Goal: Task Accomplishment & Management: Complete application form

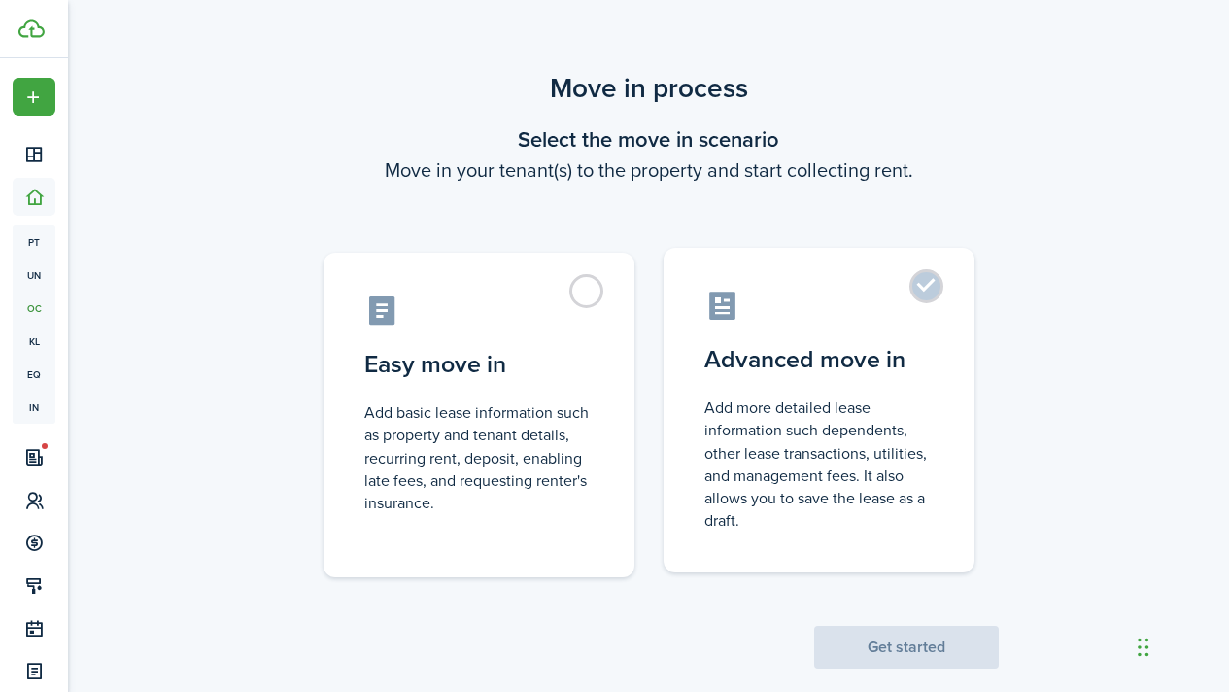
click at [924, 293] on label "Advanced move in Add more detailed lease information such dependents, other lea…" at bounding box center [819, 410] width 311 height 325
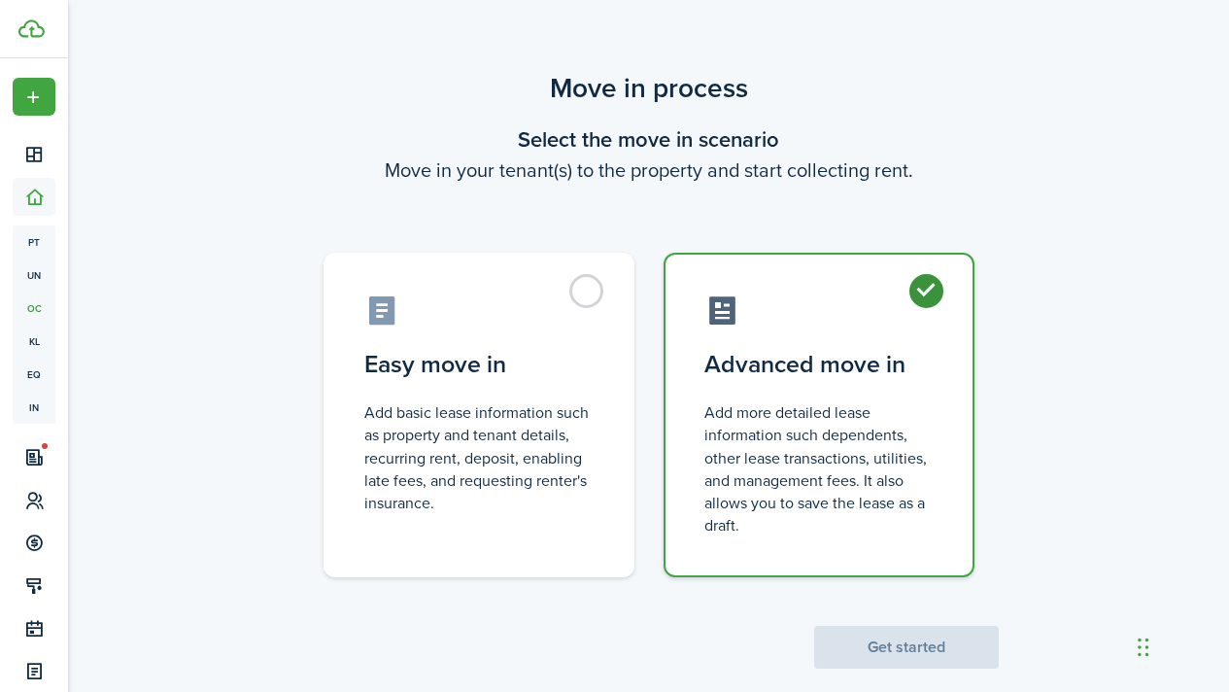
radio input "true"
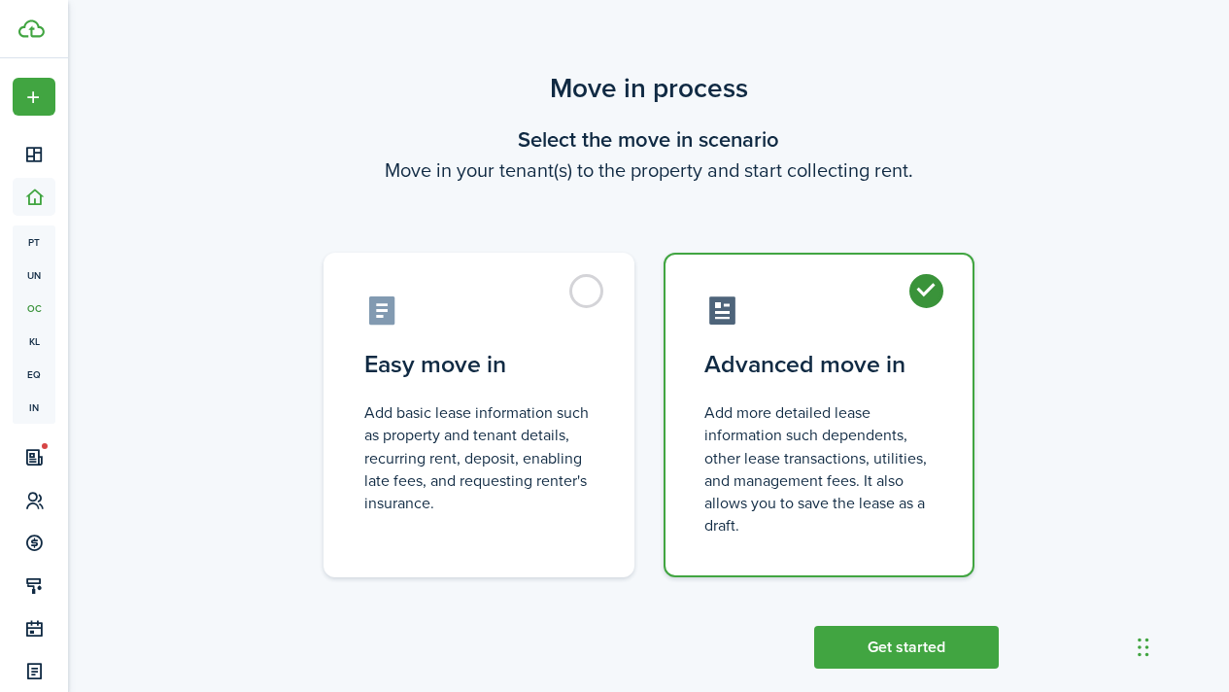
scroll to position [30, 0]
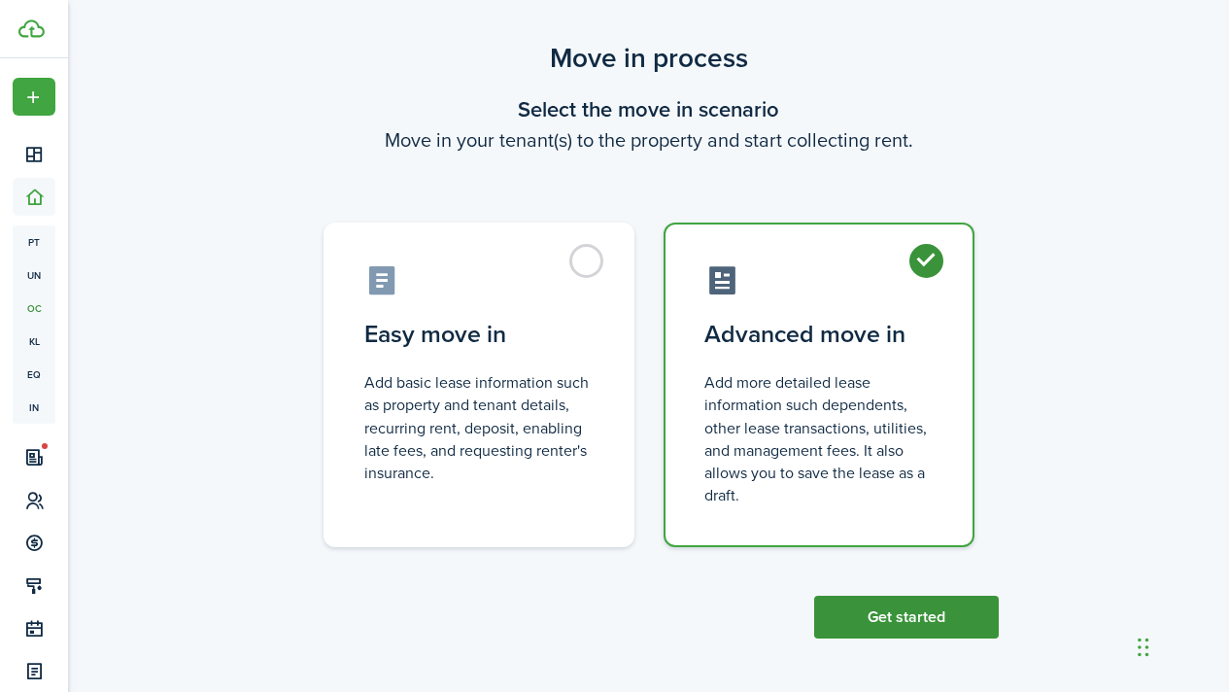
click at [887, 617] on button "Get started" at bounding box center [906, 617] width 185 height 43
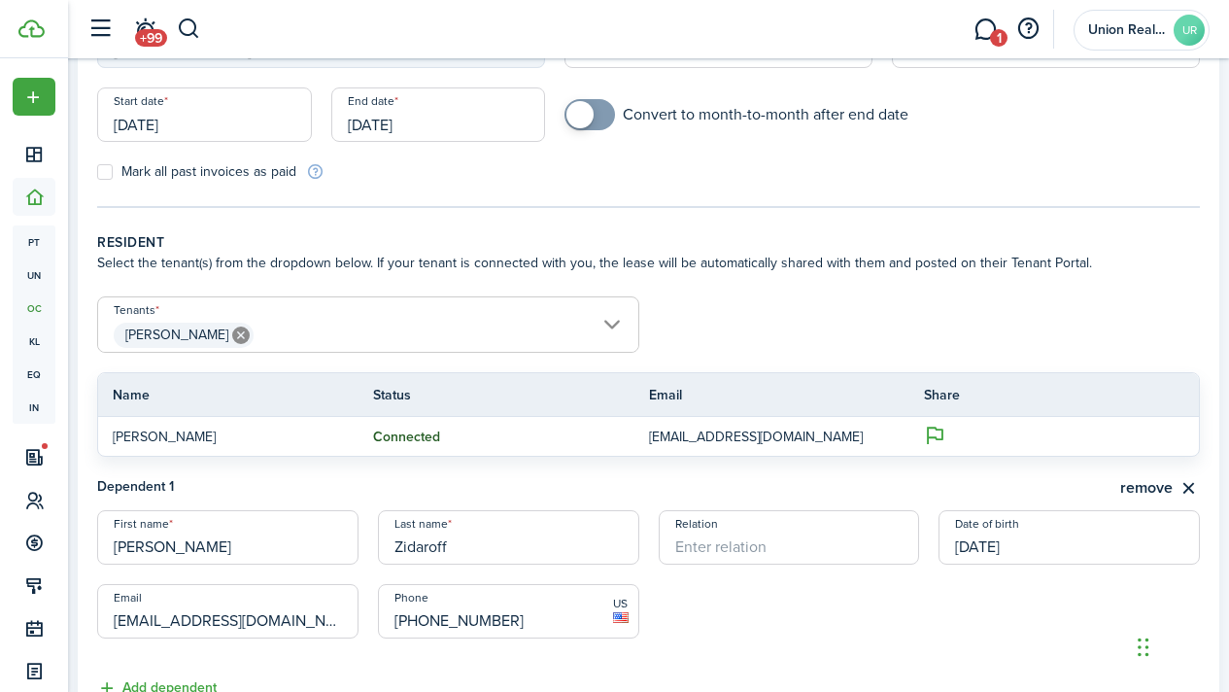
scroll to position [247, 0]
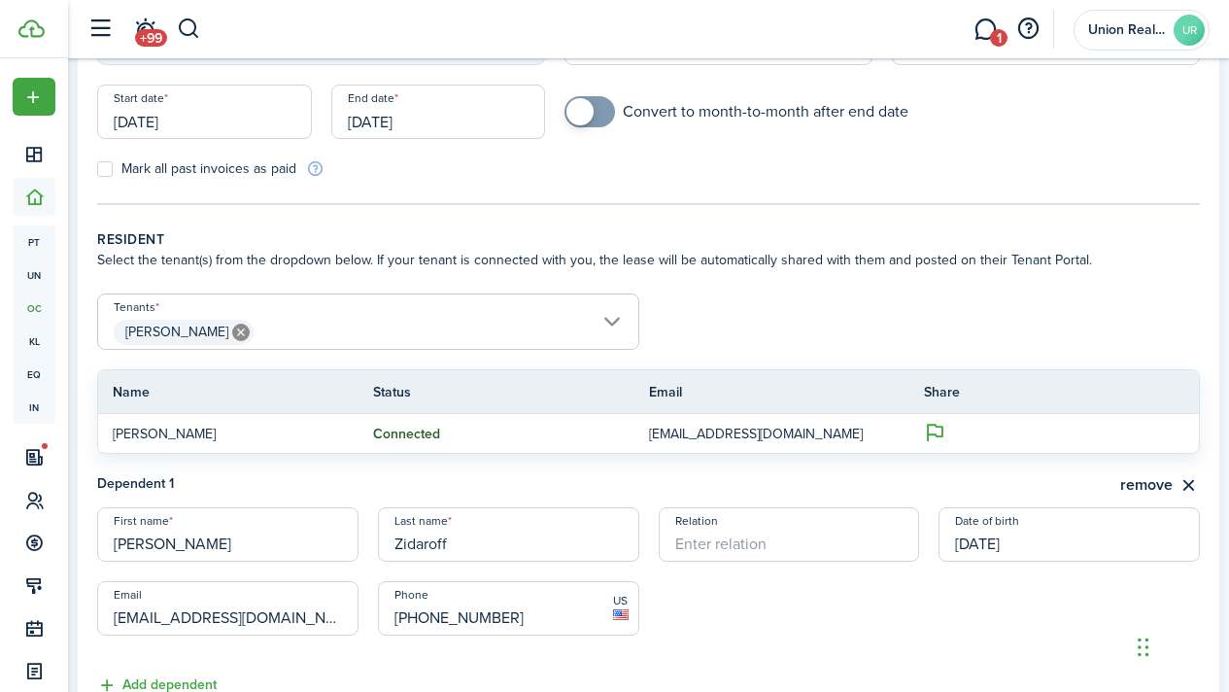
click at [465, 329] on span "[PERSON_NAME]" at bounding box center [368, 332] width 540 height 33
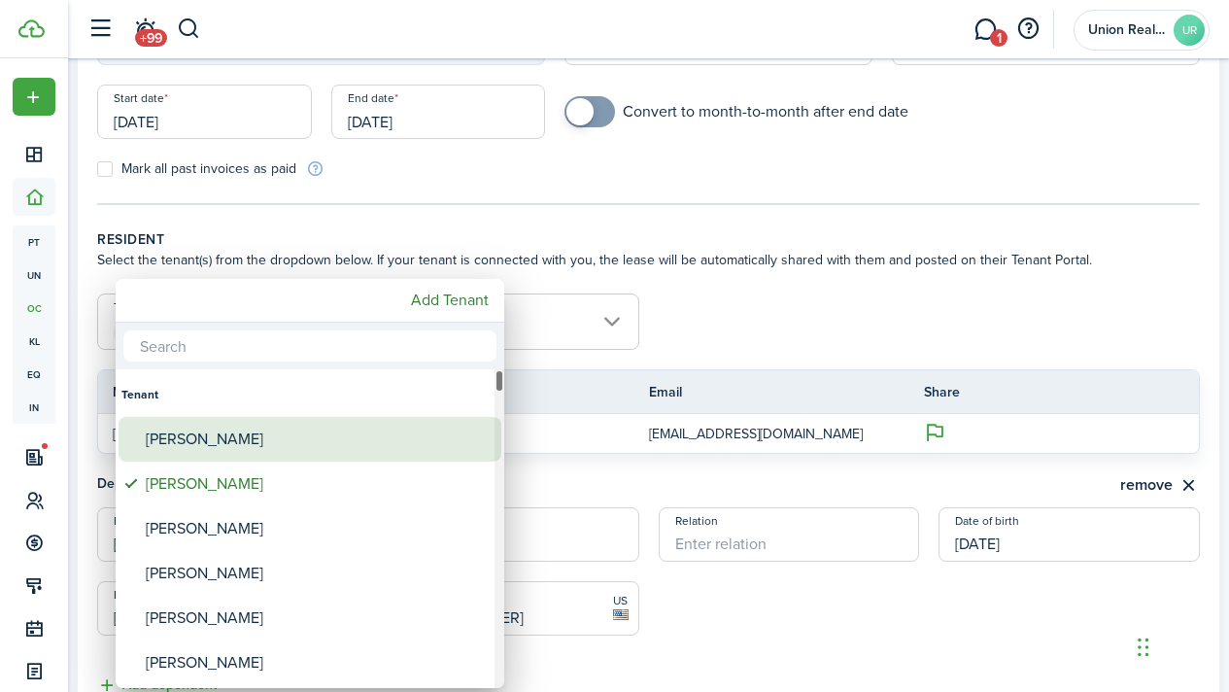
click at [240, 448] on div "[PERSON_NAME]" at bounding box center [318, 439] width 344 height 45
type input "[PERSON_NAME], [PERSON_NAME]"
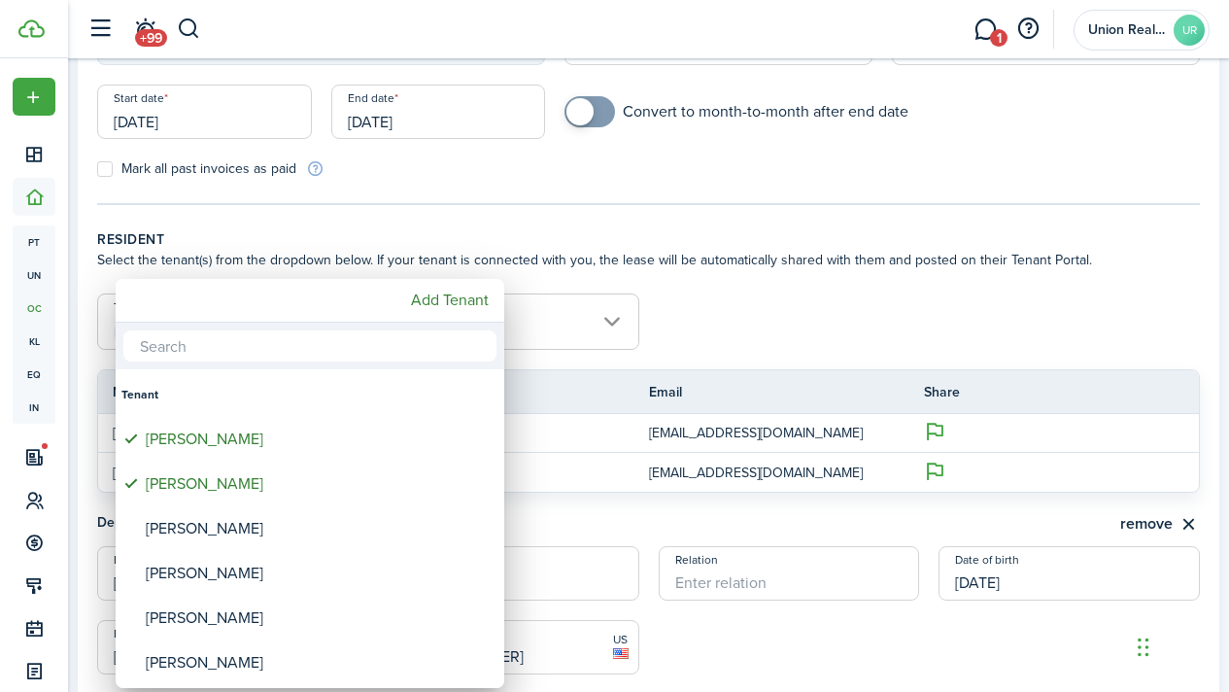
click at [763, 310] on div at bounding box center [615, 346] width 1540 height 1003
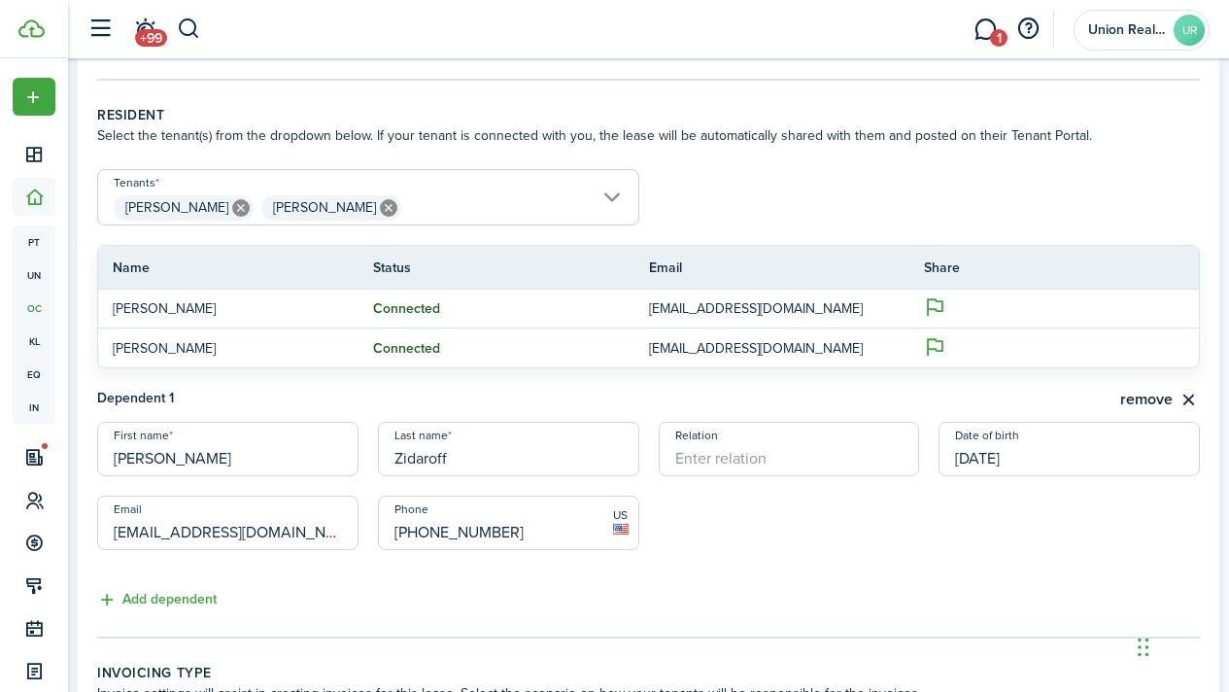
scroll to position [386, 0]
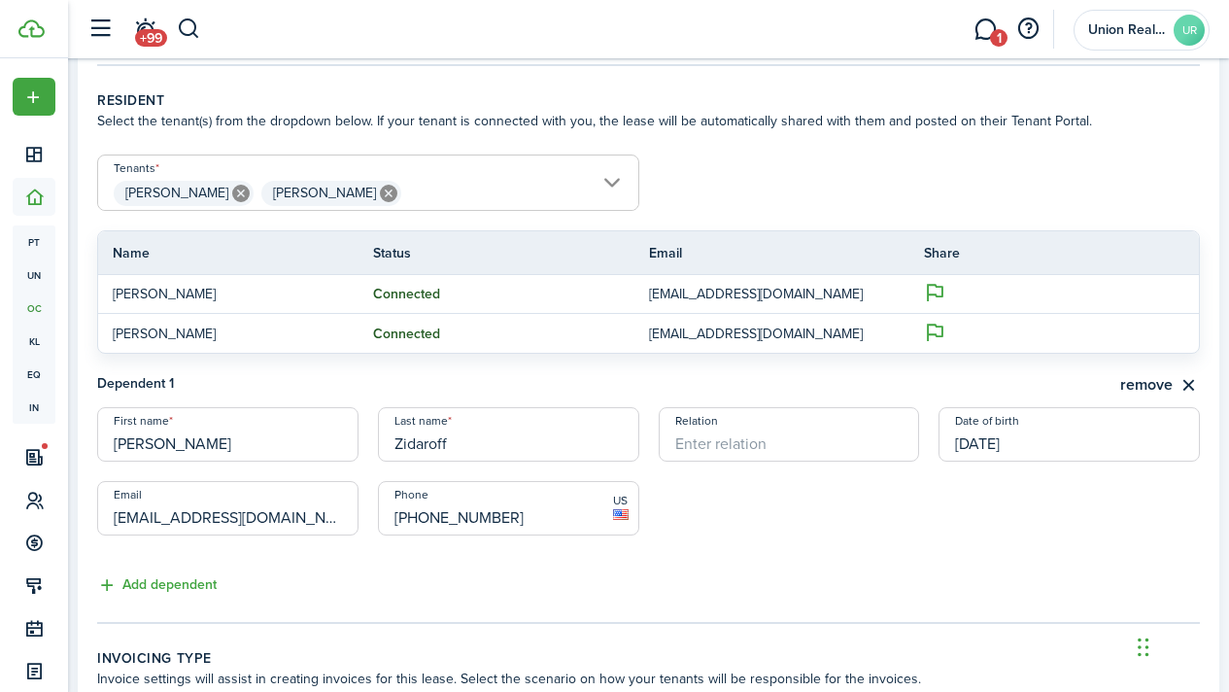
click at [1139, 398] on lease-classic-dependent-item-form "Dependent 1 remove First name [PERSON_NAME] Last name [PERSON_NAME] Relation Da…" at bounding box center [648, 464] width 1103 height 182
click at [1136, 387] on button "remove" at bounding box center [1160, 385] width 80 height 24
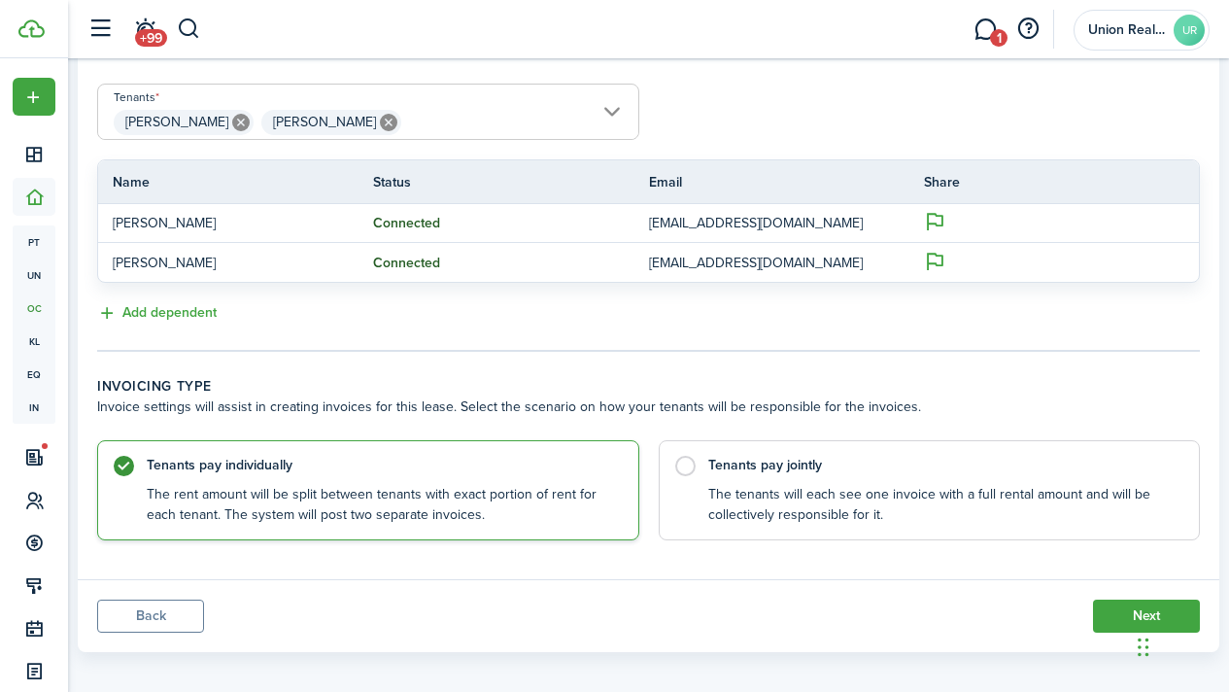
scroll to position [469, 0]
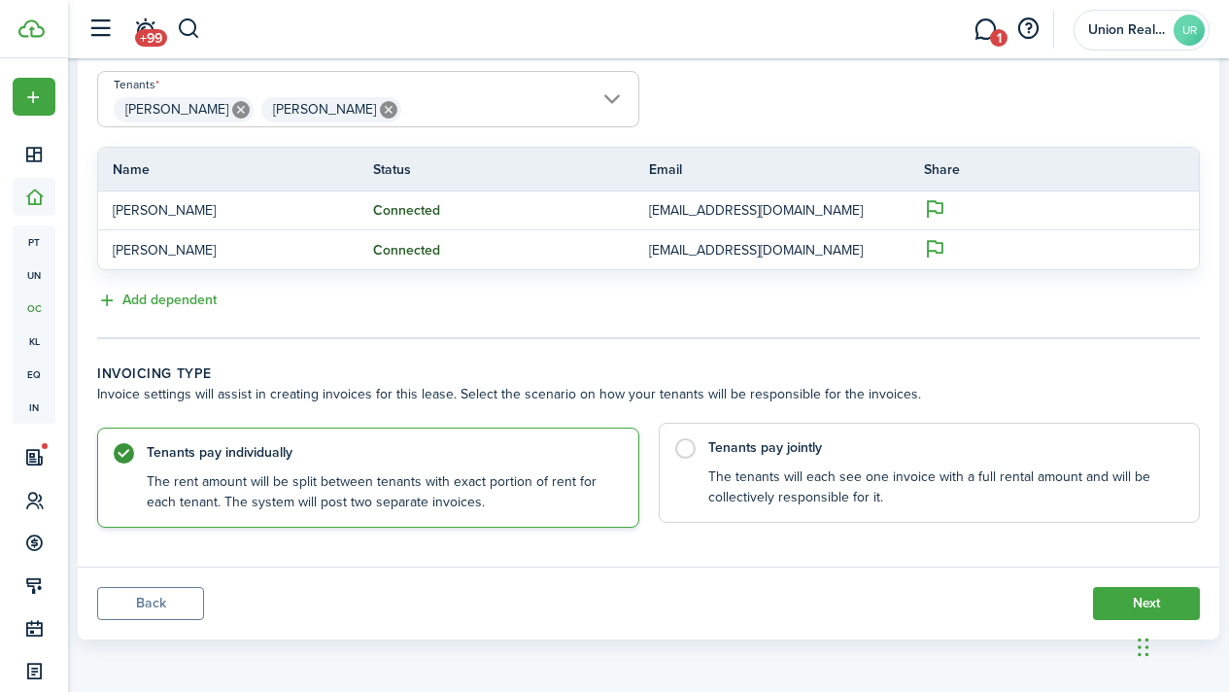
click at [699, 445] on label "Tenants pay jointly The tenants will each see one invoice with a full rental am…" at bounding box center [930, 473] width 542 height 100
radio input "false"
radio input "true"
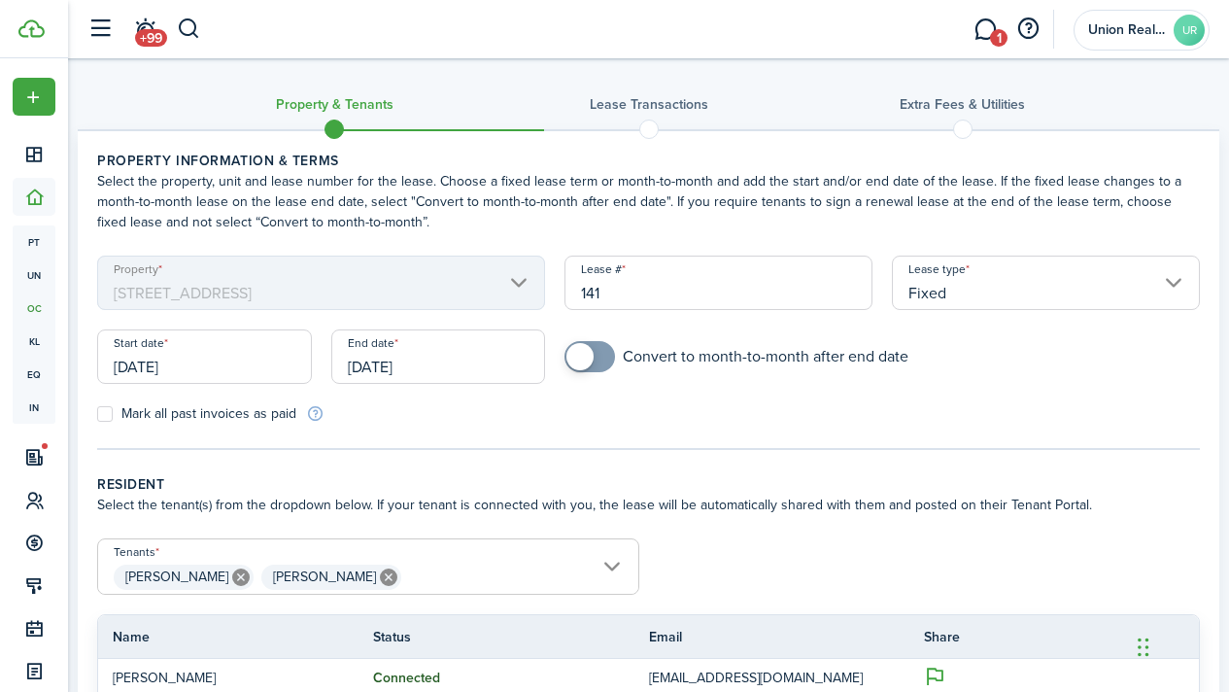
scroll to position [0, 0]
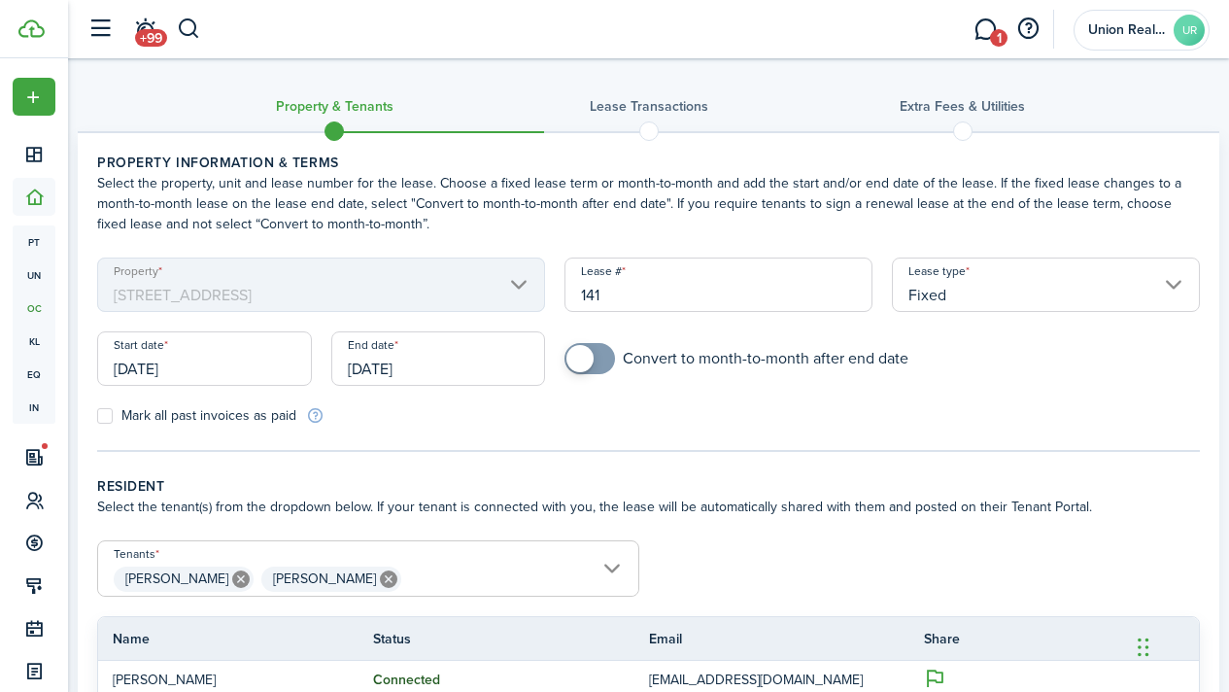
click at [492, 365] on input "[DATE]" at bounding box center [438, 358] width 215 height 54
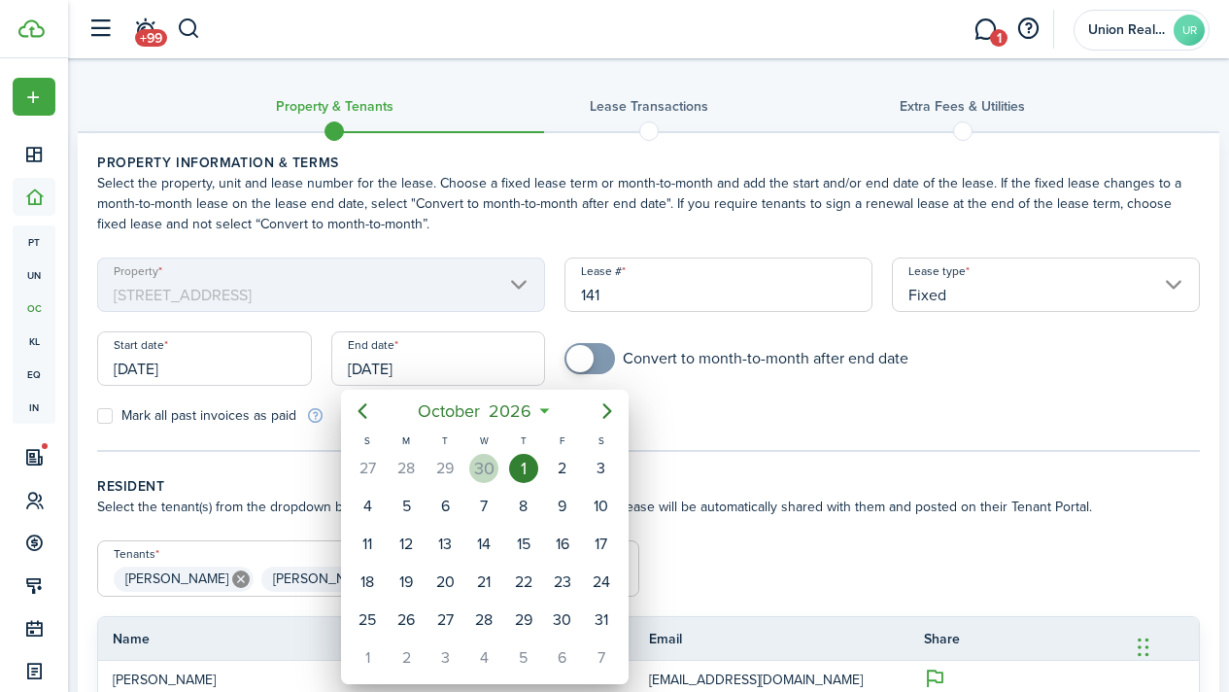
click at [497, 473] on div "30" at bounding box center [483, 468] width 29 height 29
type input "[DATE]"
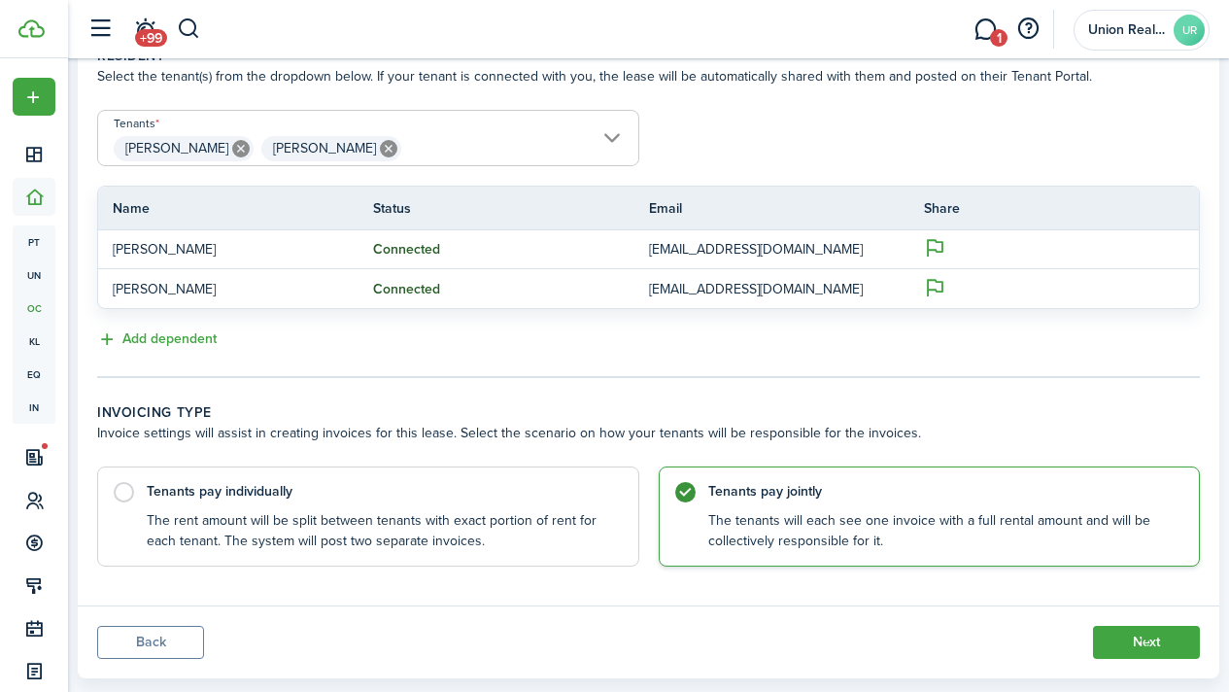
scroll to position [469, 0]
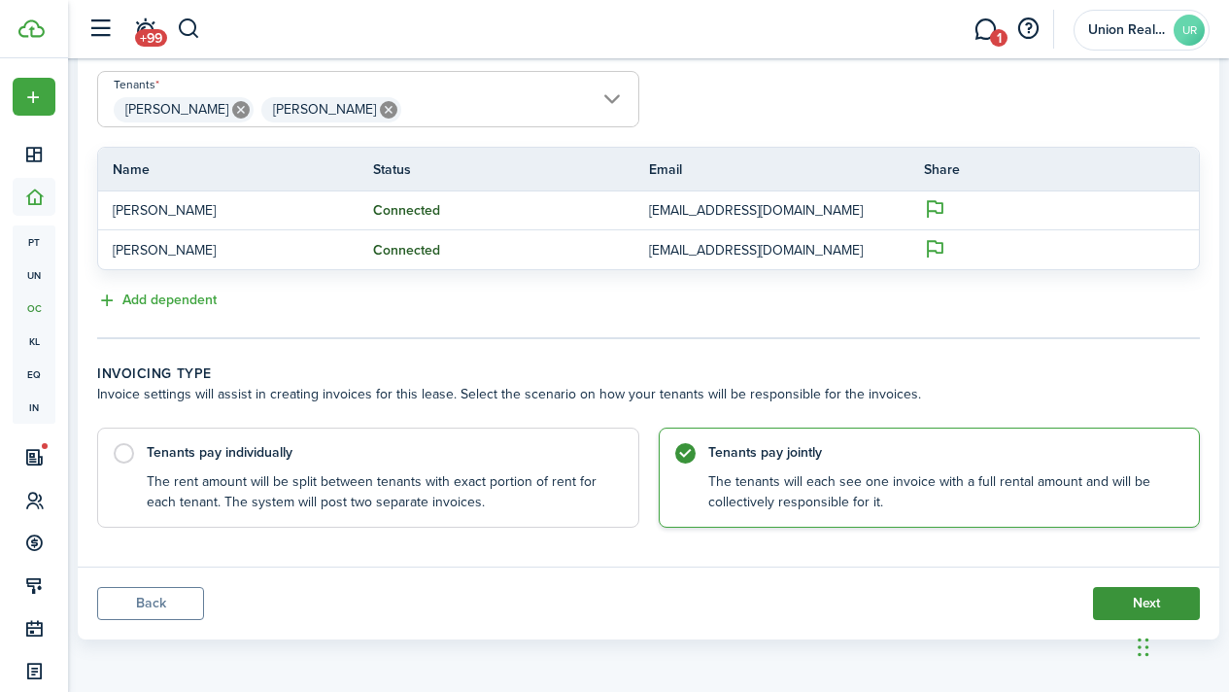
click at [1107, 603] on button "Next" at bounding box center [1146, 603] width 107 height 33
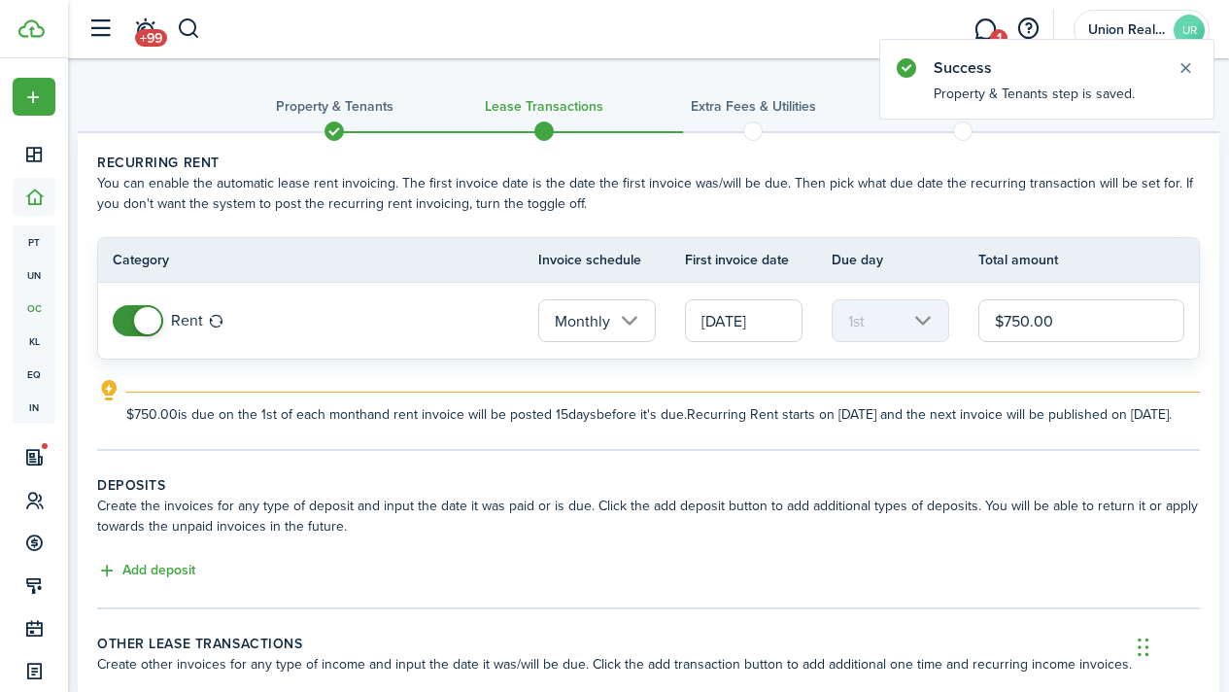
drag, startPoint x: 1019, startPoint y: 321, endPoint x: 995, endPoint y: 321, distance: 24.3
click at [995, 321] on input "$750.00" at bounding box center [1082, 320] width 206 height 43
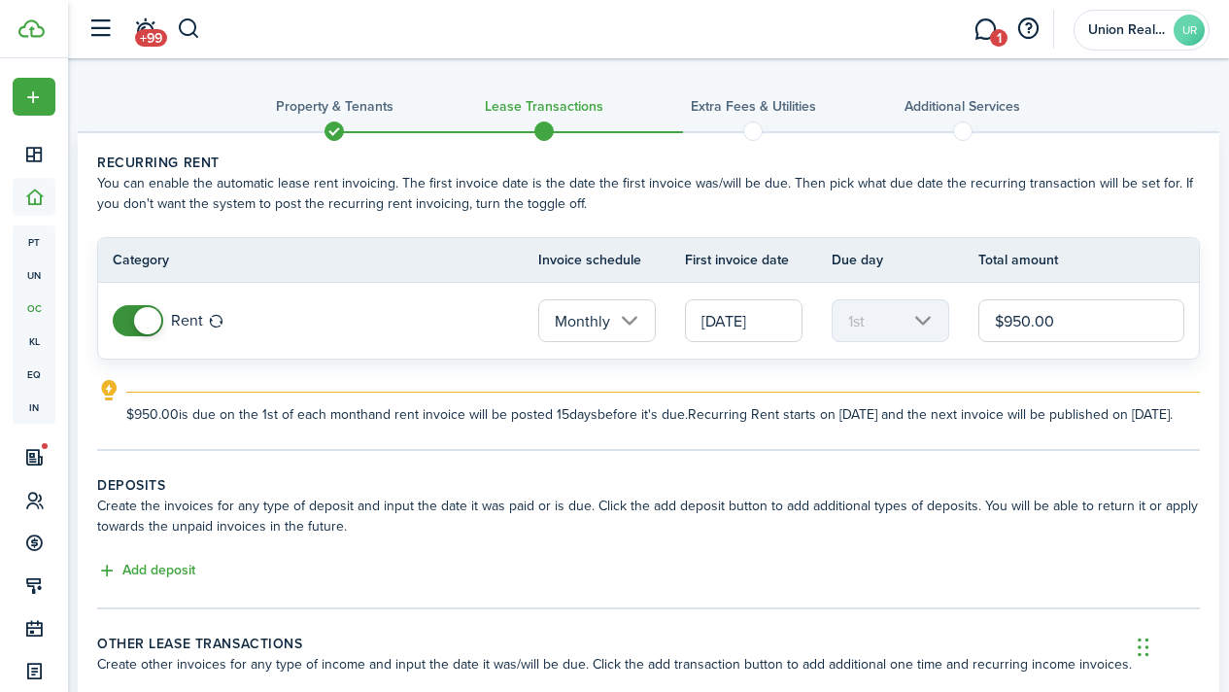
type input "$950.00"
click at [807, 489] on panel-main-body "Recurring rent You can enable the automatic lease rent invoicing. The first inv…" at bounding box center [649, 436] width 1142 height 607
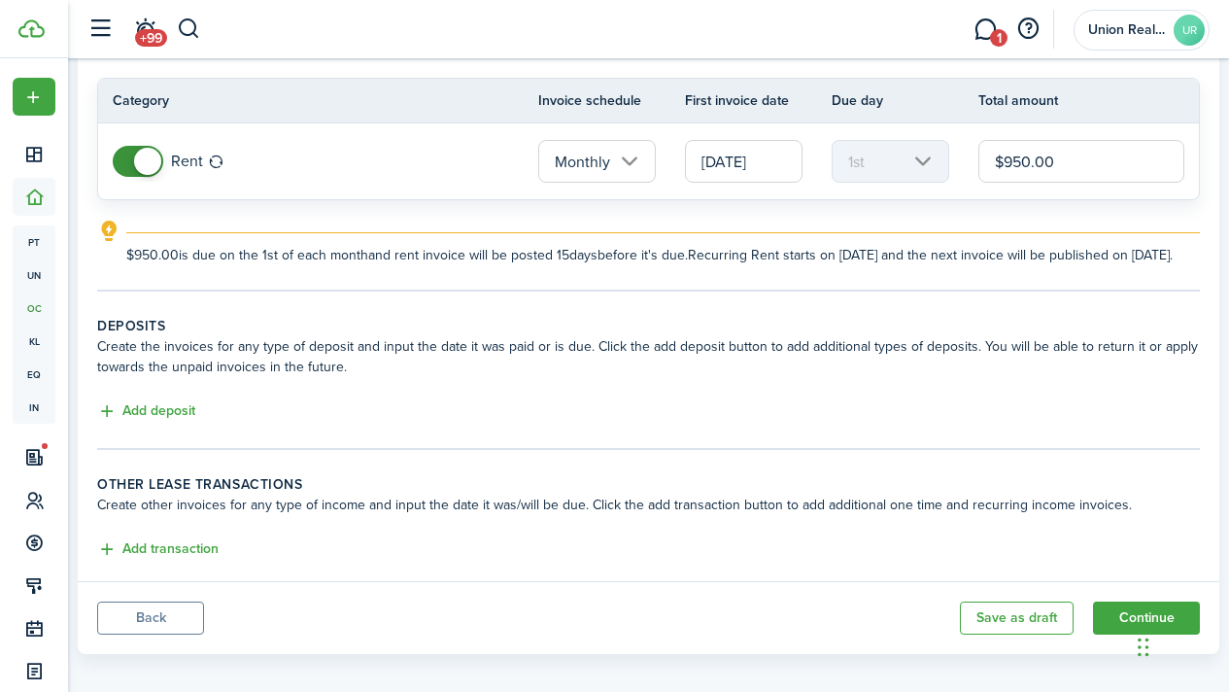
scroll to position [194, 0]
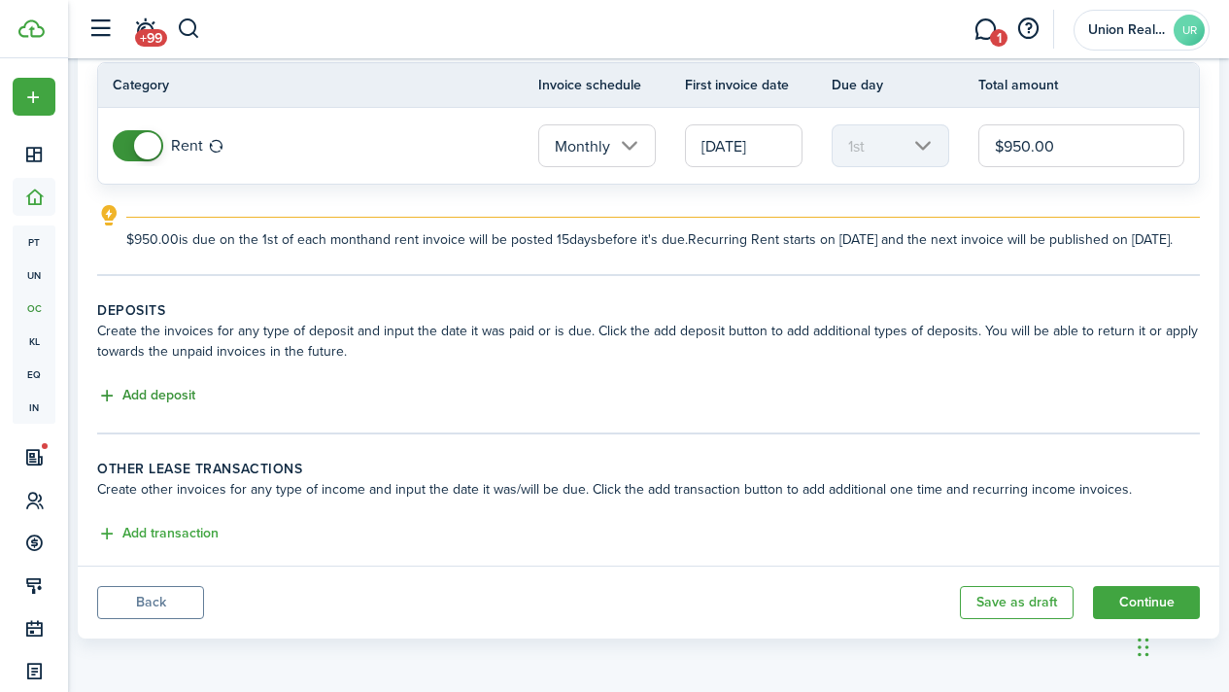
click at [160, 399] on button "Add deposit" at bounding box center [146, 396] width 98 height 22
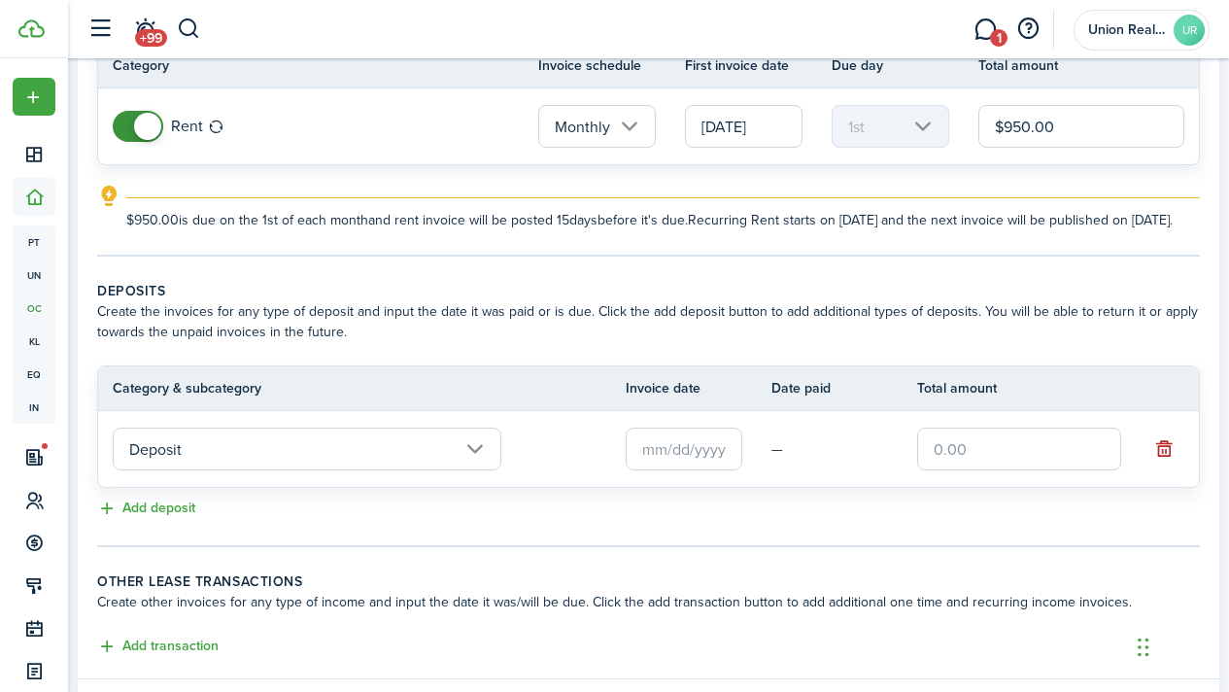
click at [682, 470] on input "text" at bounding box center [684, 449] width 117 height 43
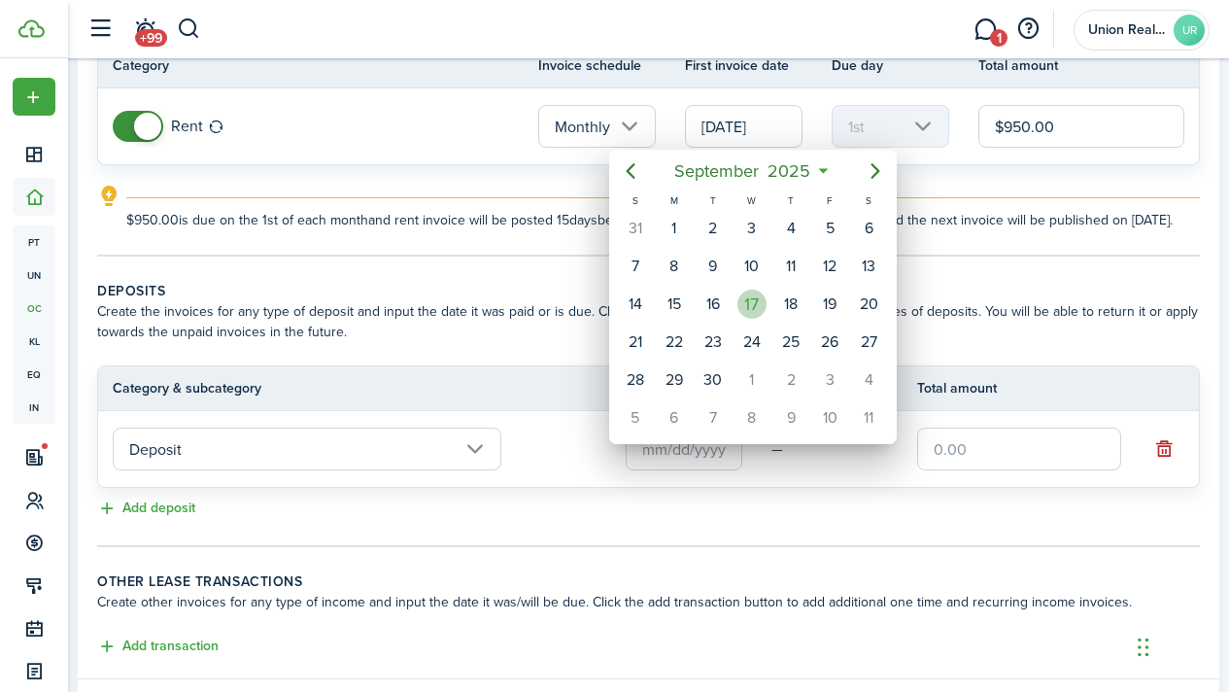
click at [747, 304] on div "17" at bounding box center [752, 304] width 29 height 29
type input "[DATE]"
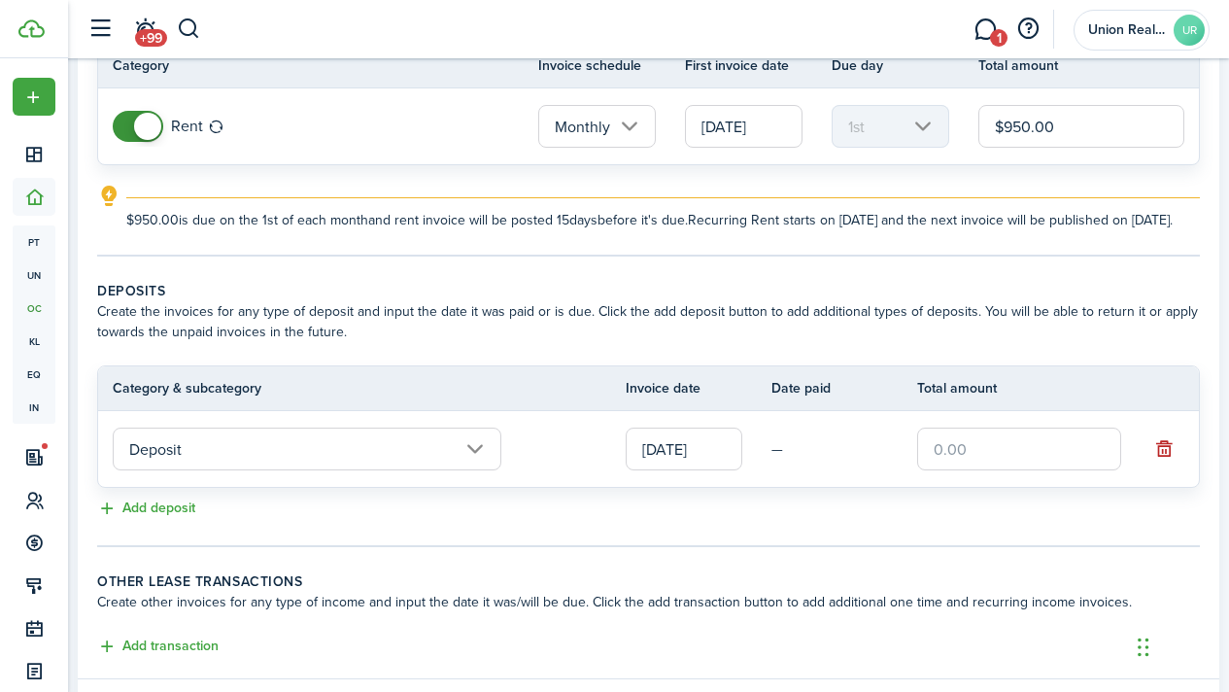
click at [1006, 470] on input "text" at bounding box center [1019, 449] width 204 height 43
type input "$950.00"
click at [952, 547] on tc-wizard-step "Deposits Create the invoices for any type of deposit and input the date it was …" at bounding box center [648, 414] width 1103 height 266
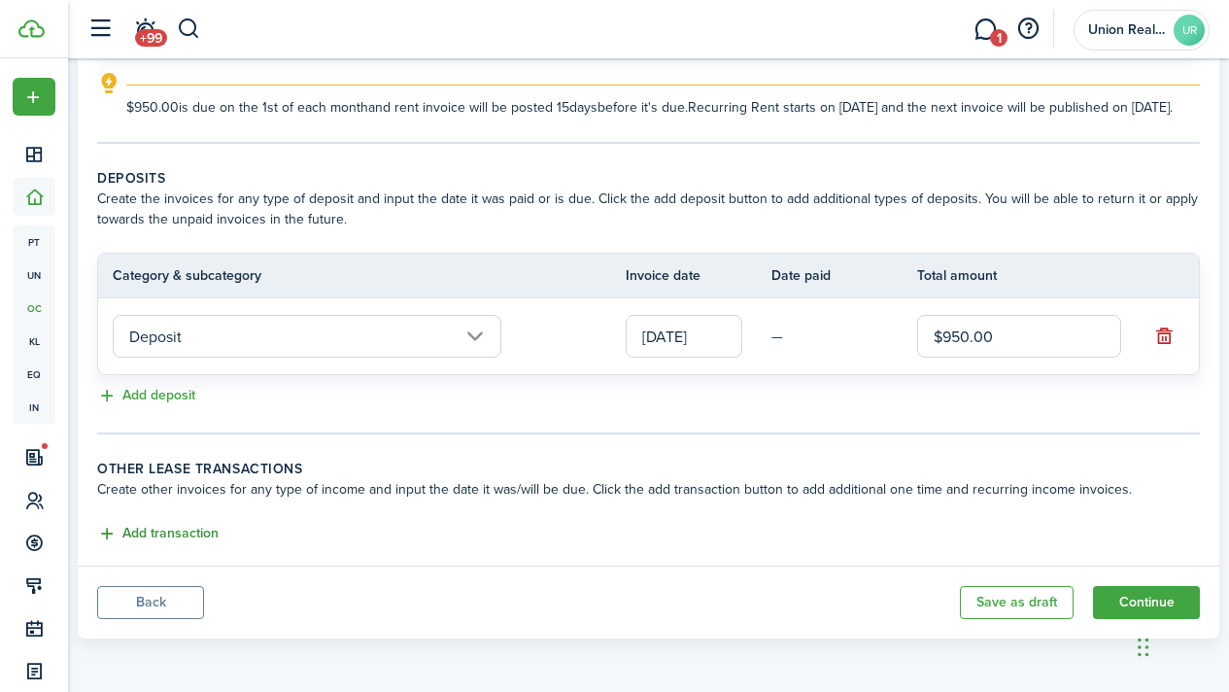
click at [219, 532] on button "Add transaction" at bounding box center [157, 534] width 121 height 22
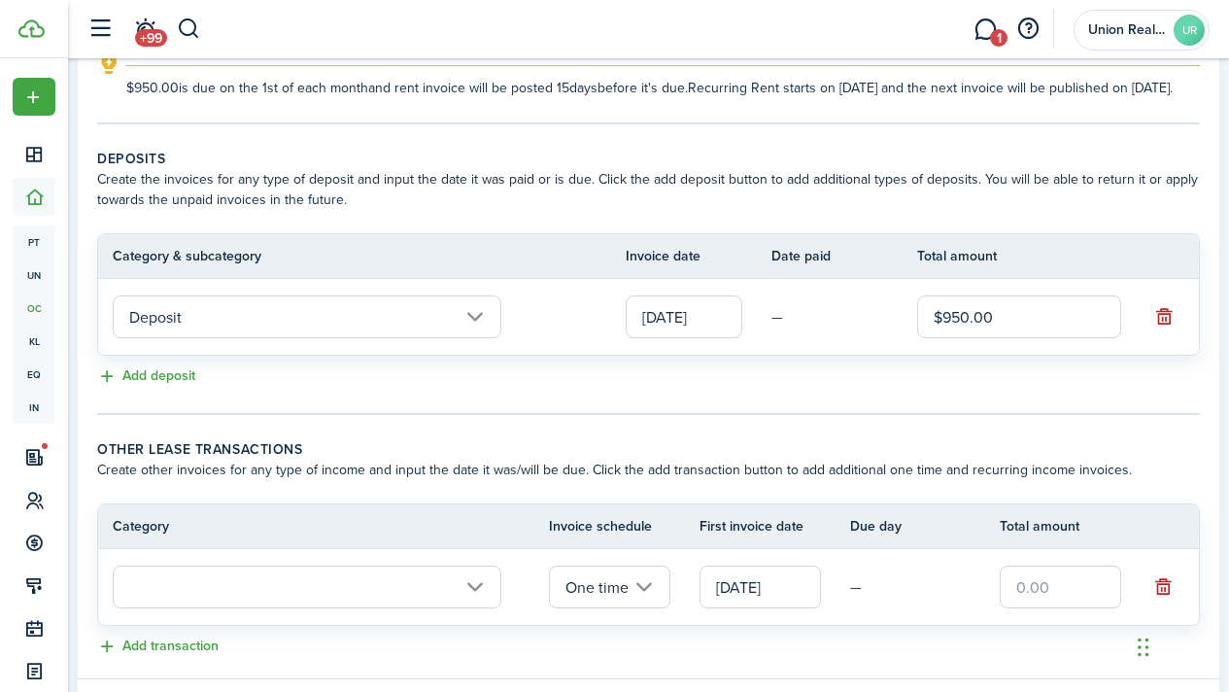
click at [226, 598] on input "text" at bounding box center [307, 587] width 389 height 43
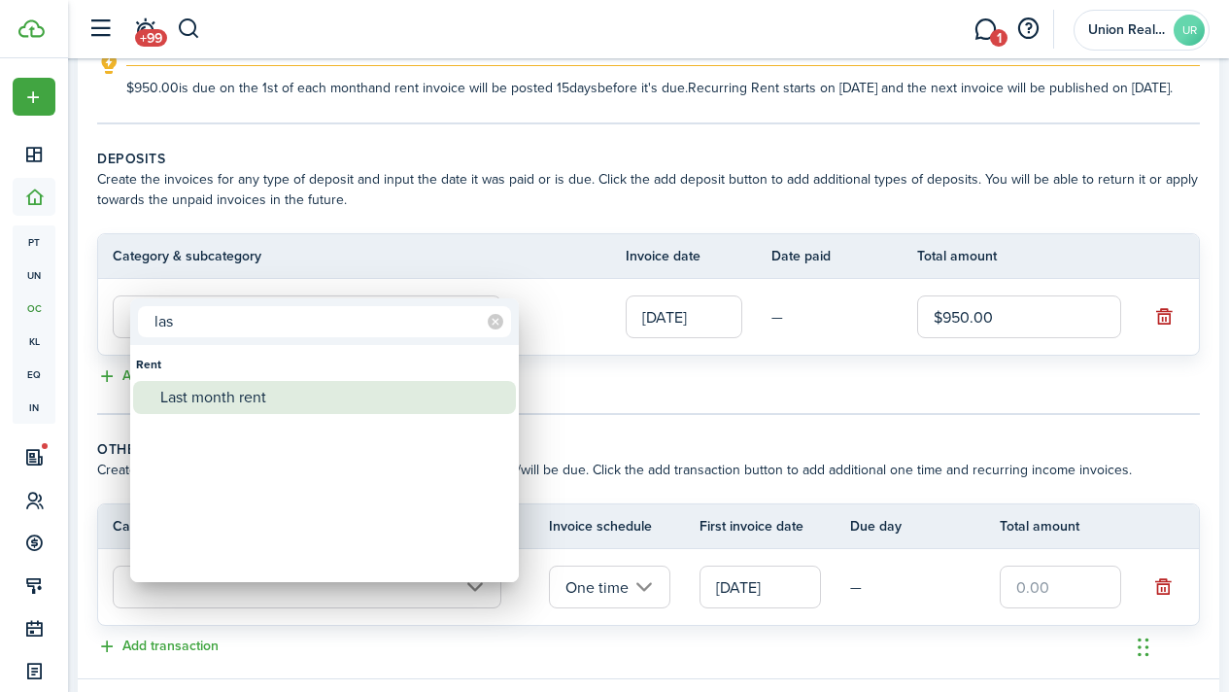
type input "las"
click at [214, 390] on div "Last month rent" at bounding box center [332, 397] width 344 height 33
type input "Rent / Last month rent"
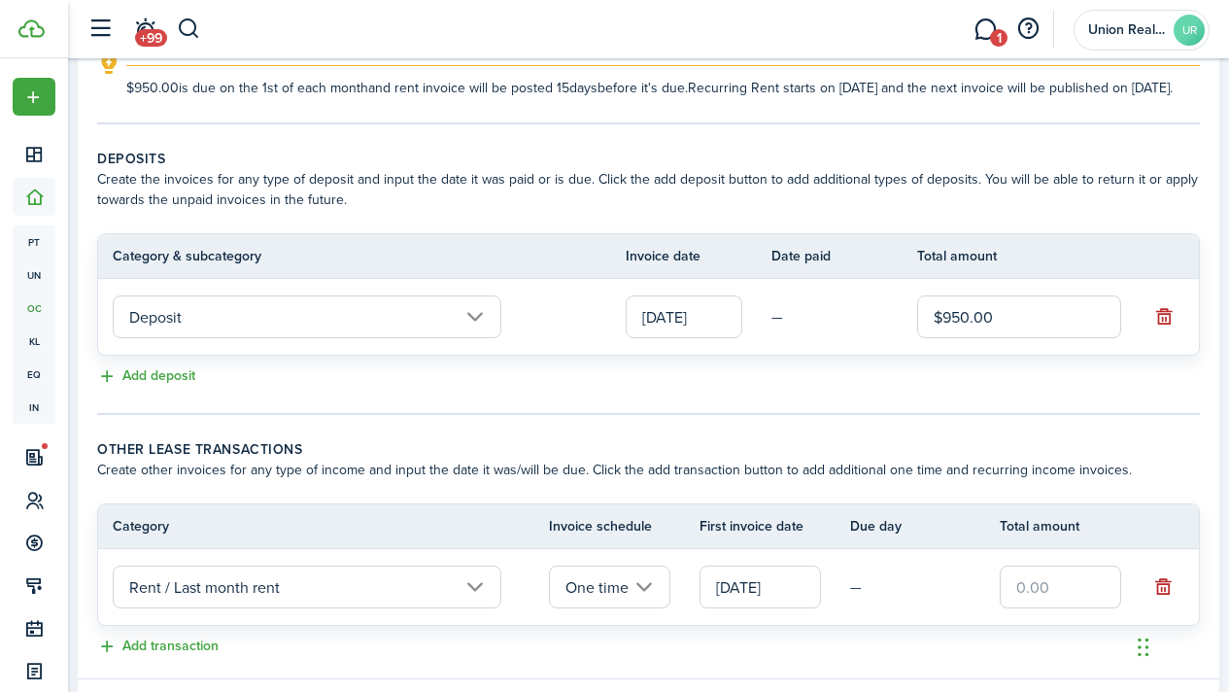
scroll to position [459, 0]
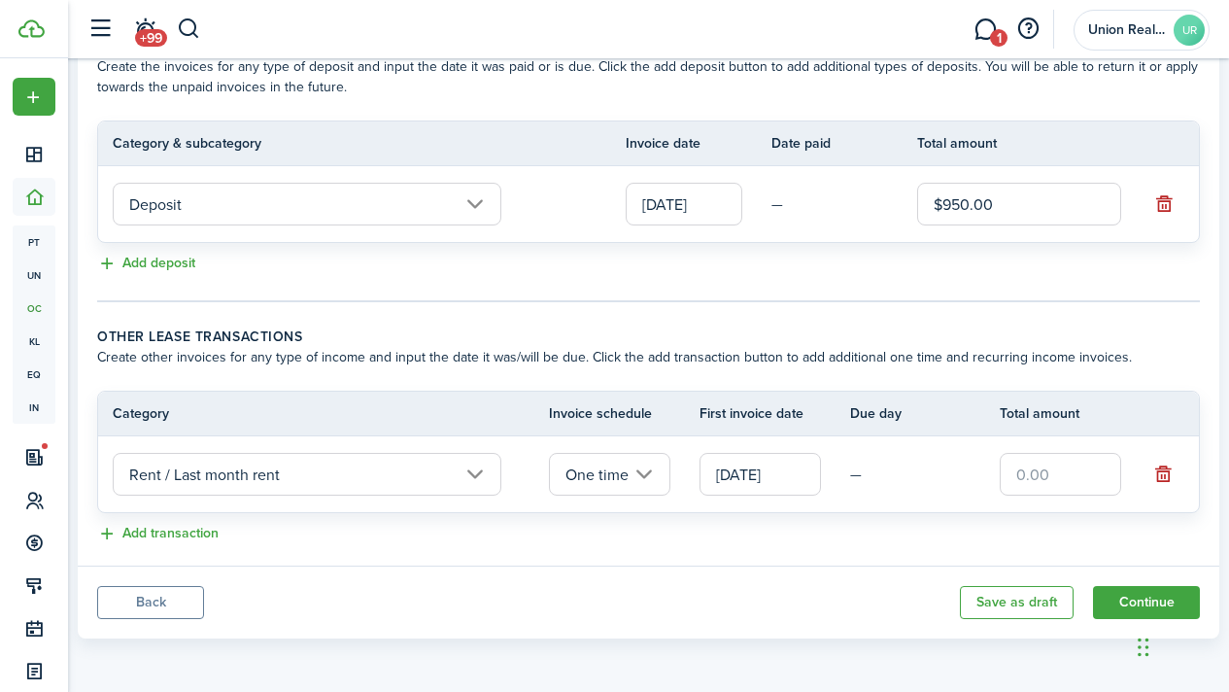
click at [775, 484] on input "[DATE]" at bounding box center [760, 474] width 121 height 43
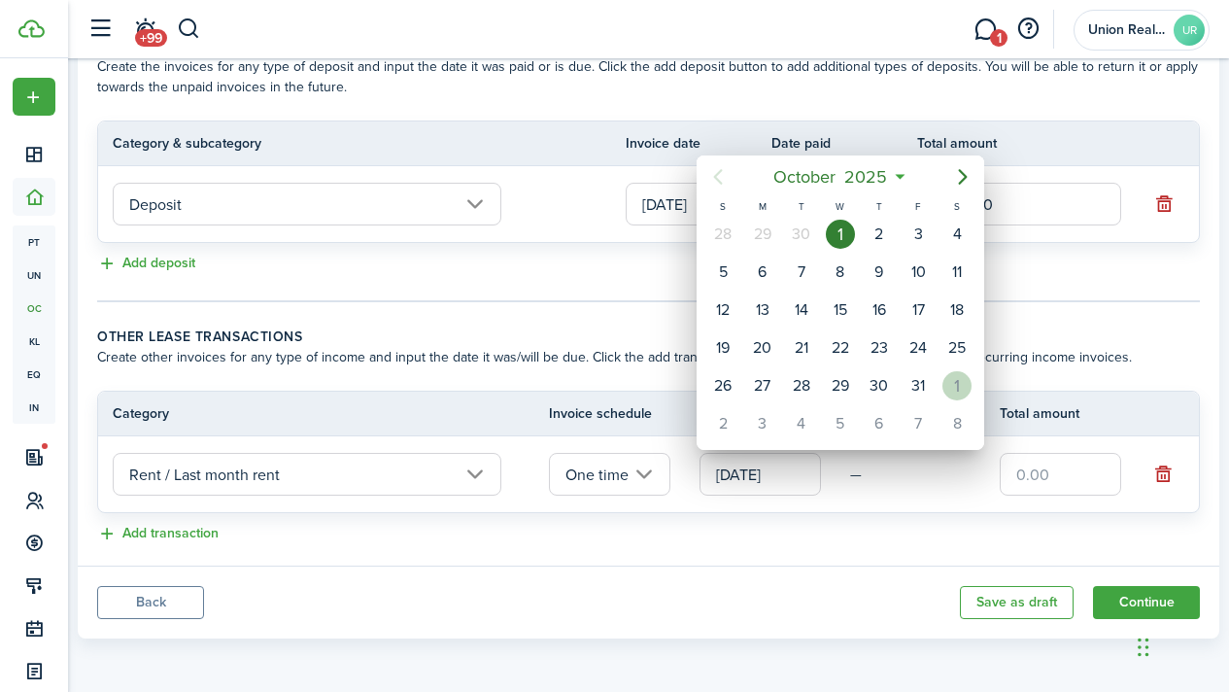
click at [951, 388] on div "1" at bounding box center [957, 385] width 29 height 29
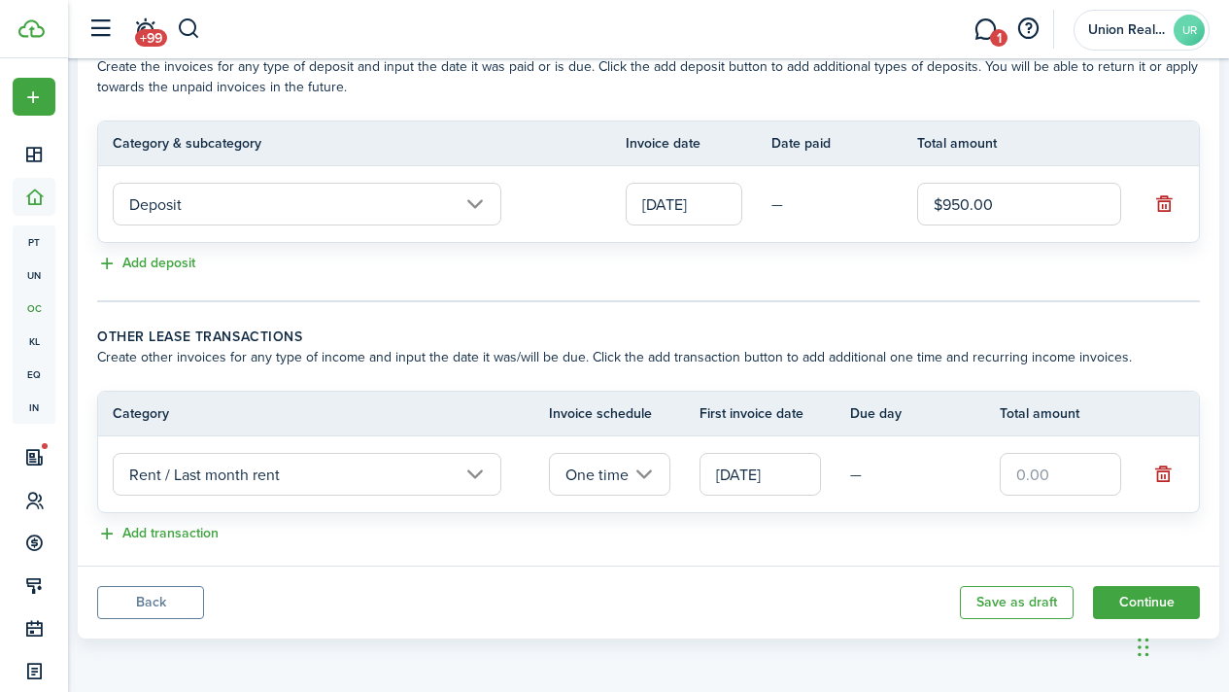
scroll to position [0, 0]
click at [1065, 477] on input "text" at bounding box center [1060, 474] width 121 height 43
click at [773, 460] on input "[DATE]" at bounding box center [760, 474] width 121 height 43
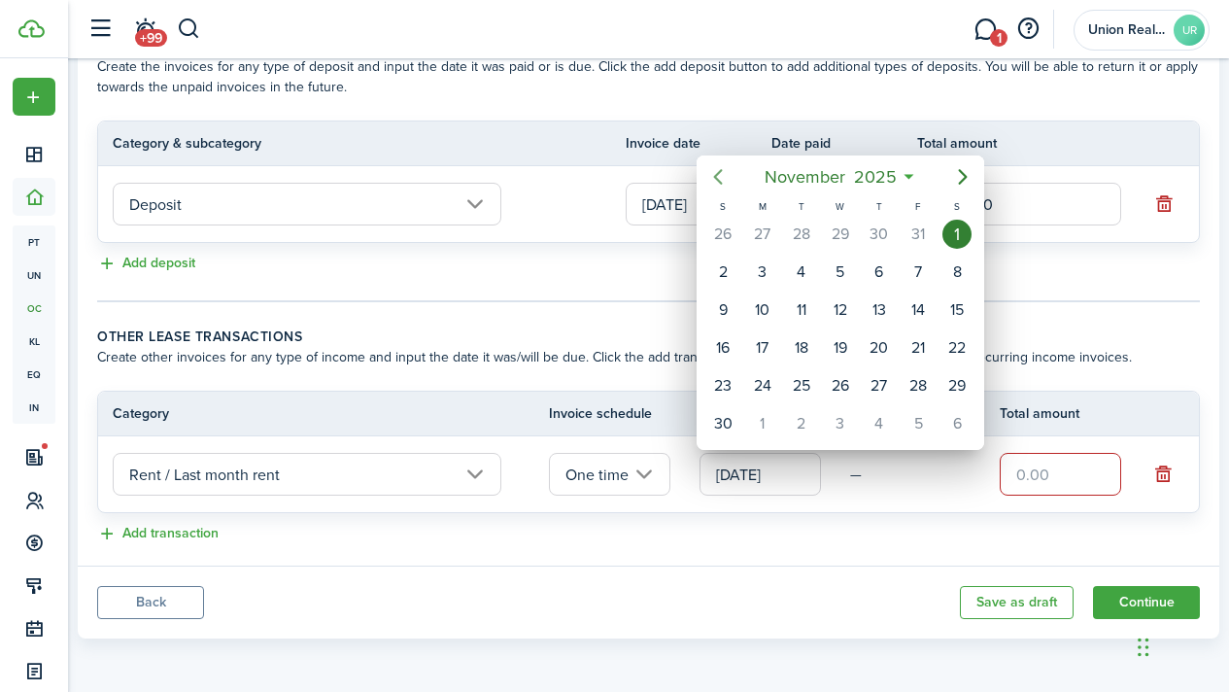
click at [716, 175] on icon "Previous page" at bounding box center [718, 177] width 9 height 16
click at [848, 234] on div "1" at bounding box center [840, 234] width 29 height 29
type input "[DATE]"
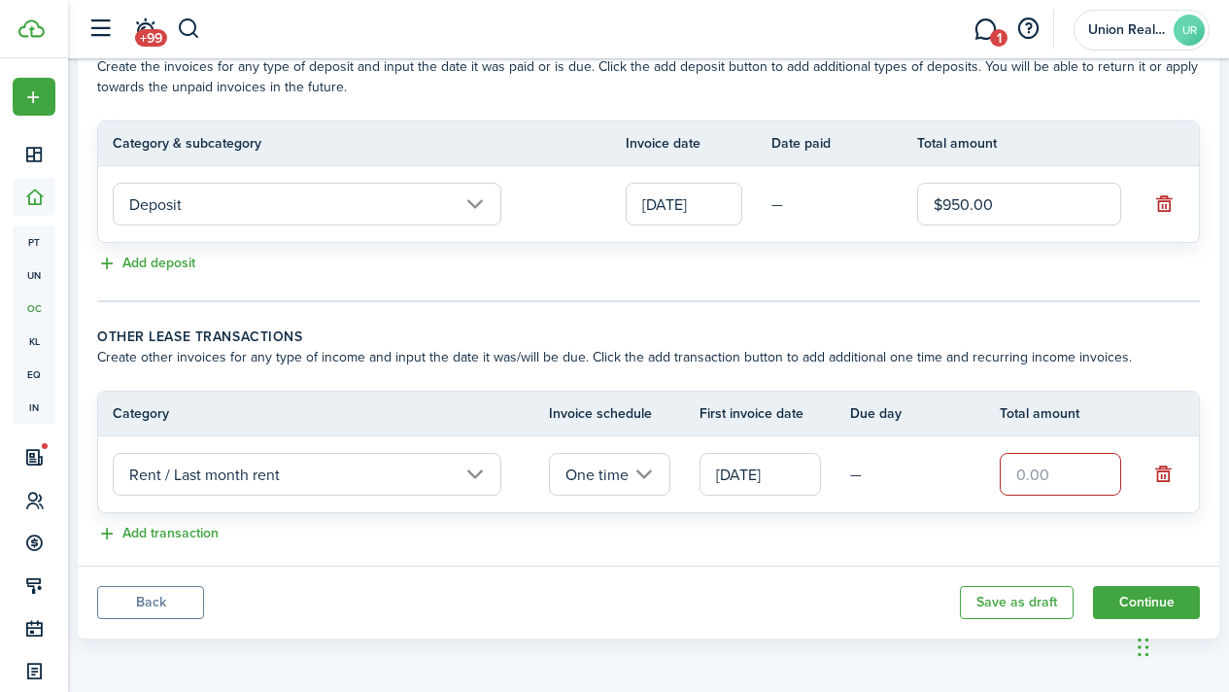
scroll to position [459, 0]
click at [1045, 470] on input "text" at bounding box center [1060, 474] width 121 height 43
type input "$950.00"
click at [896, 554] on panel-main-body "Recurring rent You can enable the automatic lease rent invoicing. The first inv…" at bounding box center [649, 130] width 1142 height 872
click at [1119, 607] on button "Continue" at bounding box center [1146, 602] width 107 height 33
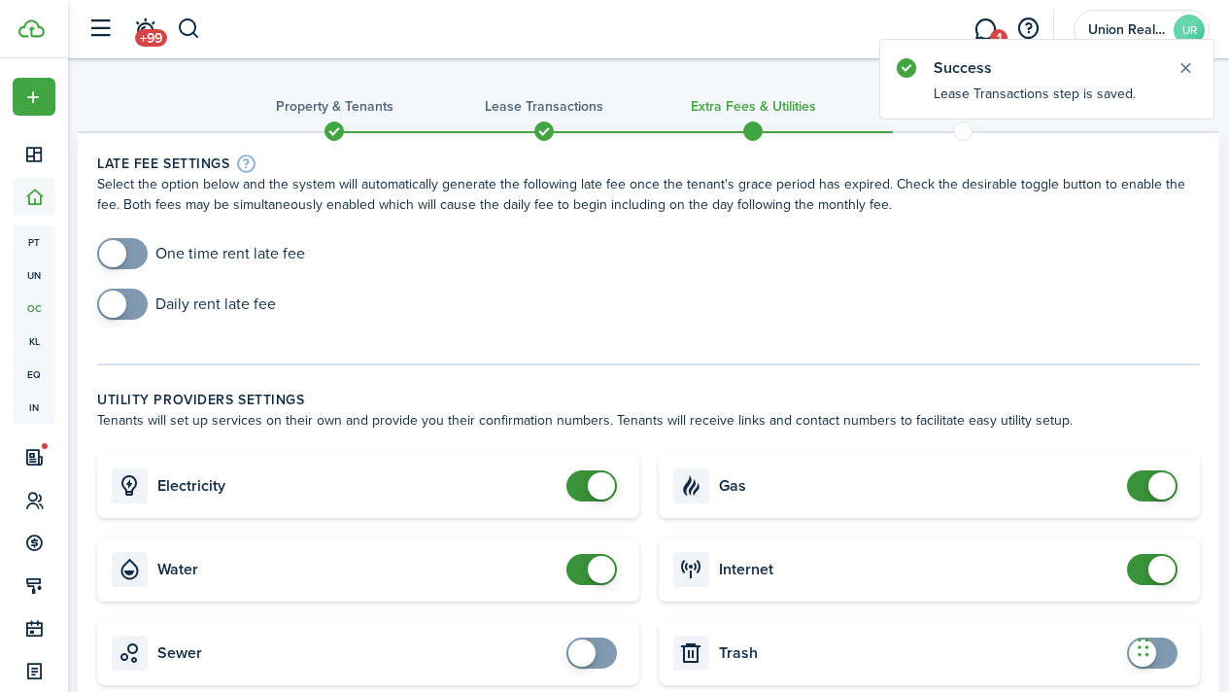
checkbox input "true"
click at [126, 260] on span at bounding box center [112, 253] width 27 height 27
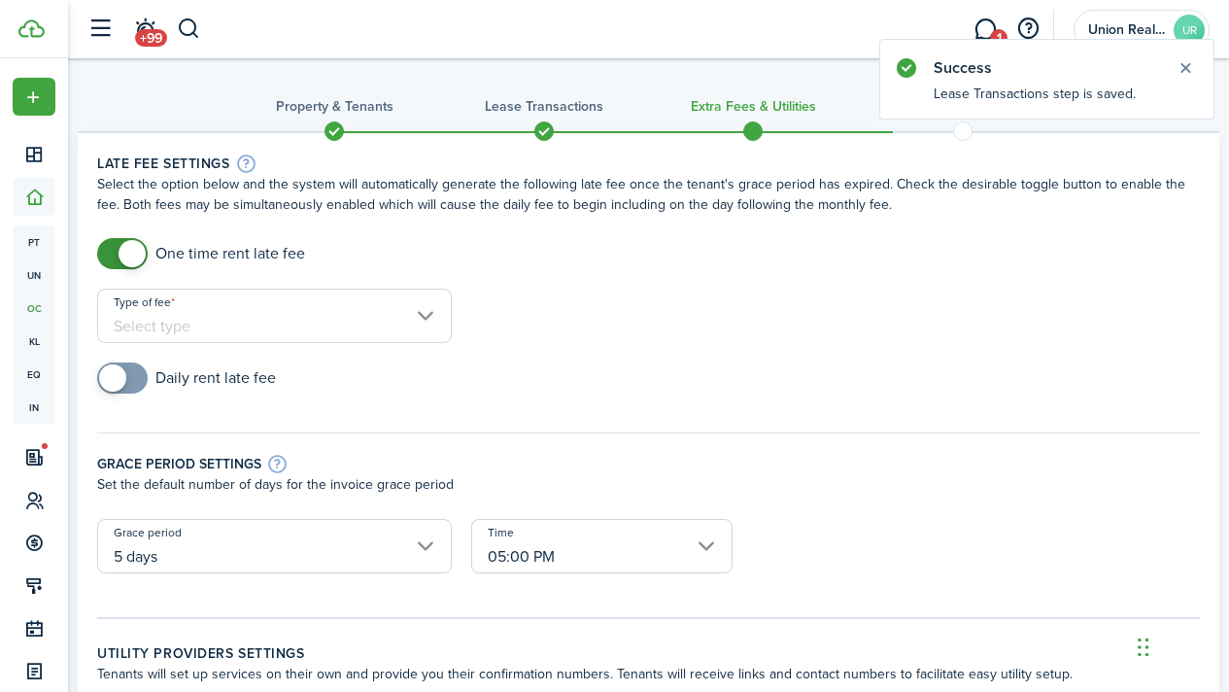
click at [154, 331] on input "Type of fee" at bounding box center [274, 316] width 355 height 54
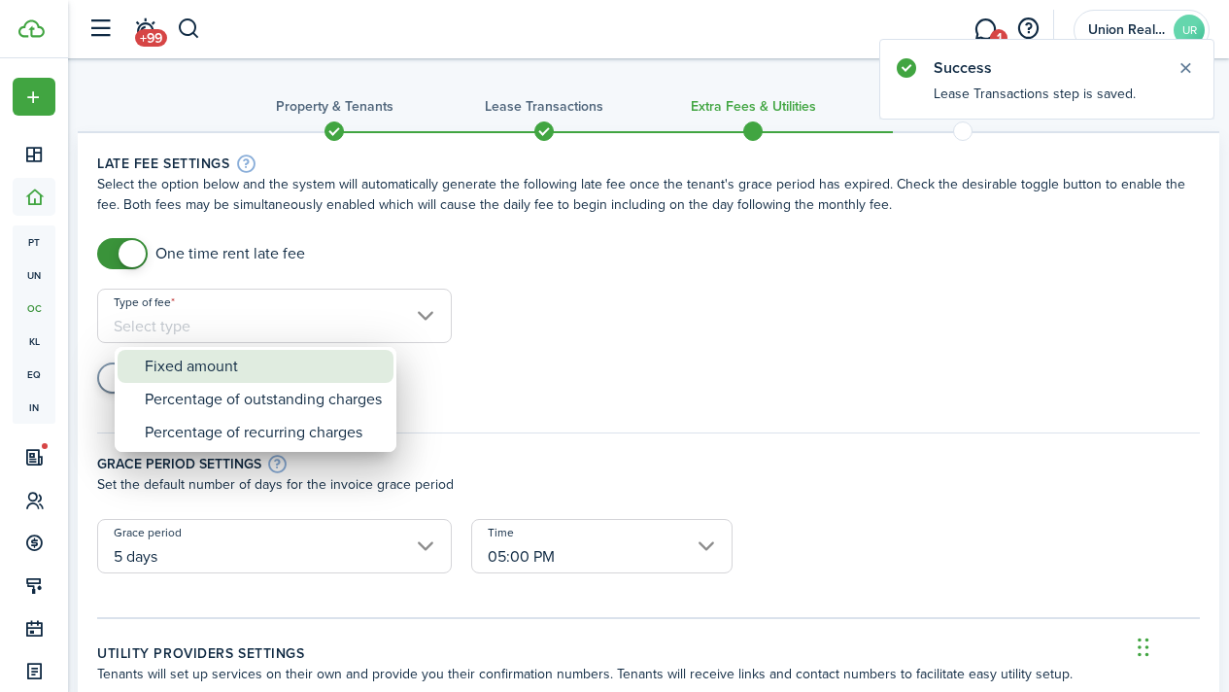
click at [218, 367] on div "Fixed amount" at bounding box center [263, 366] width 237 height 33
type input "Fixed amount"
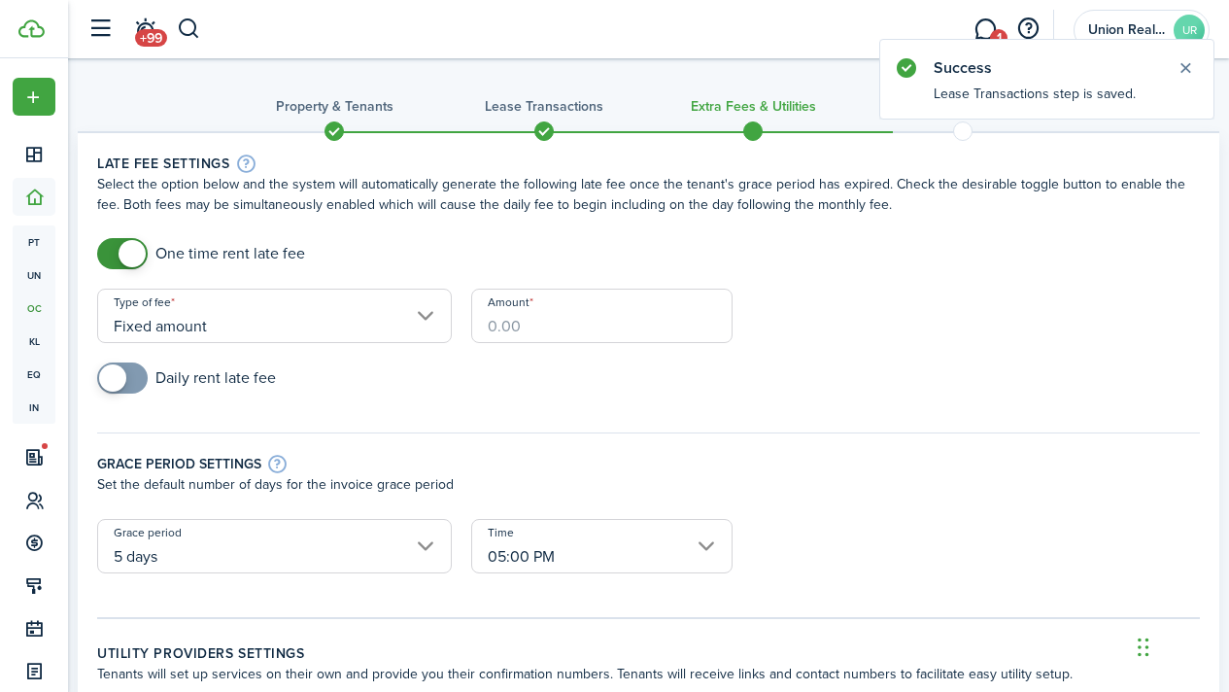
click at [601, 318] on input "Amount" at bounding box center [601, 316] width 261 height 54
type input "$50.00"
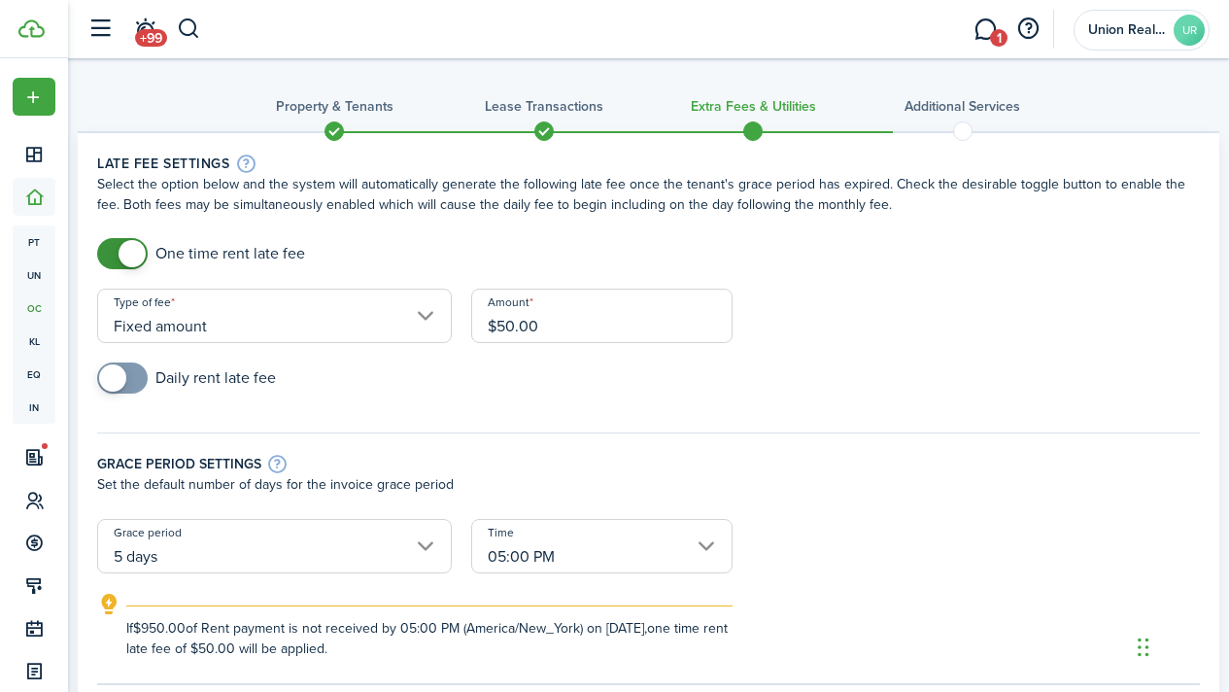
checkbox input "true"
click at [126, 383] on span at bounding box center [112, 377] width 27 height 27
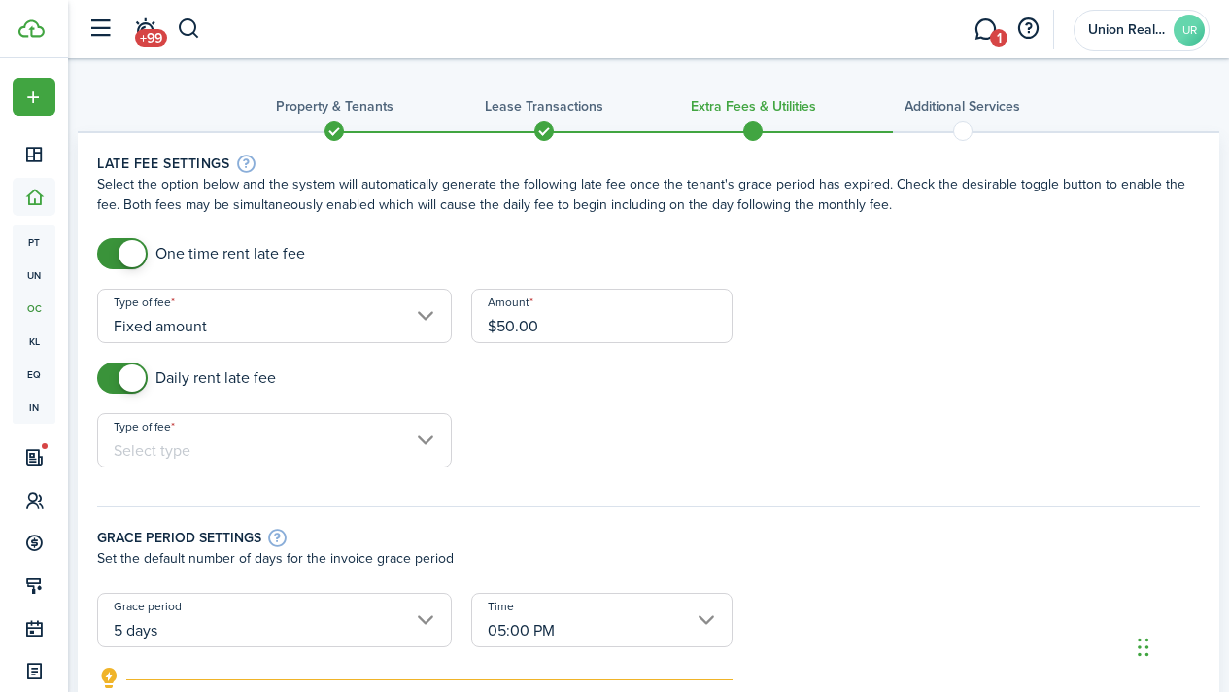
click at [219, 446] on input "Type of fee" at bounding box center [274, 440] width 355 height 54
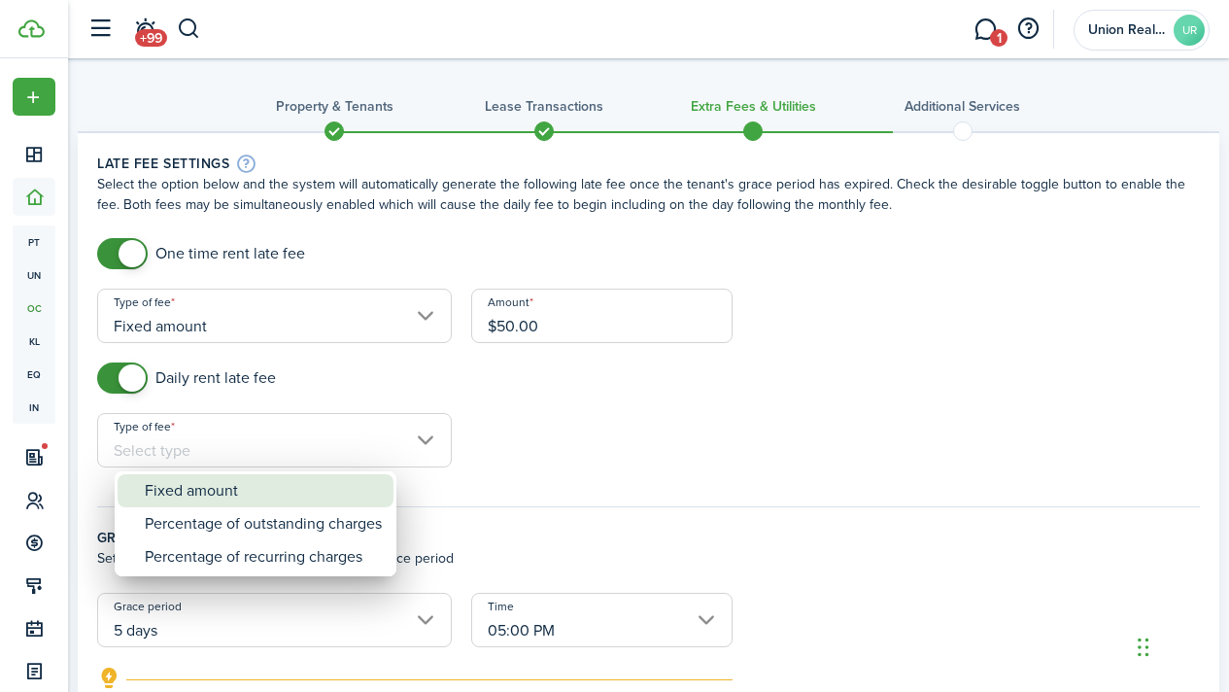
click at [236, 501] on div "Fixed amount" at bounding box center [263, 490] width 237 height 33
type input "Fixed amount"
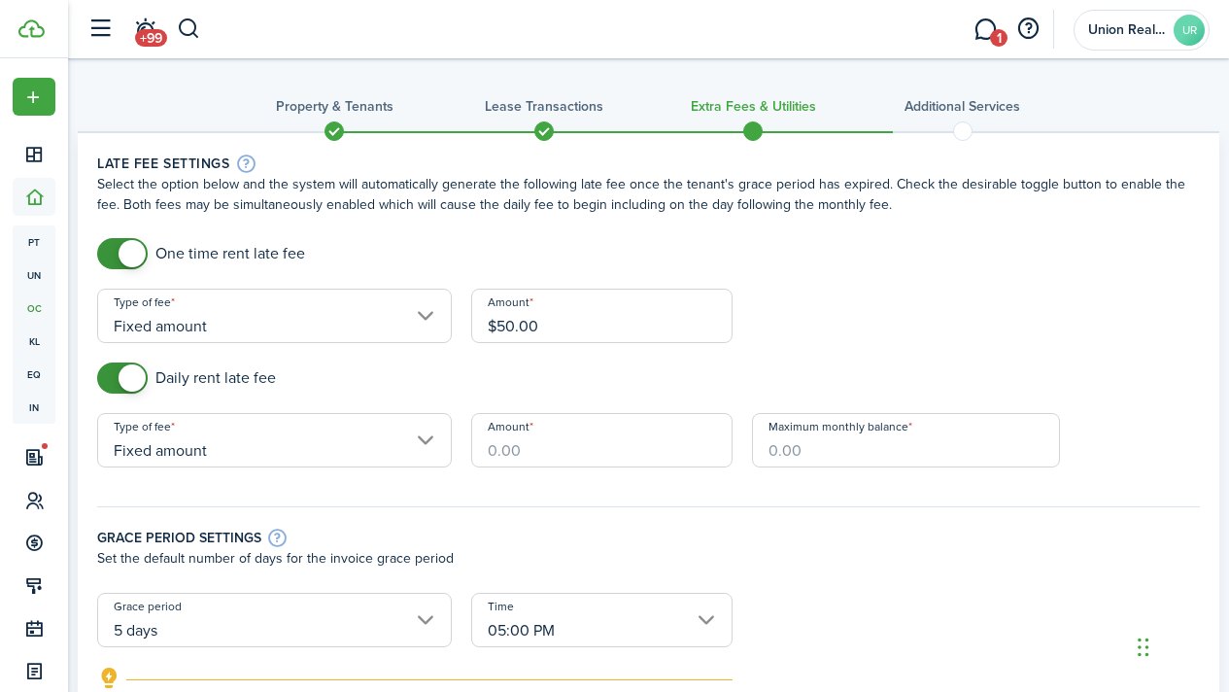
click at [544, 450] on input "Amount" at bounding box center [601, 440] width 261 height 54
type input "$10.00"
click at [773, 454] on input "Maximum monthly balance" at bounding box center [906, 440] width 308 height 54
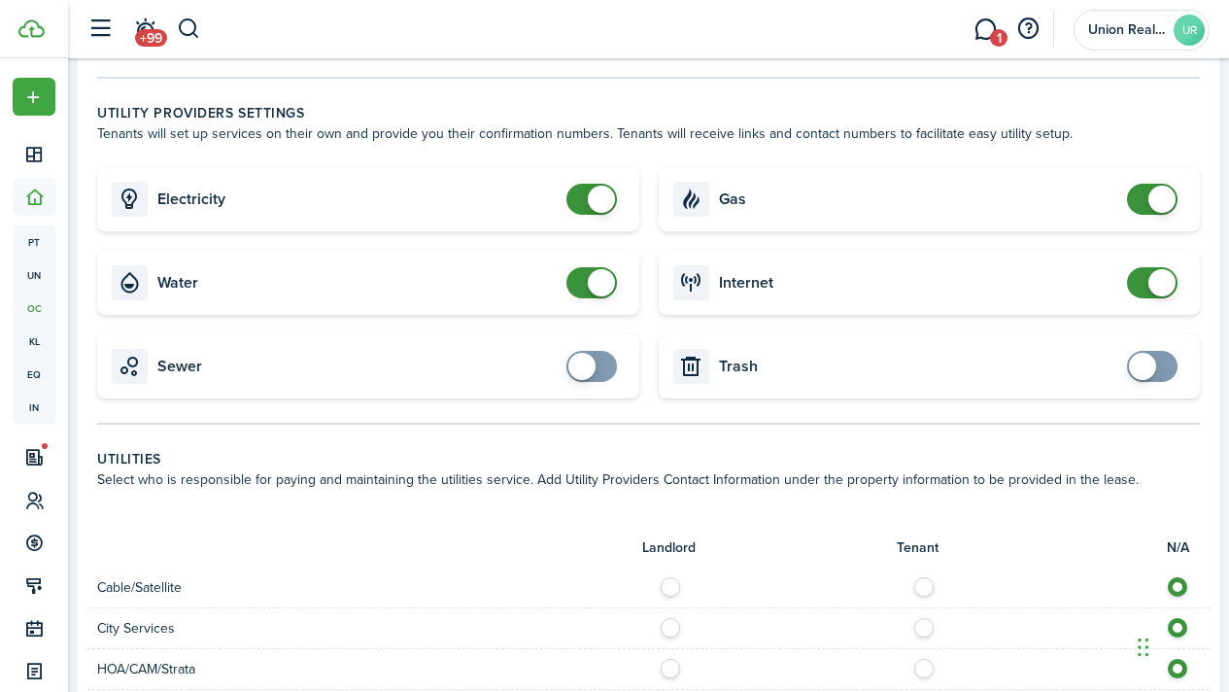
scroll to position [725, 0]
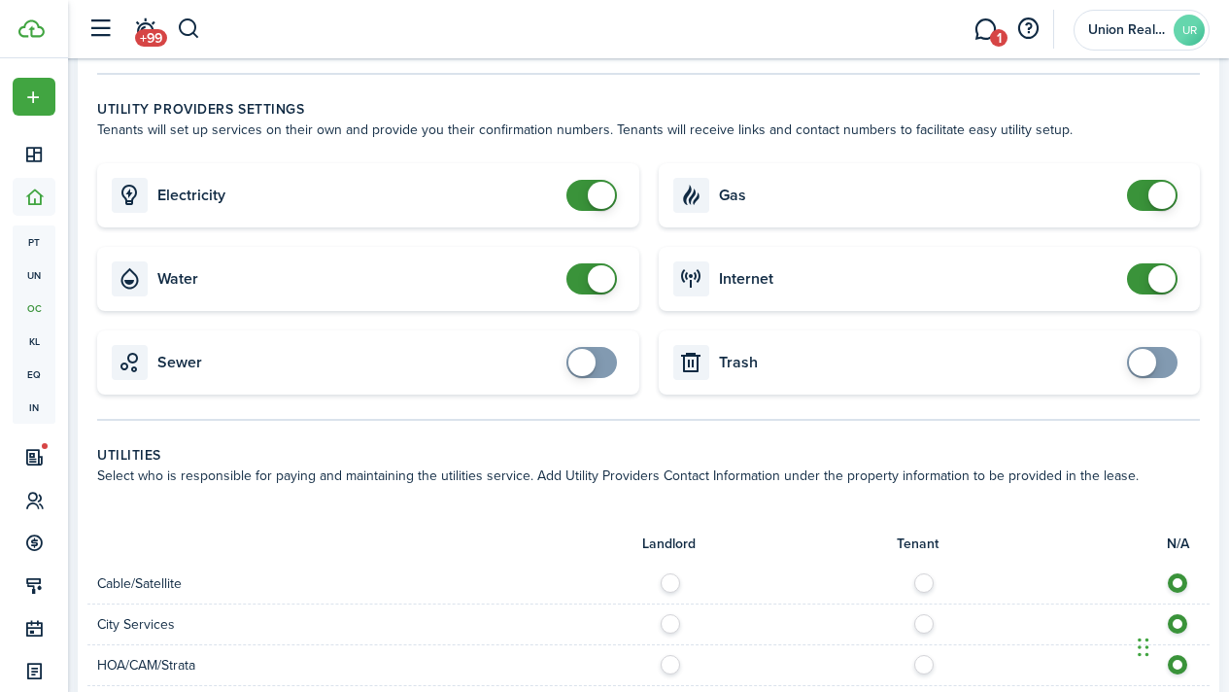
type input "$1,000.00"
checkbox input "false"
click at [591, 283] on span at bounding box center [601, 278] width 27 height 27
checkbox input "false"
click at [1149, 199] on span at bounding box center [1162, 195] width 27 height 27
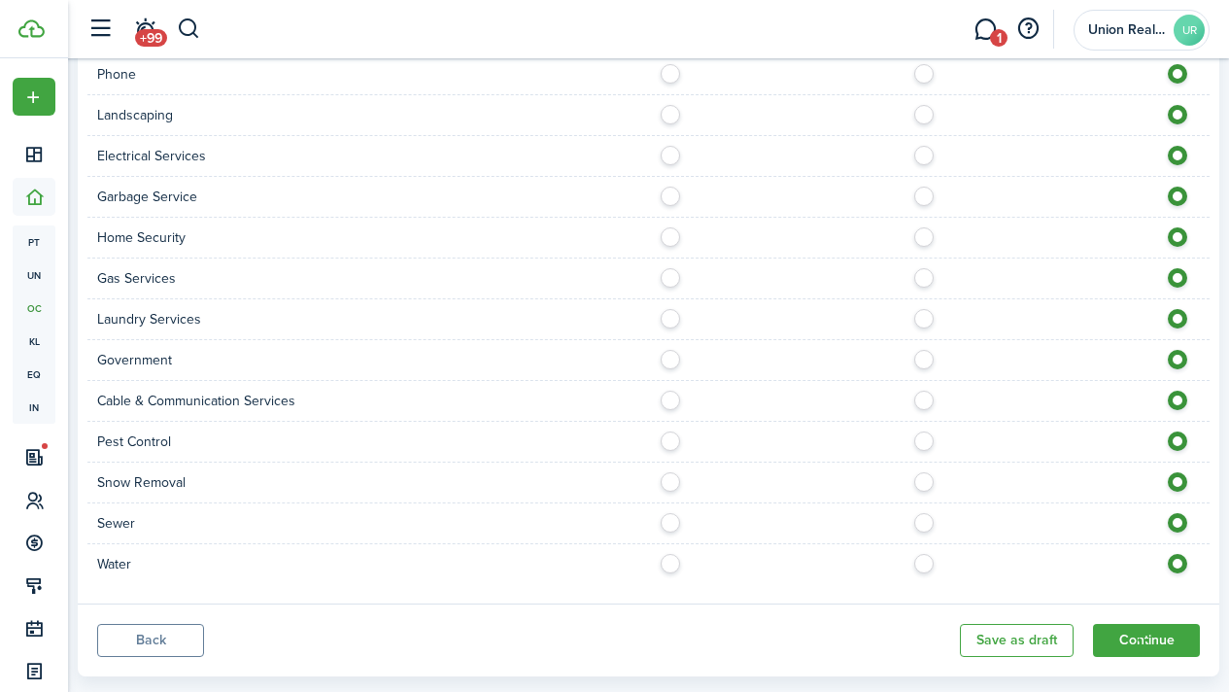
scroll to position [1435, 0]
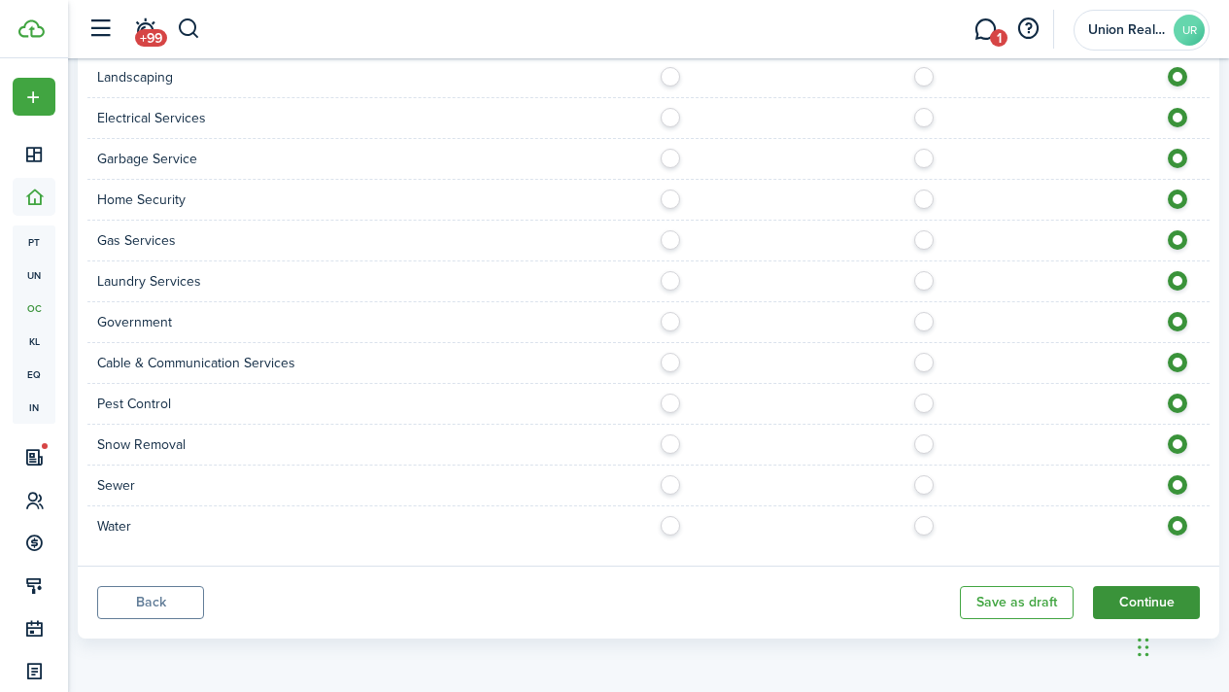
click at [1118, 605] on button "Continue" at bounding box center [1146, 602] width 107 height 33
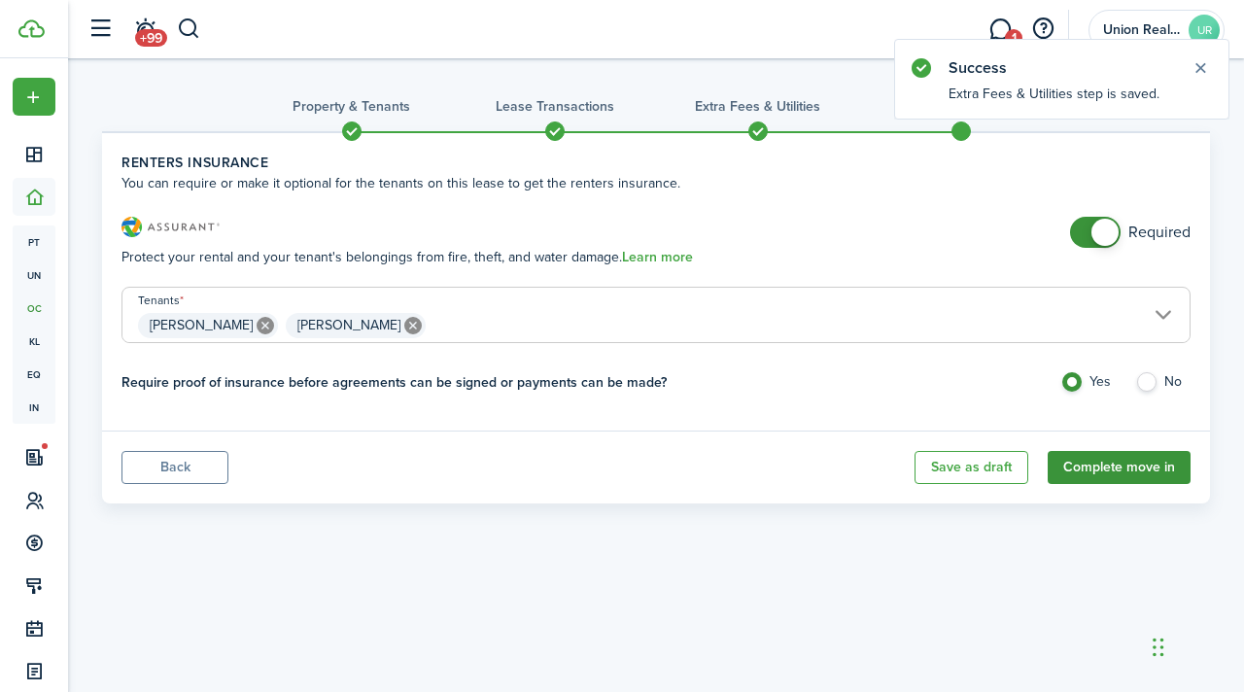
click at [1128, 471] on button "Complete move in" at bounding box center [1119, 467] width 143 height 33
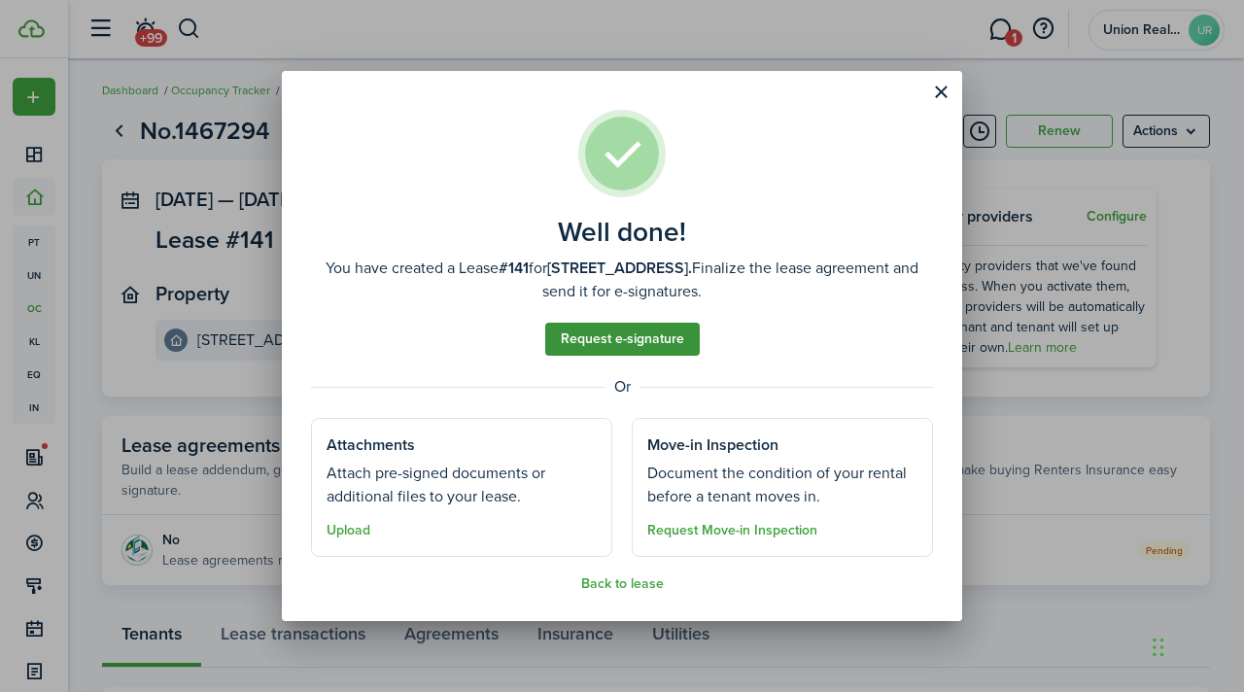
click at [619, 348] on link "Request e-signature" at bounding box center [622, 339] width 155 height 33
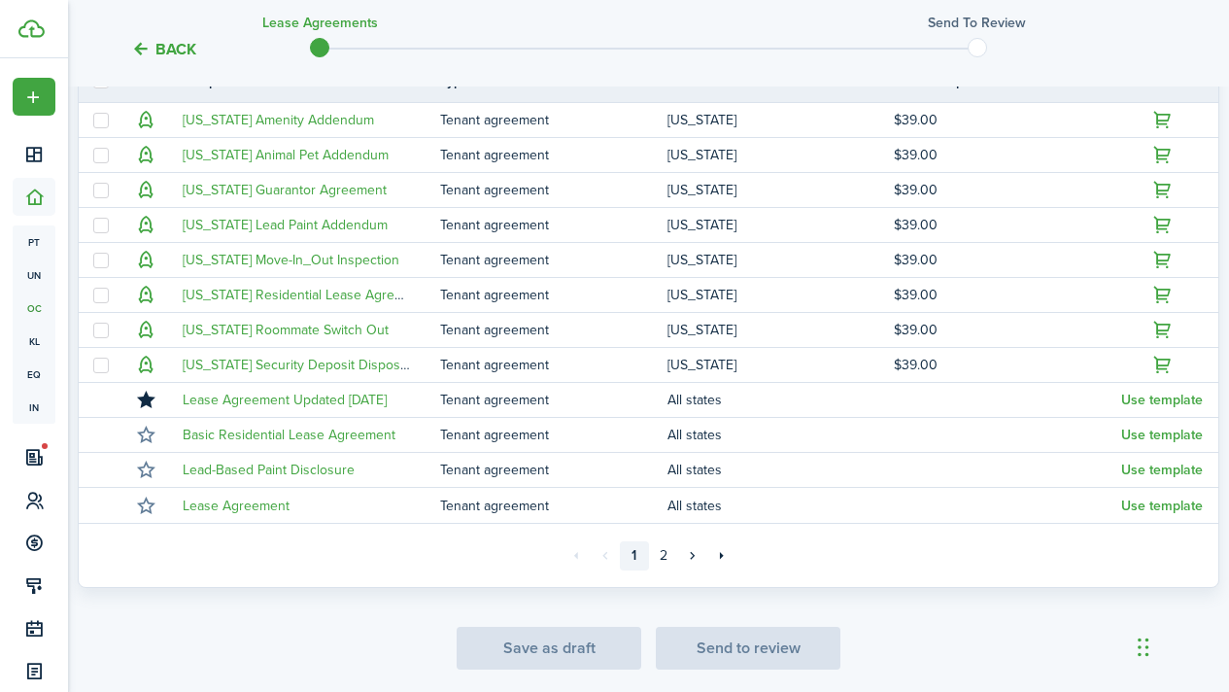
scroll to position [508, 0]
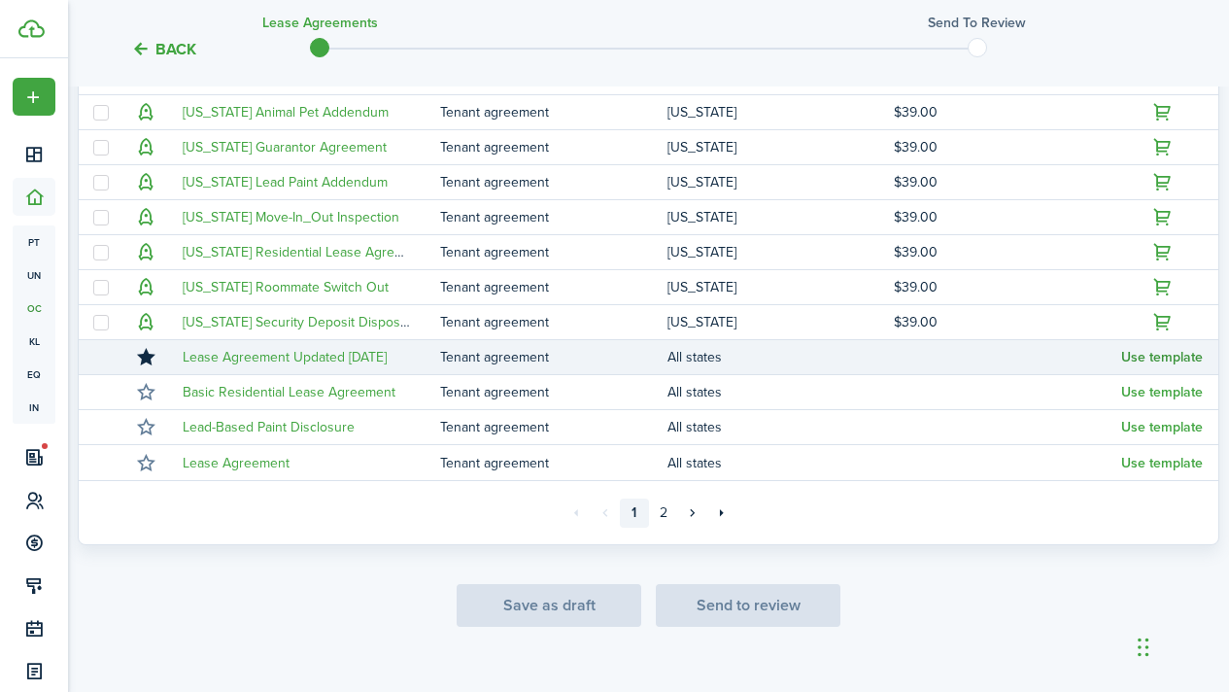
click at [1144, 363] on button "Use template" at bounding box center [1162, 358] width 82 height 16
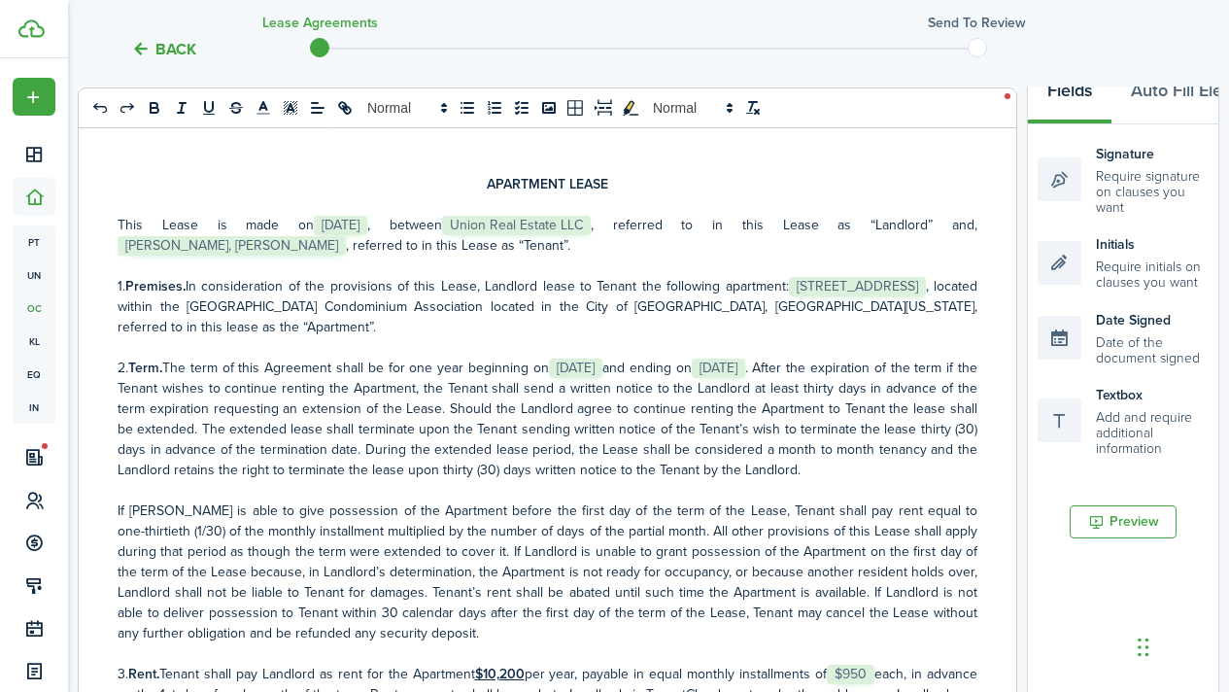
scroll to position [291, 0]
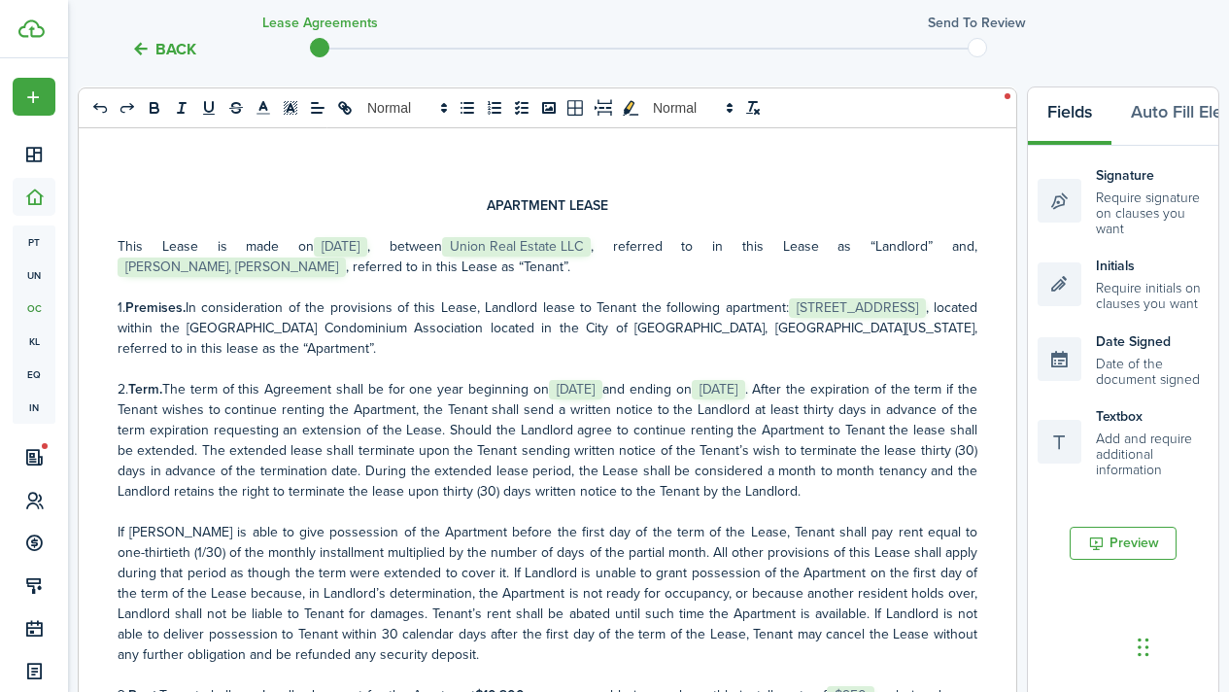
click at [407, 254] on p "This Lease is made on ﻿ [DATE] ﻿, between ﻿ Union Real Estate LLC ﻿, referred t…" at bounding box center [548, 256] width 860 height 41
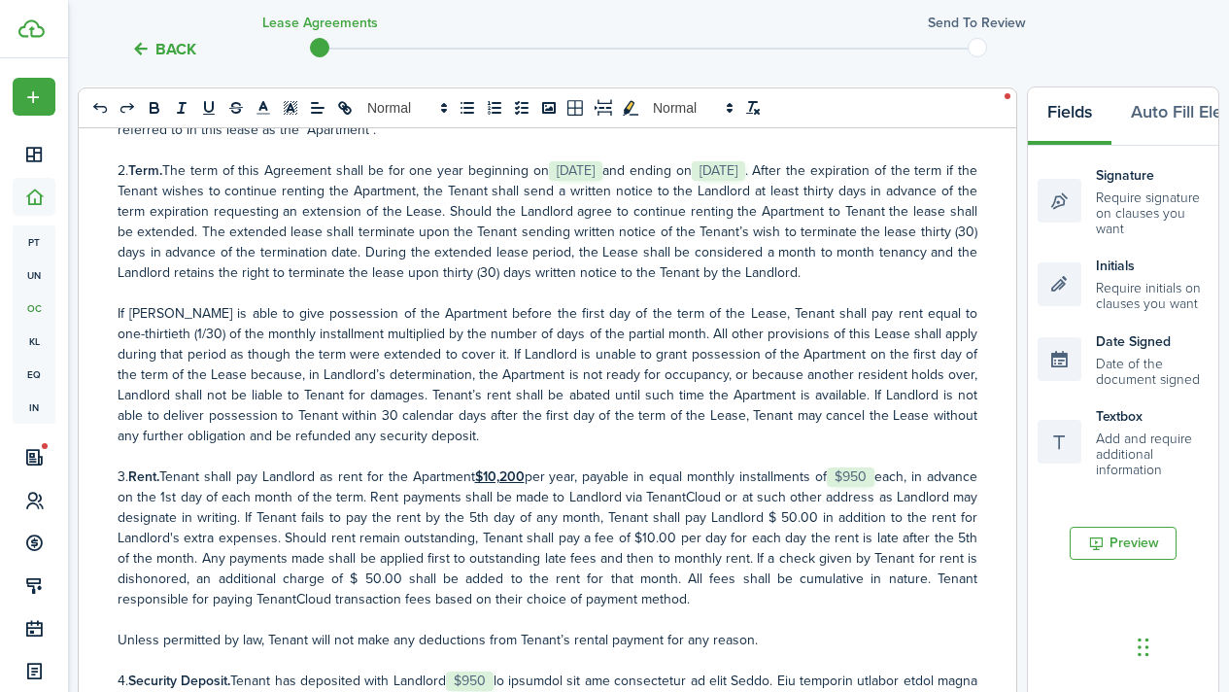
scroll to position [239, 0]
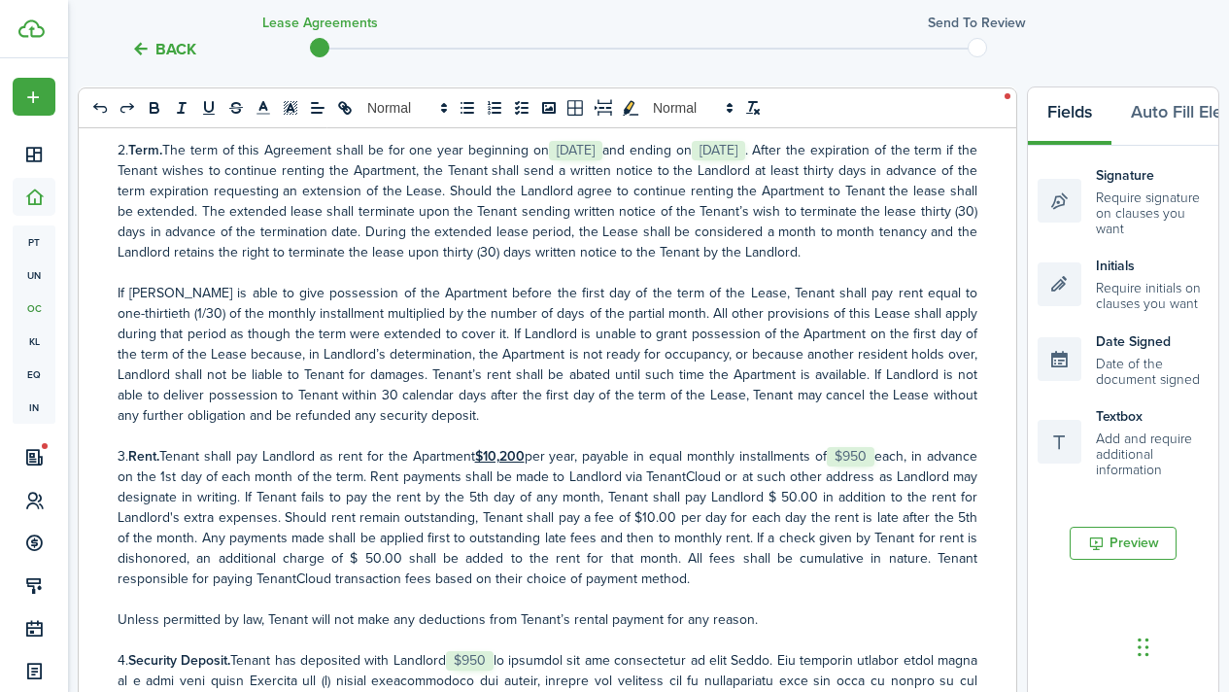
click at [525, 458] on u "$10,200" at bounding box center [500, 456] width 50 height 20
click at [638, 476] on p "3. Rent. Tenant shall pay Landlord as rent for the Apartment $11400 per year, p…" at bounding box center [548, 517] width 860 height 143
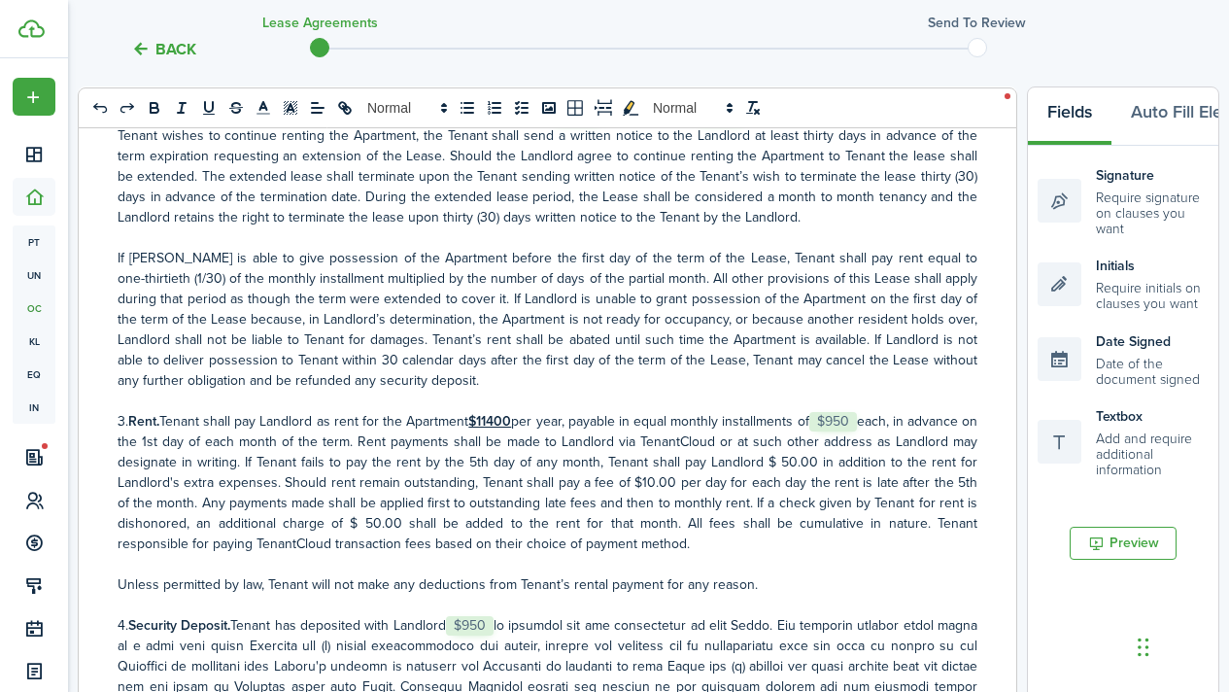
scroll to position [288, 0]
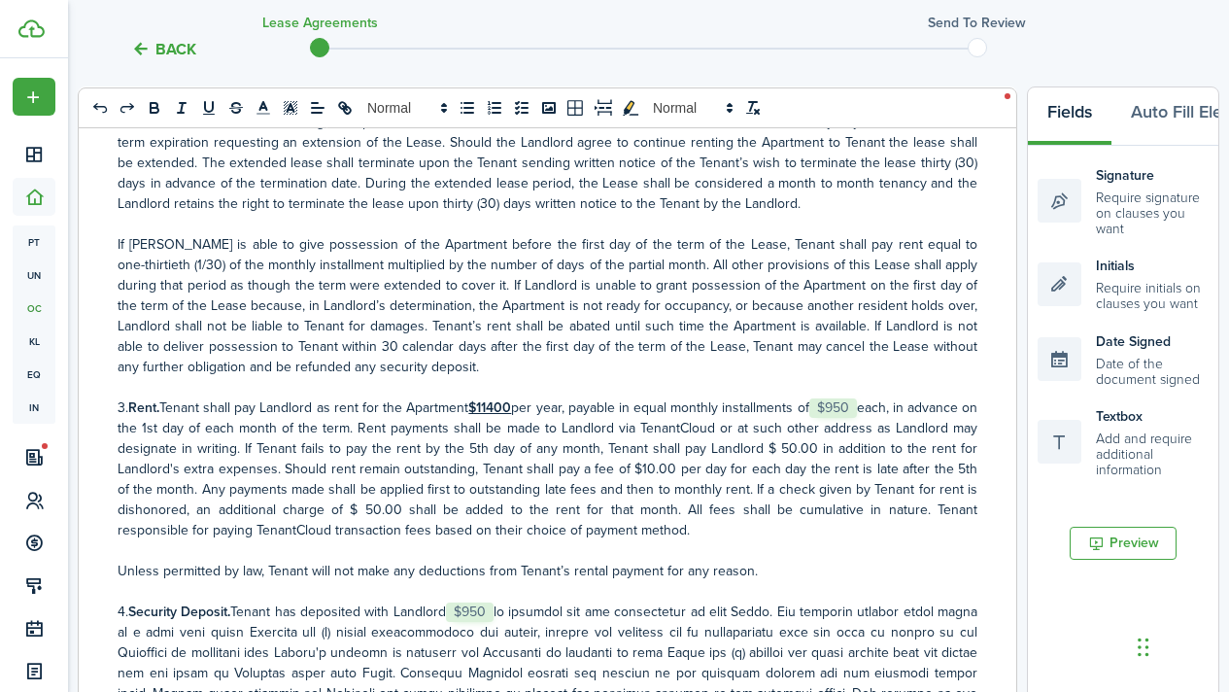
click at [511, 410] on u "$11400" at bounding box center [489, 407] width 43 height 20
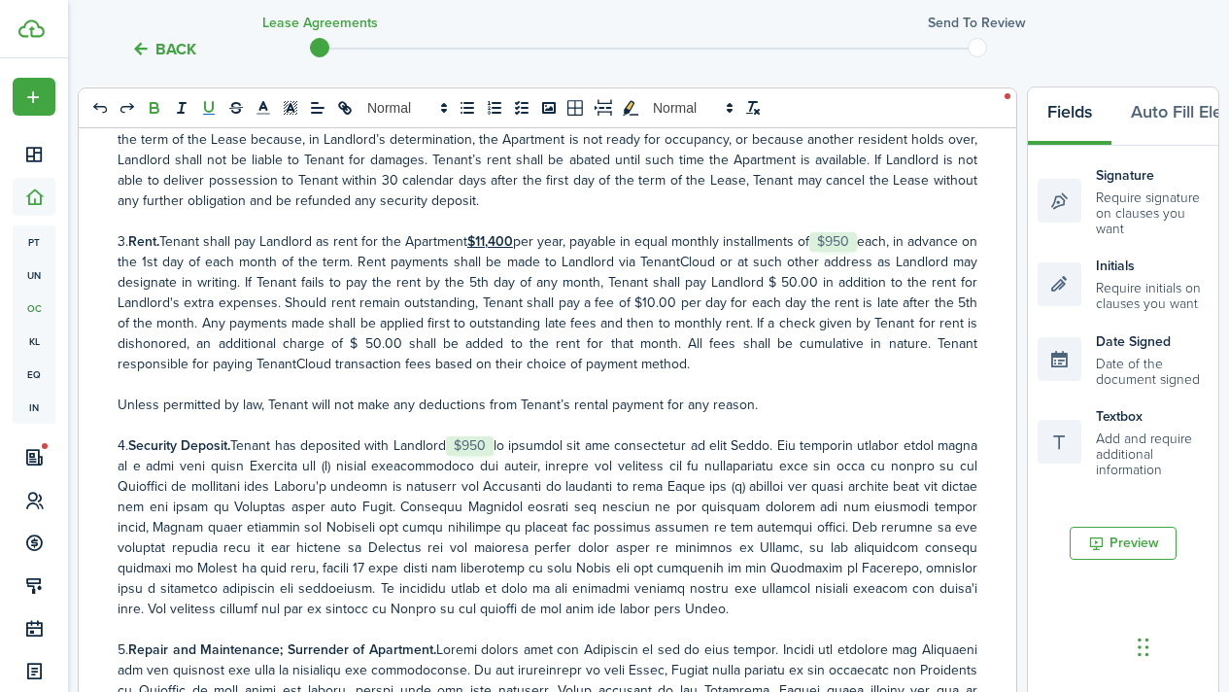
scroll to position [445, 0]
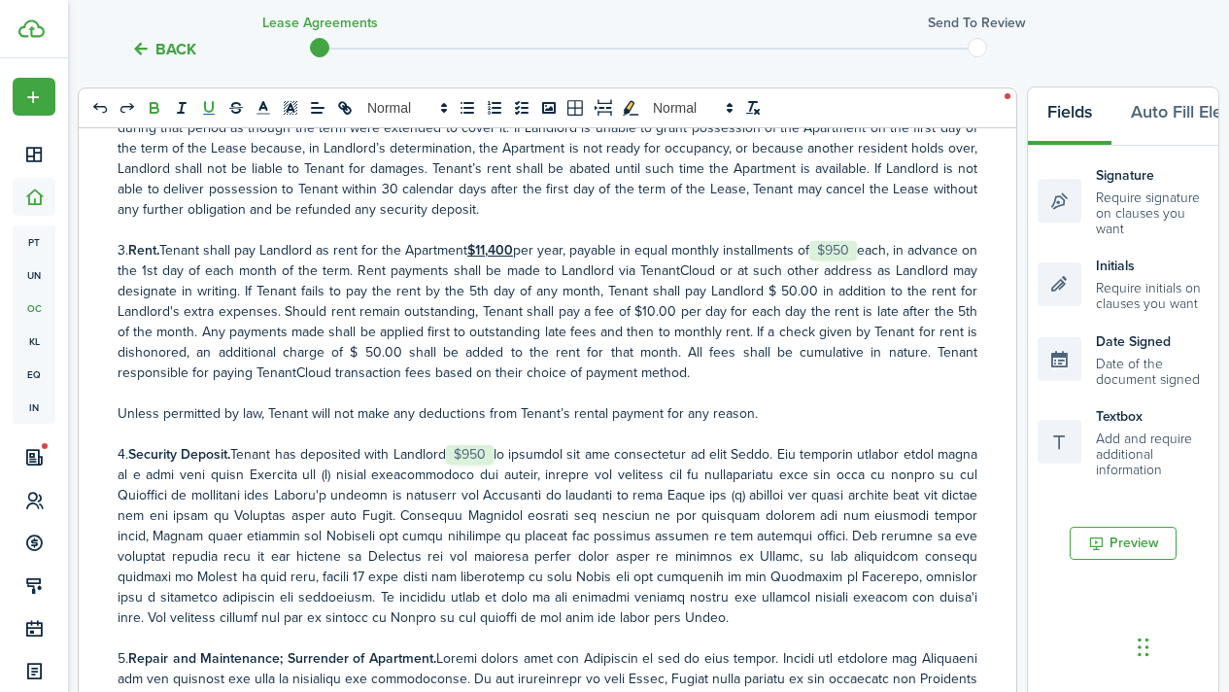
click at [760, 383] on p at bounding box center [548, 393] width 860 height 20
click at [751, 372] on p "3. Rent. Tenant shall pay Landlord as rent for the Apartment $11,400 per year, …" at bounding box center [548, 311] width 860 height 143
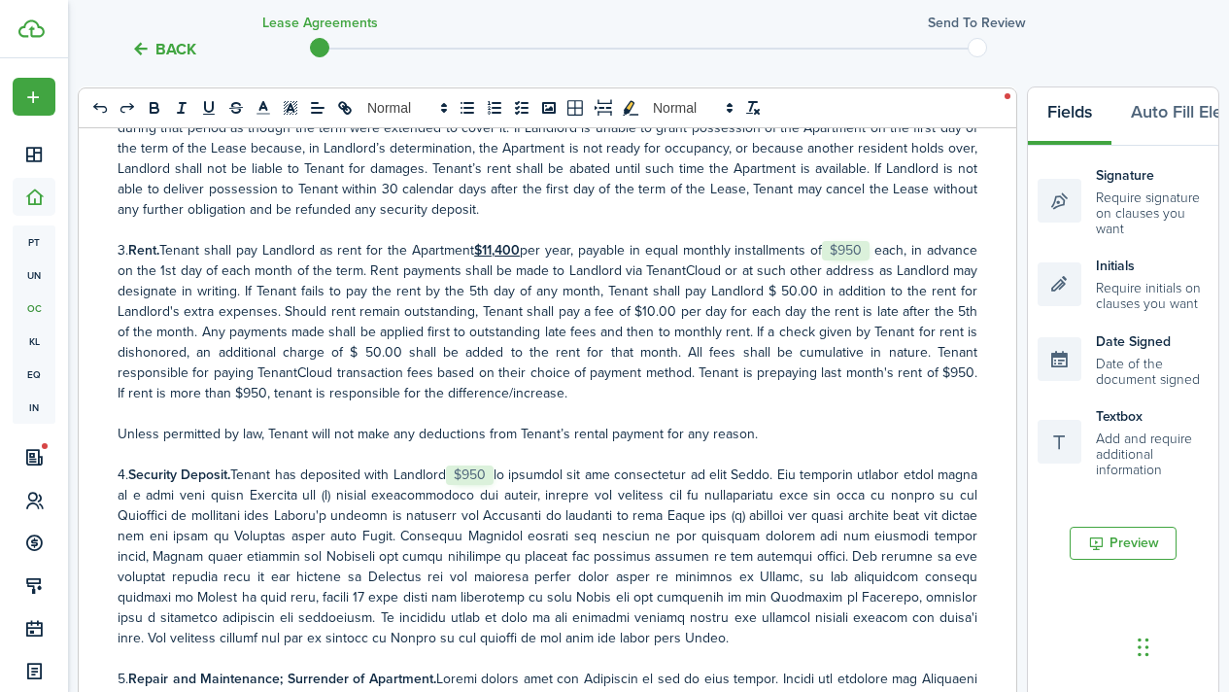
click at [736, 367] on p "3. Rent. Tenant shall pay Landlord as rent for the Apartment $11,400 per year, …" at bounding box center [548, 321] width 860 height 163
click at [302, 398] on p "3. Rent. Tenant shall pay Landlord as rent for the Apartment $11,400 per year, …" at bounding box center [548, 321] width 860 height 163
click at [307, 397] on p "3. Rent. Tenant shall pay Landlord as rent for the Apartment $11,400 per year, …" at bounding box center [548, 321] width 860 height 163
click at [727, 393] on p "3. Rent. Tenant shall pay Landlord as rent for the Apartment $11,400 per year, …" at bounding box center [548, 321] width 860 height 163
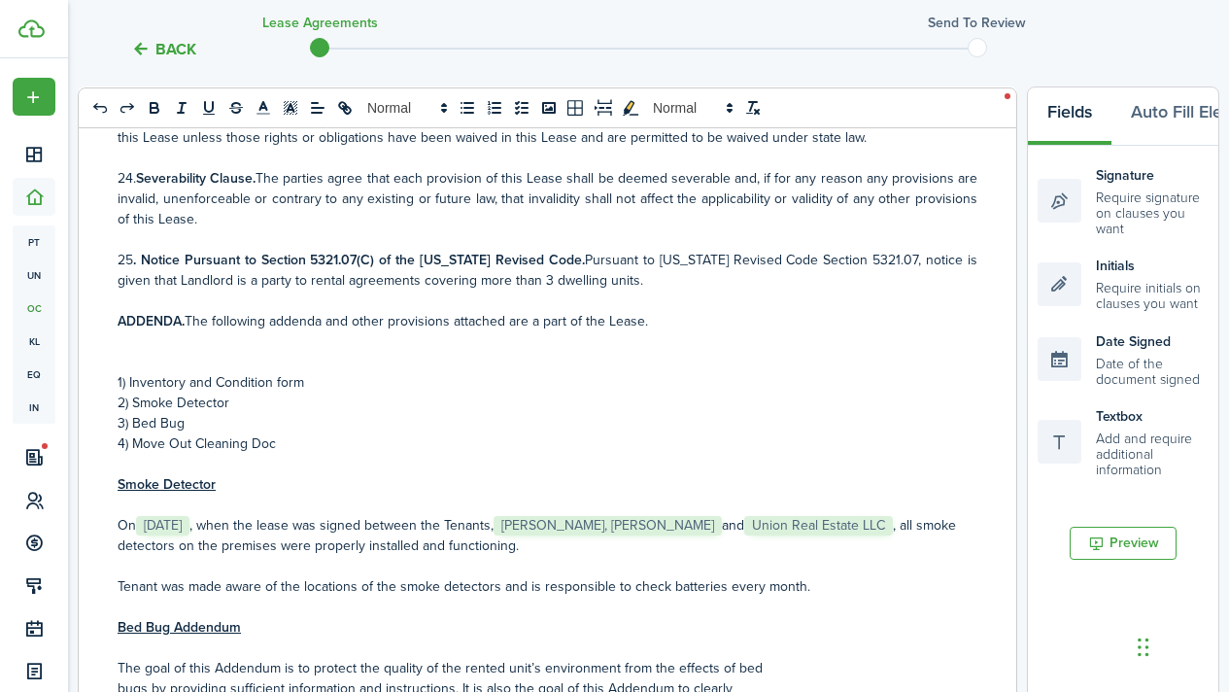
scroll to position [4016, 0]
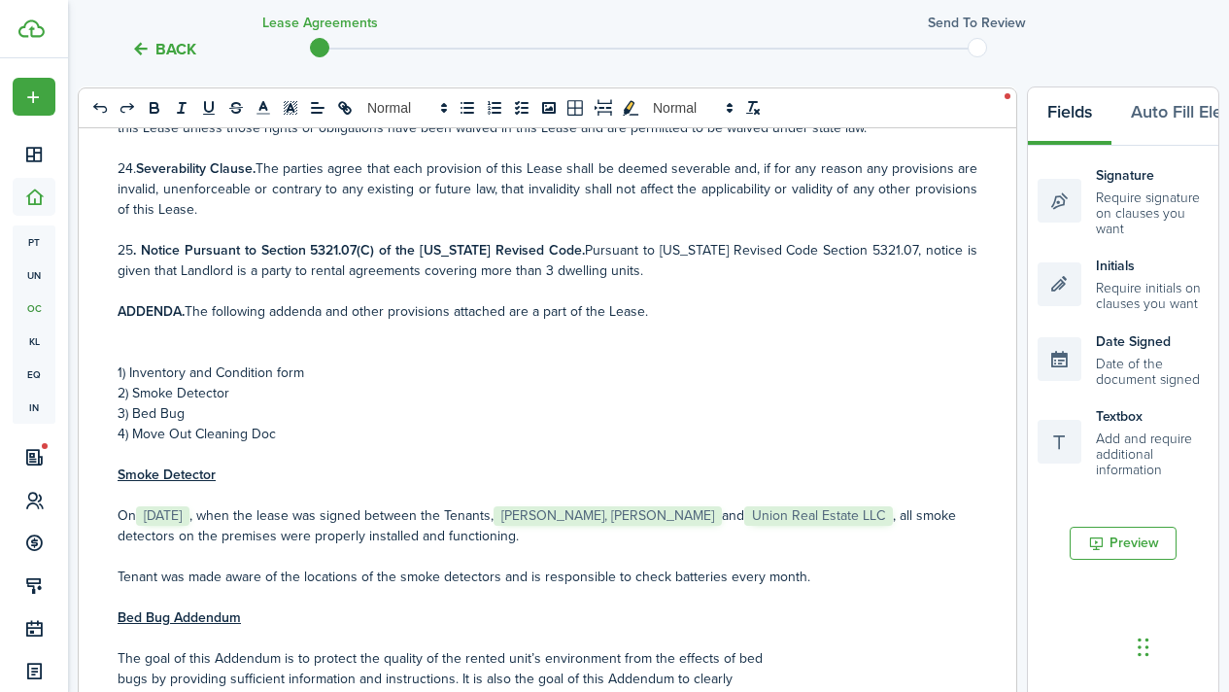
click at [128, 342] on p at bounding box center [548, 352] width 860 height 20
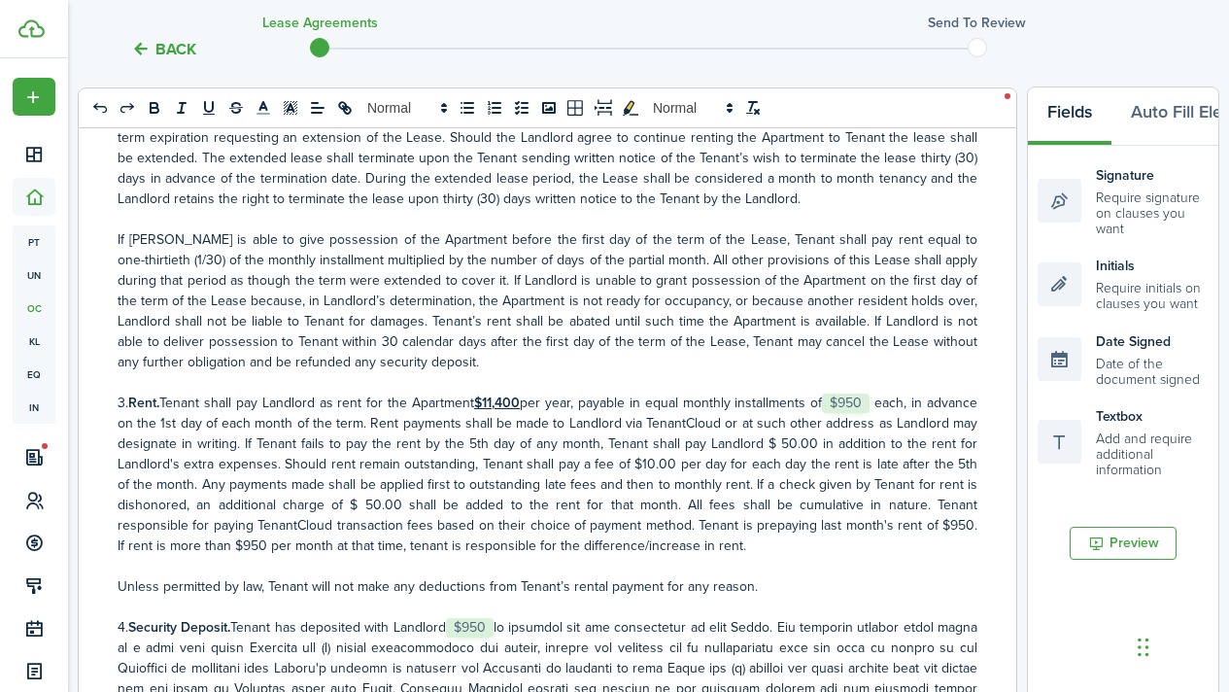
scroll to position [0, 0]
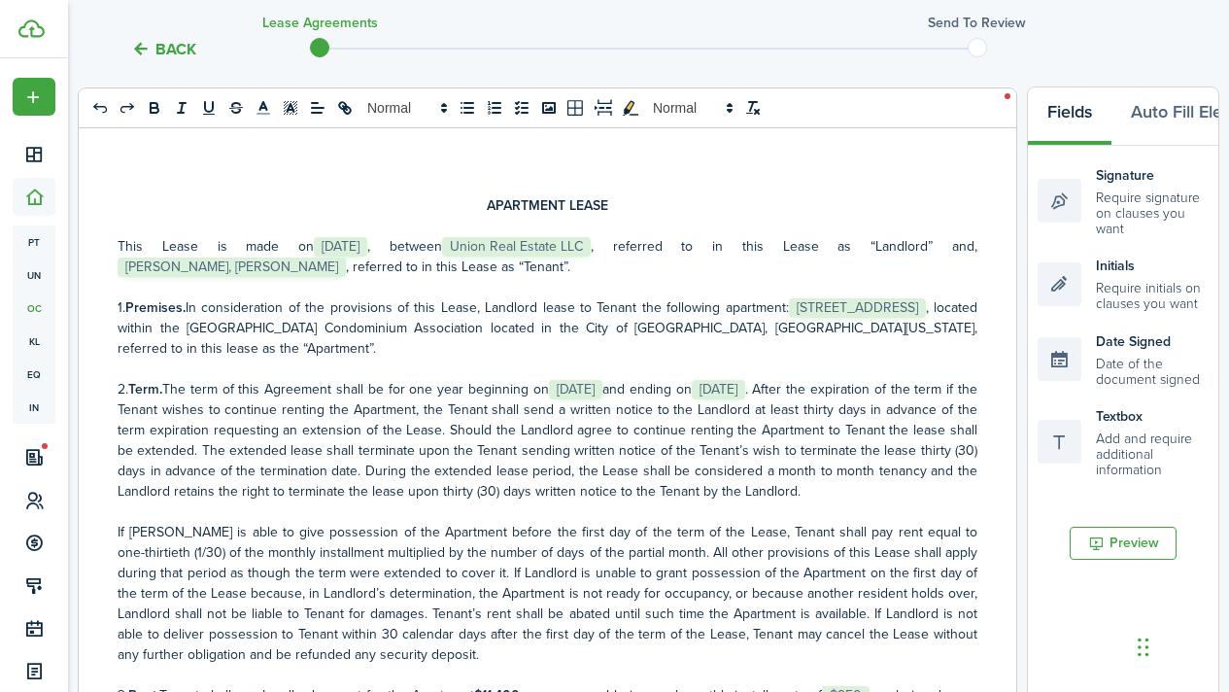
click at [622, 250] on p "This Lease is made on ﻿ [DATE] ﻿, between ﻿ Union Real Estate LLC ﻿, referred t…" at bounding box center [548, 256] width 860 height 41
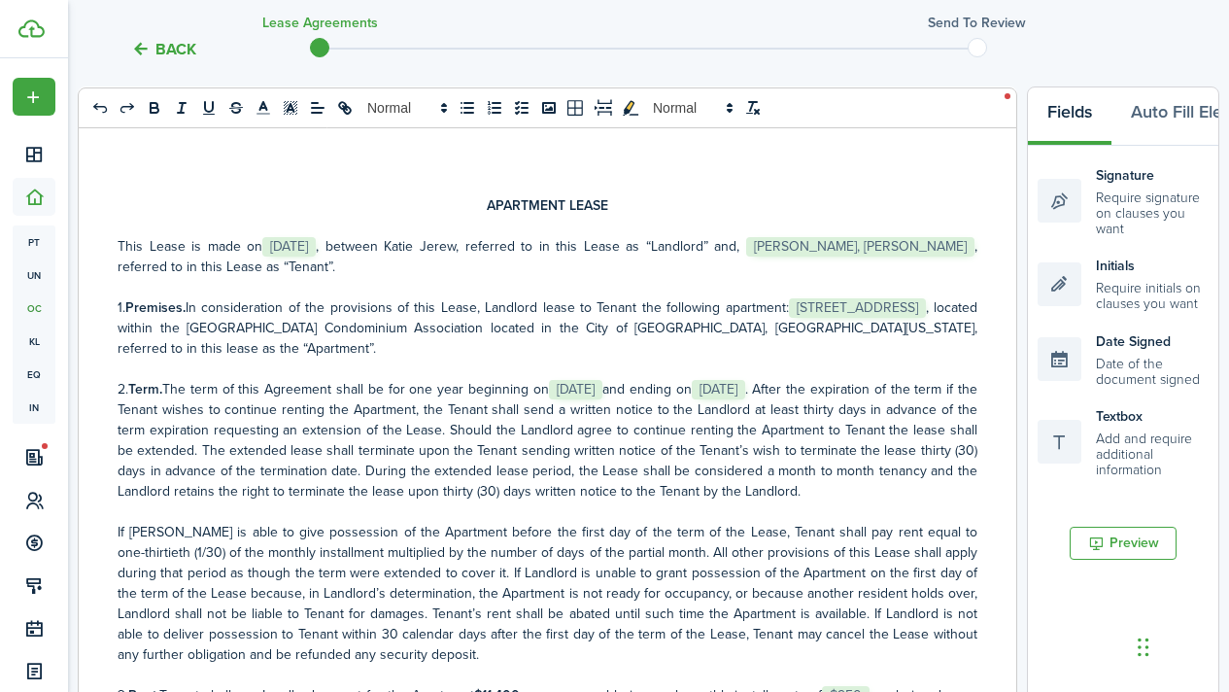
click at [696, 456] on p "2. Term. The term of this Agreement shall be for one year beginning on ﻿ [DATE]…" at bounding box center [548, 440] width 860 height 122
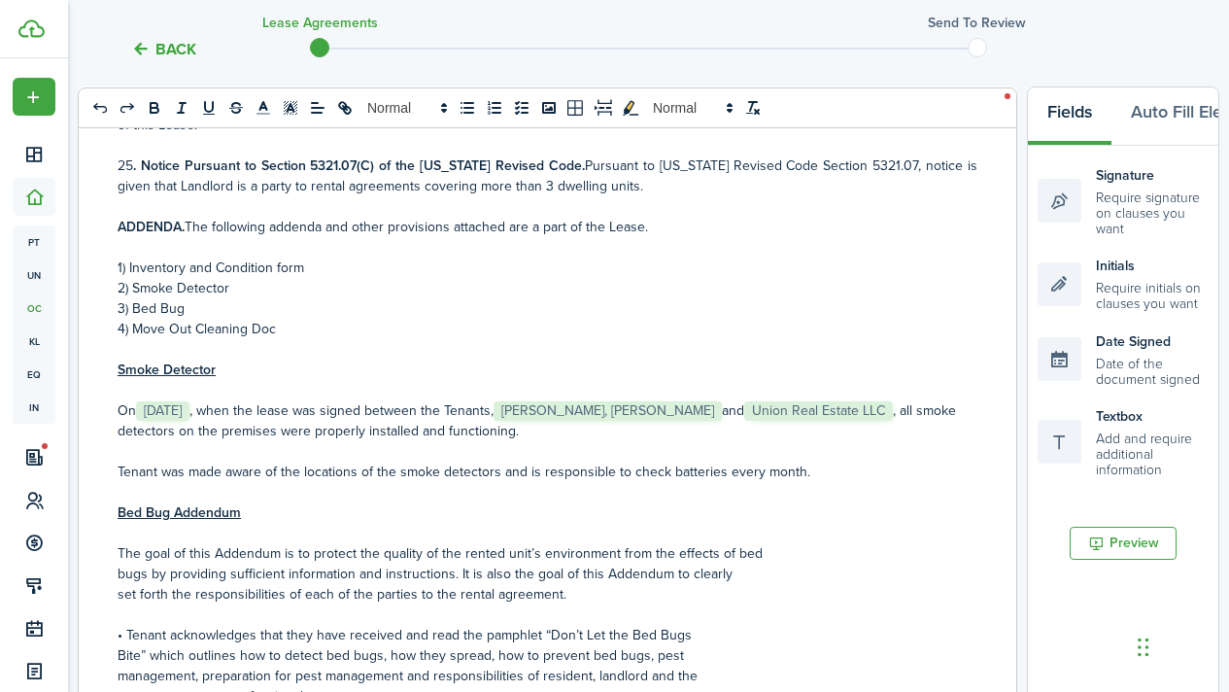
scroll to position [4122, 0]
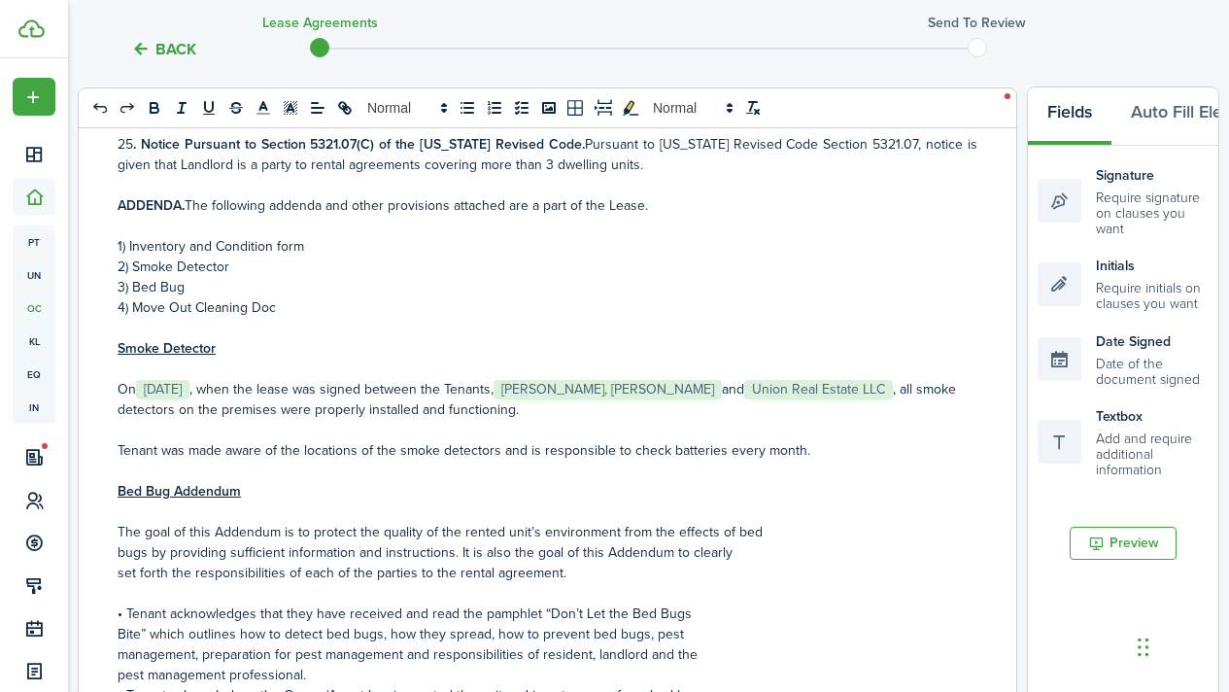
click at [918, 379] on p "On ﻿ [DATE] ﻿, when the lease was signed between the Tenants, ﻿ [PERSON_NAME], …" at bounding box center [548, 399] width 860 height 41
click at [899, 481] on p "Bed Bug Addendum" at bounding box center [548, 491] width 860 height 20
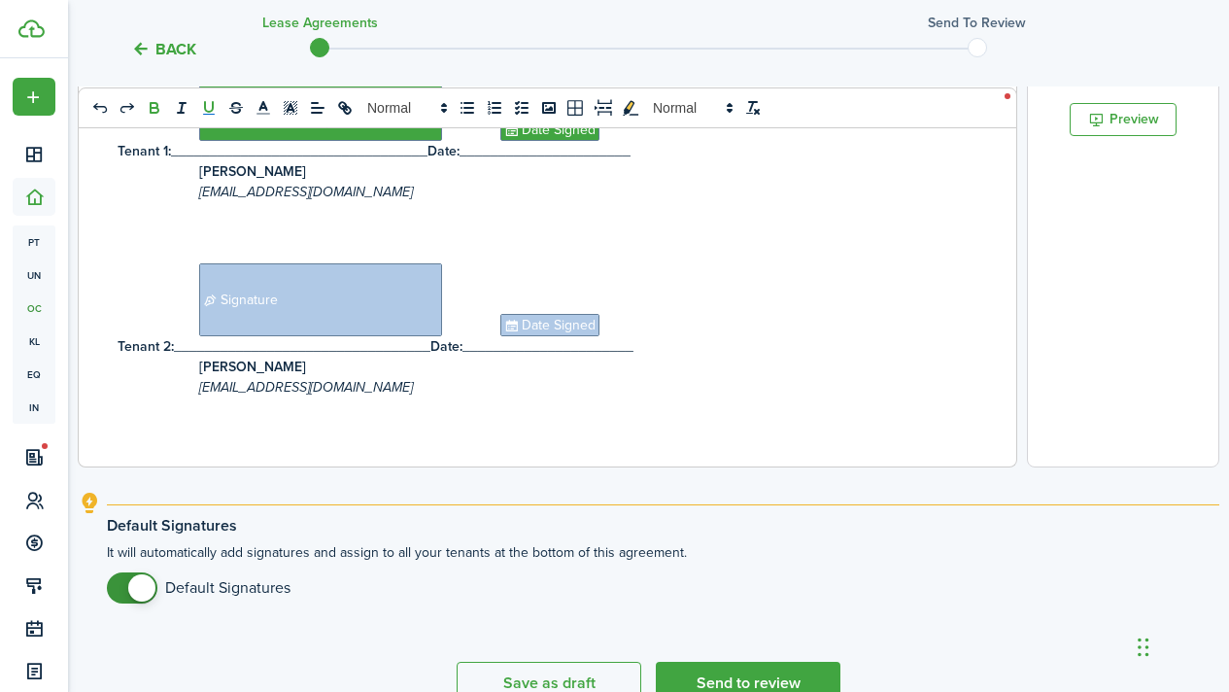
scroll to position [717, 0]
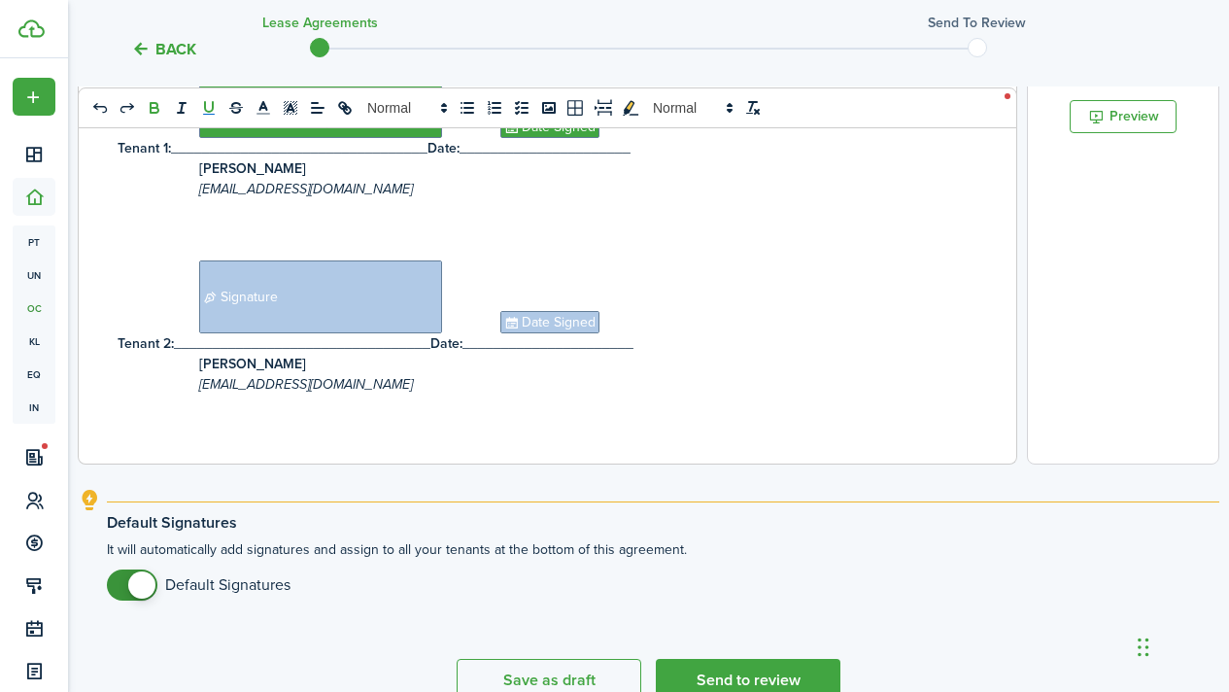
checkbox input "false"
click at [152, 590] on span at bounding box center [141, 584] width 27 height 27
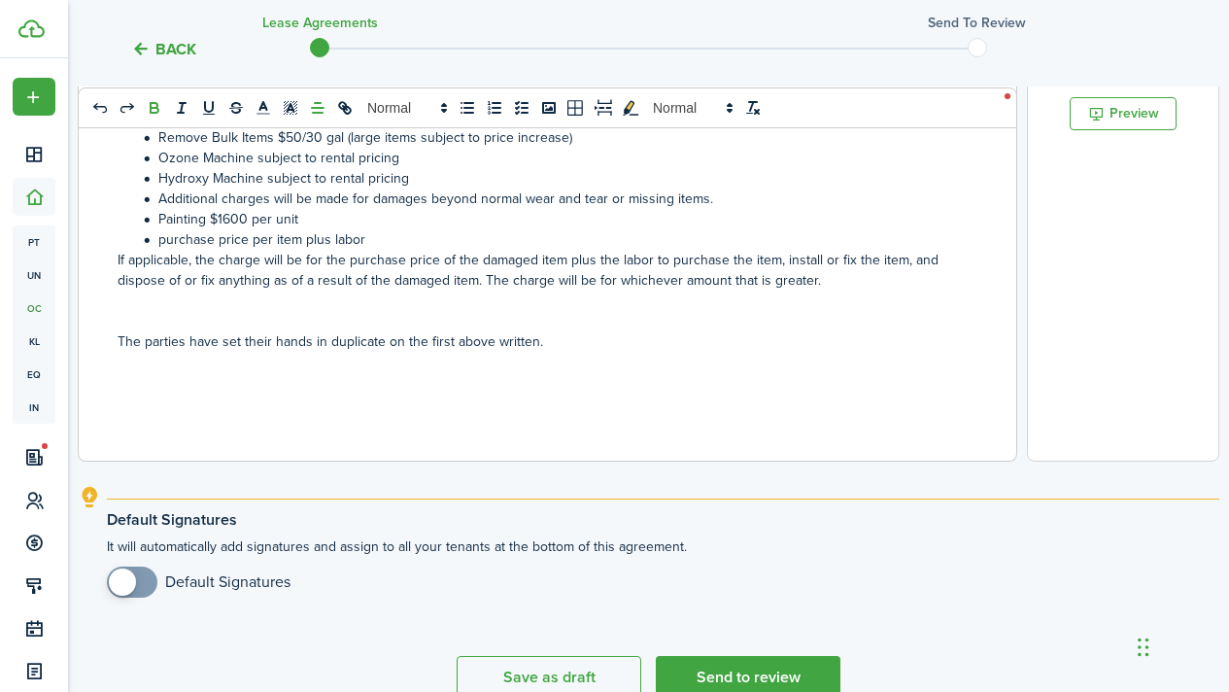
scroll to position [723, 0]
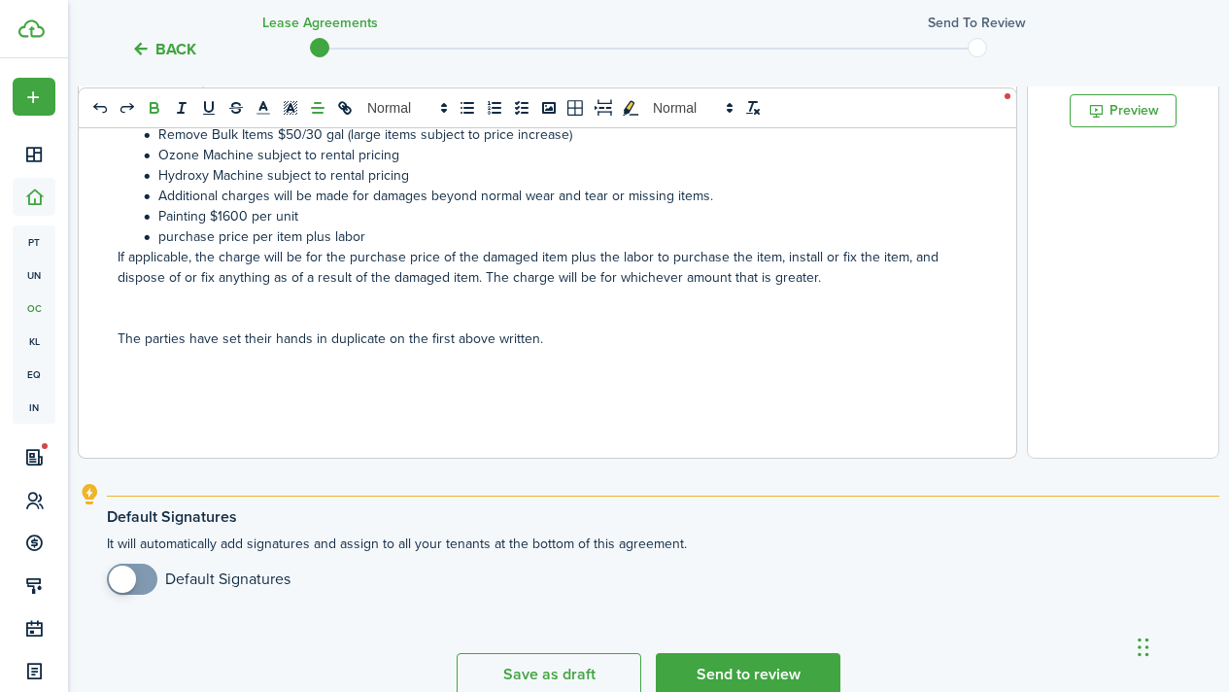
click at [298, 390] on p at bounding box center [548, 400] width 860 height 20
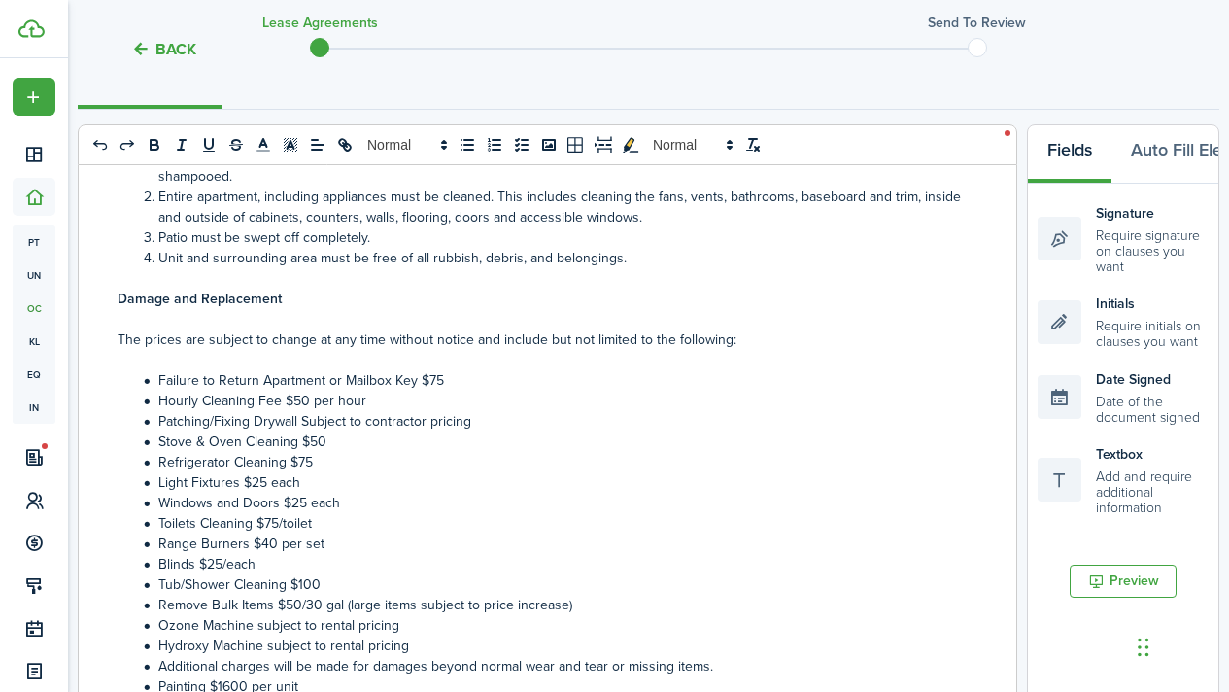
scroll to position [278, 0]
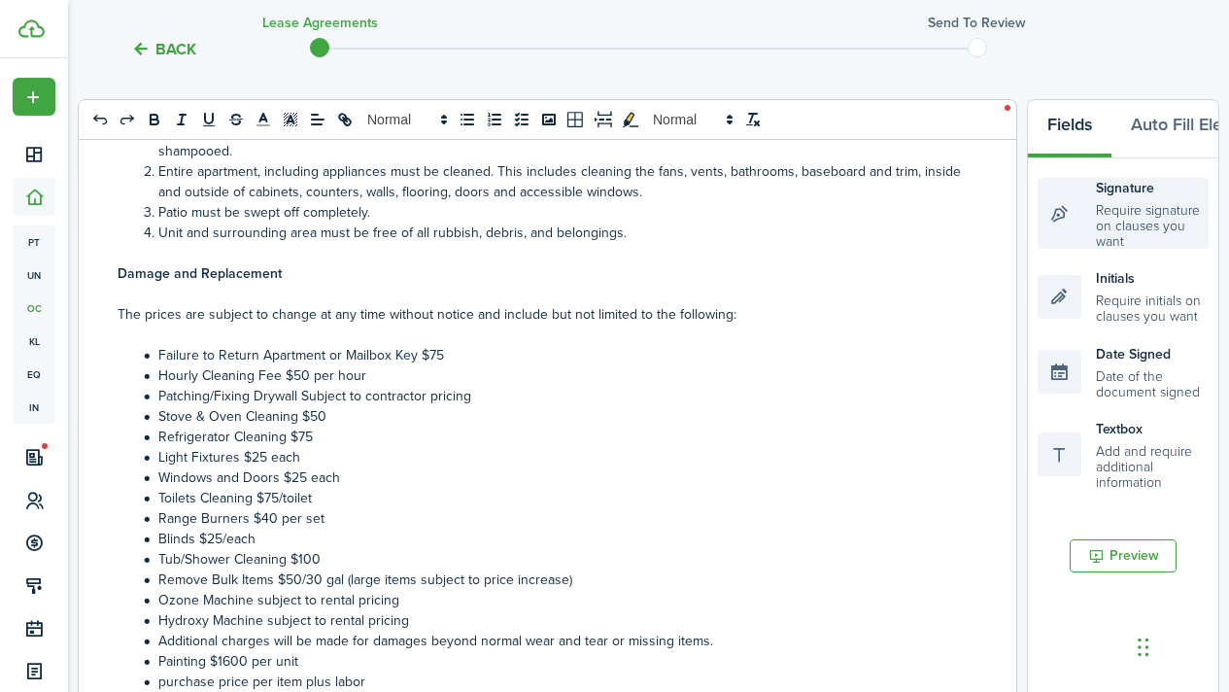
click at [1072, 225] on div "Signature Require signature on clauses you want" at bounding box center [1123, 213] width 171 height 71
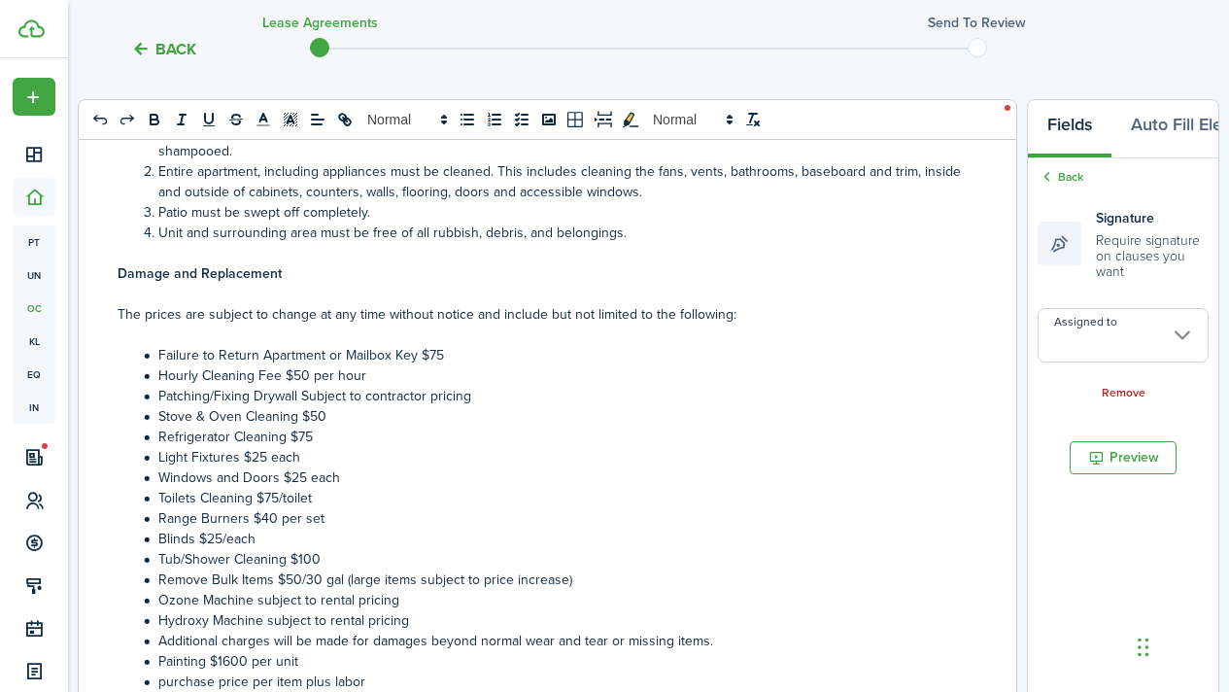
scroll to position [420, 0]
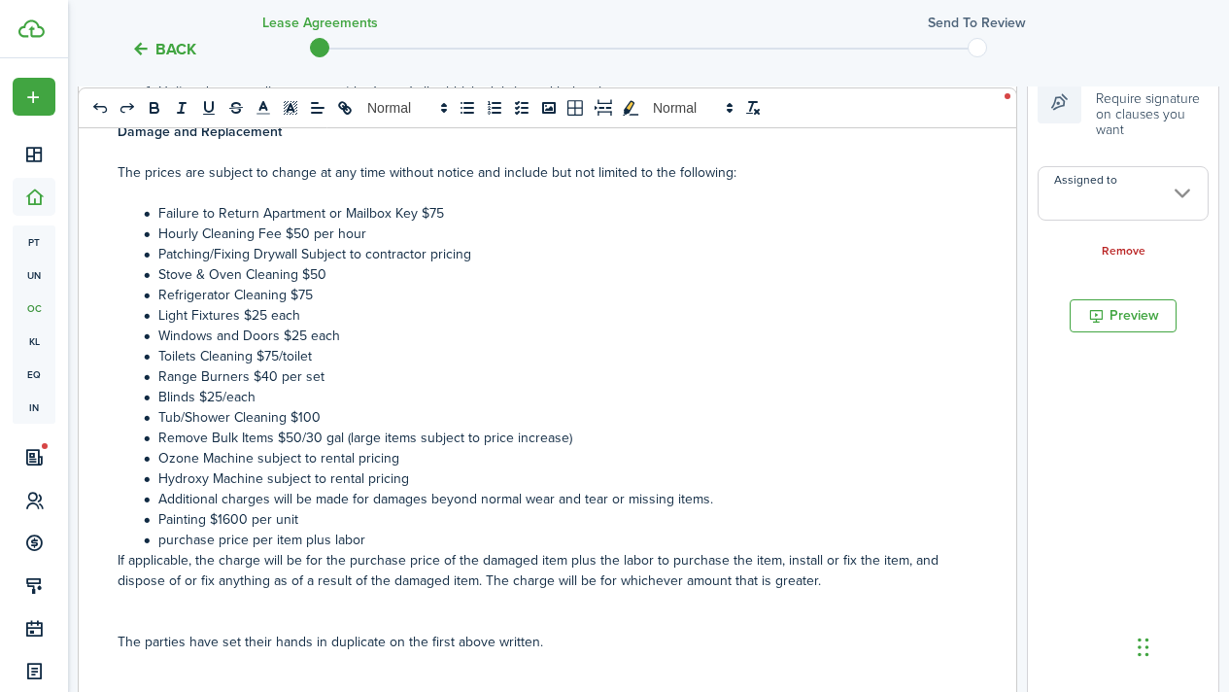
click at [1078, 211] on input "Assigned to" at bounding box center [1123, 193] width 171 height 54
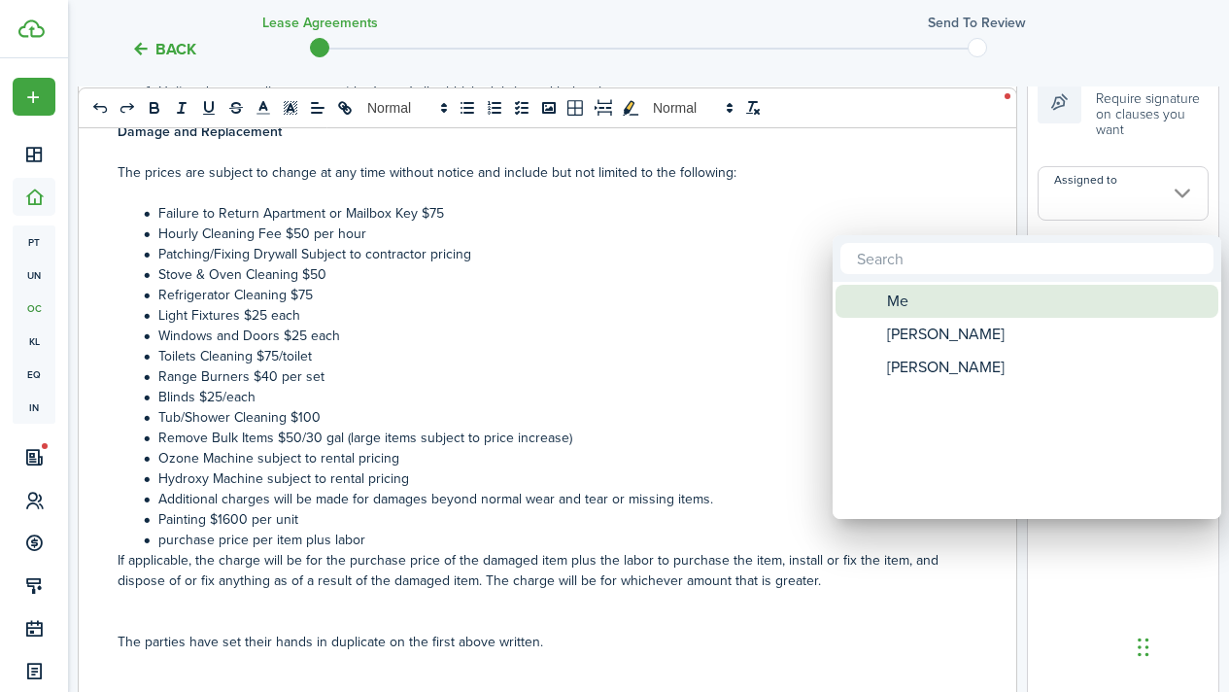
click at [983, 299] on div "Me" at bounding box center [1035, 301] width 344 height 33
type input "Me"
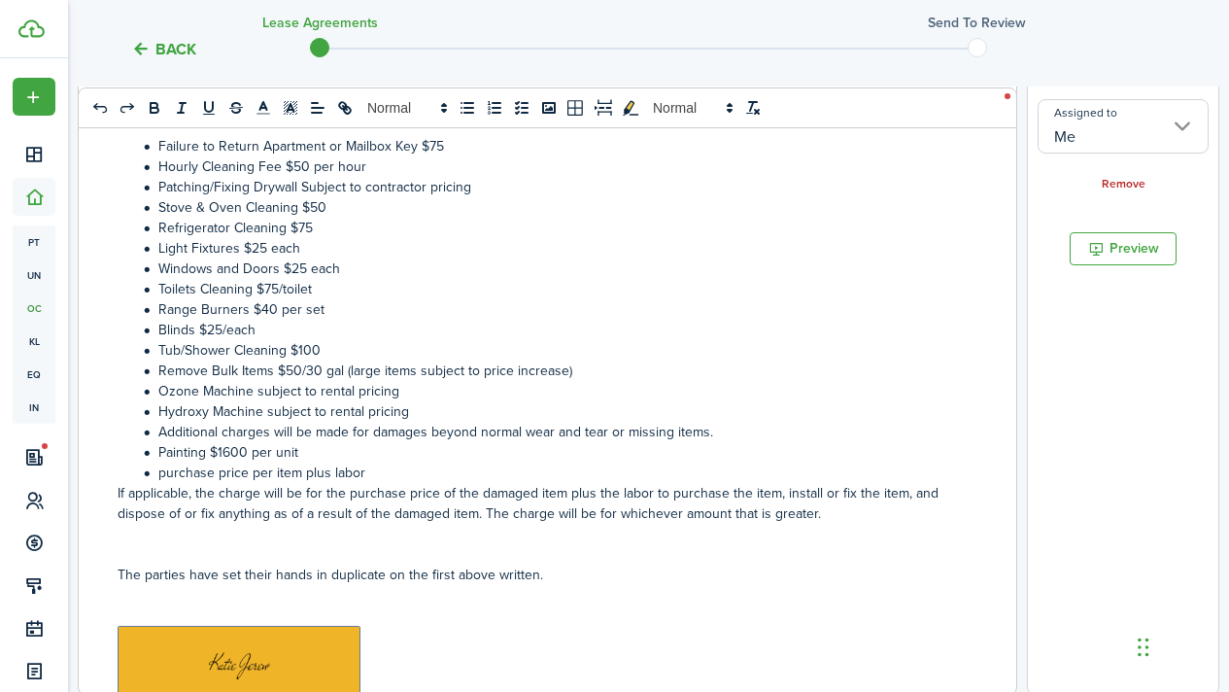
scroll to position [539, 0]
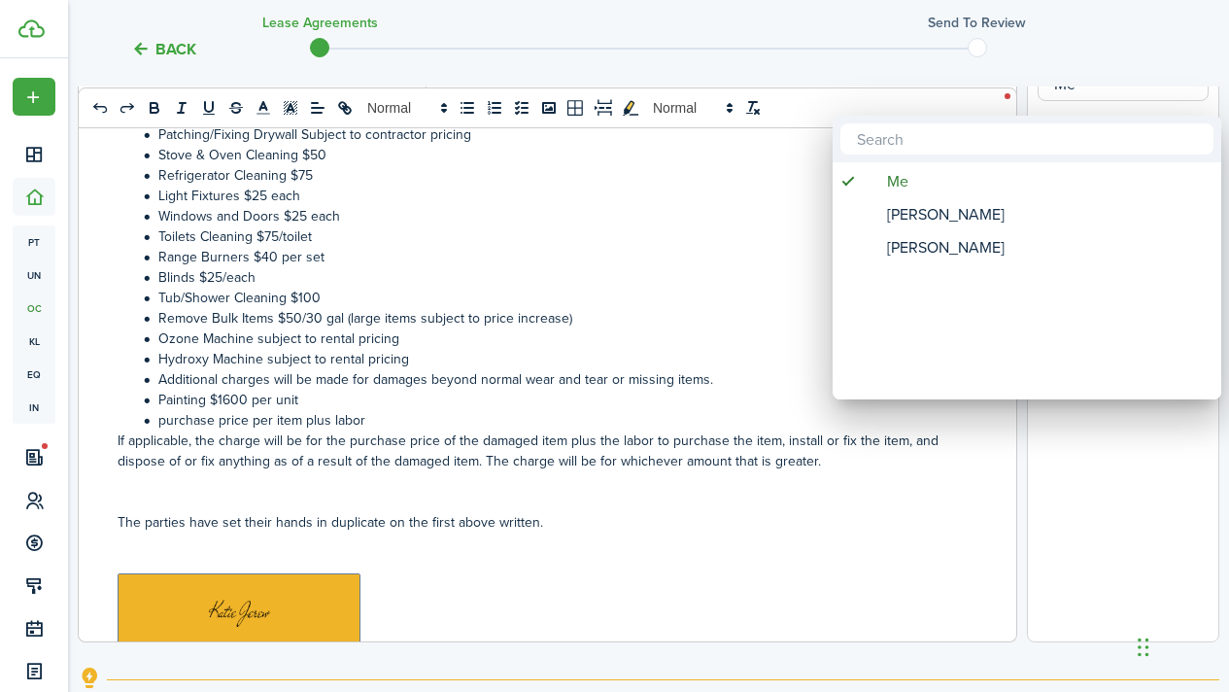
click at [826, 555] on div at bounding box center [615, 346] width 1540 height 1003
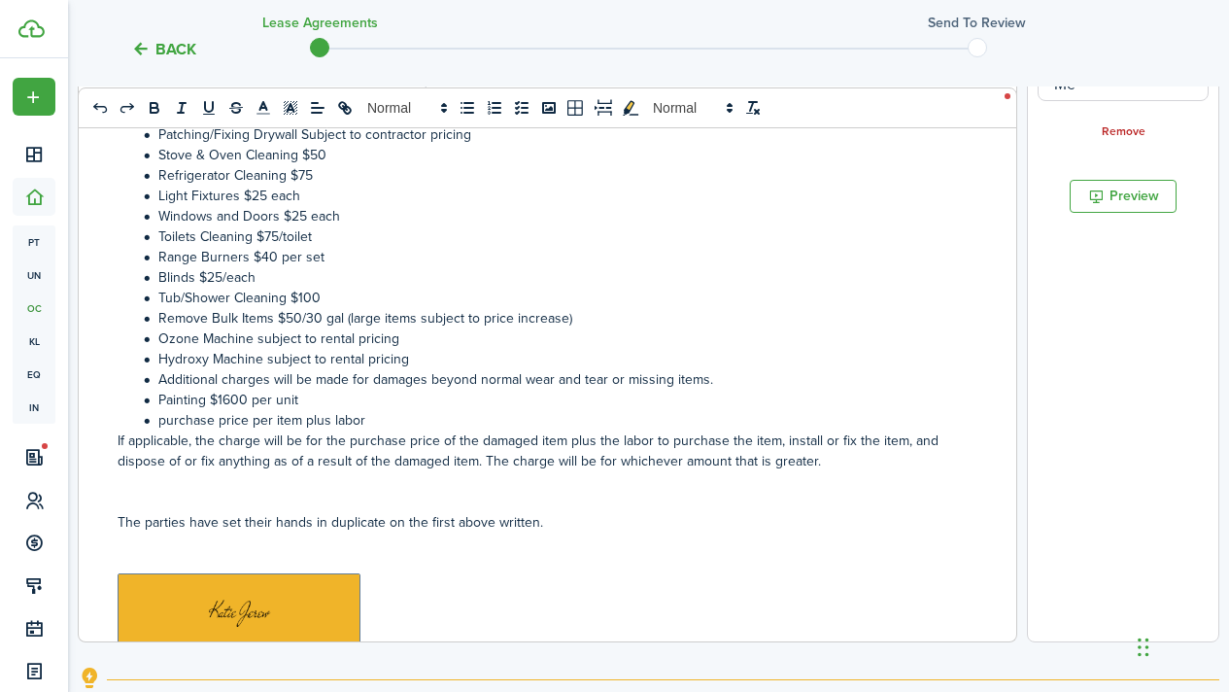
click at [427, 592] on p "﻿ ﻿" at bounding box center [548, 609] width 860 height 73
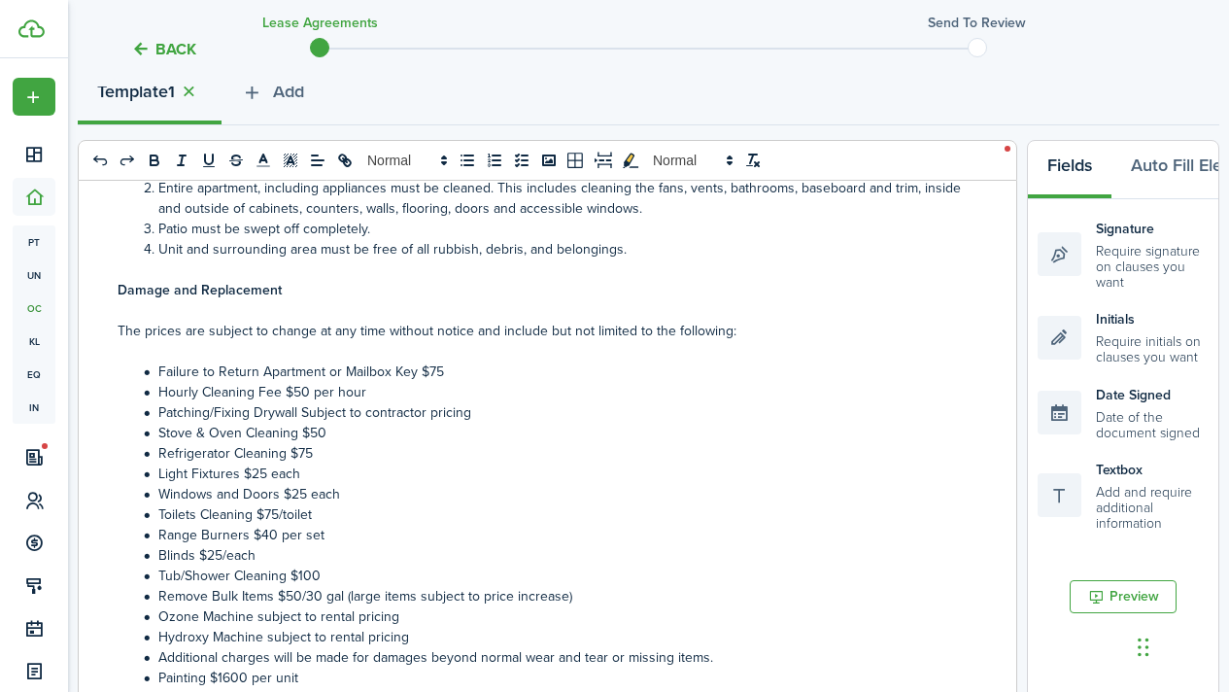
scroll to position [57, 0]
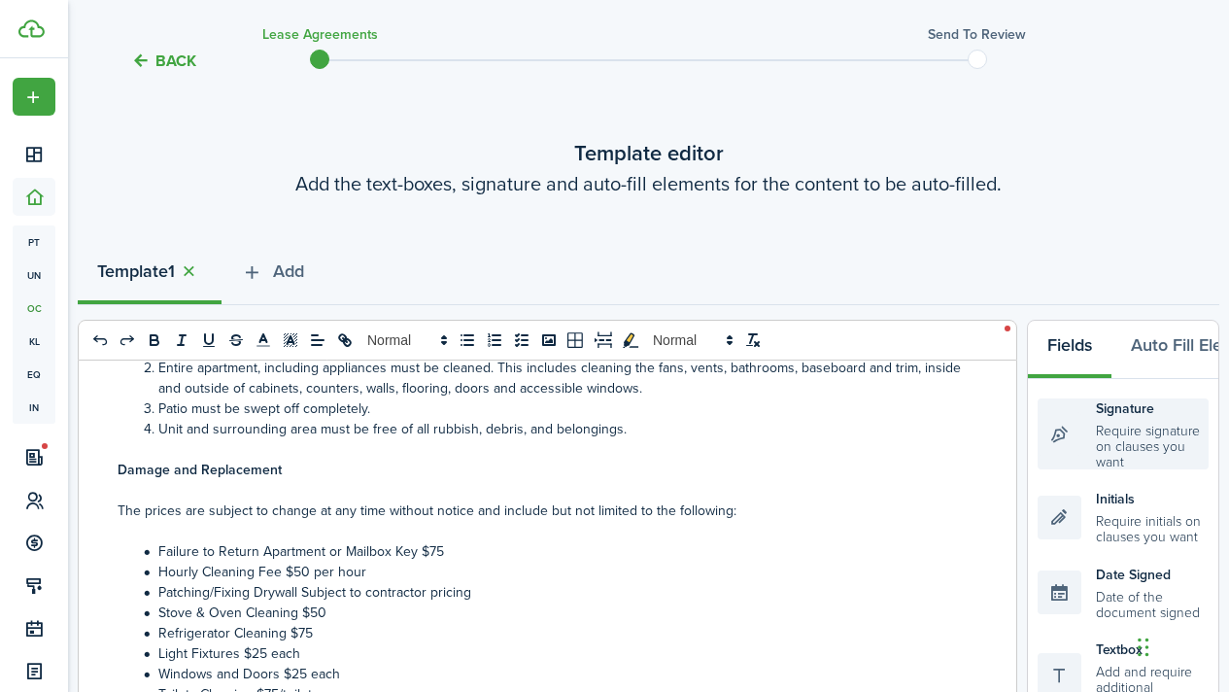
click at [1139, 428] on div "Signature Require signature on clauses you want" at bounding box center [1123, 433] width 171 height 71
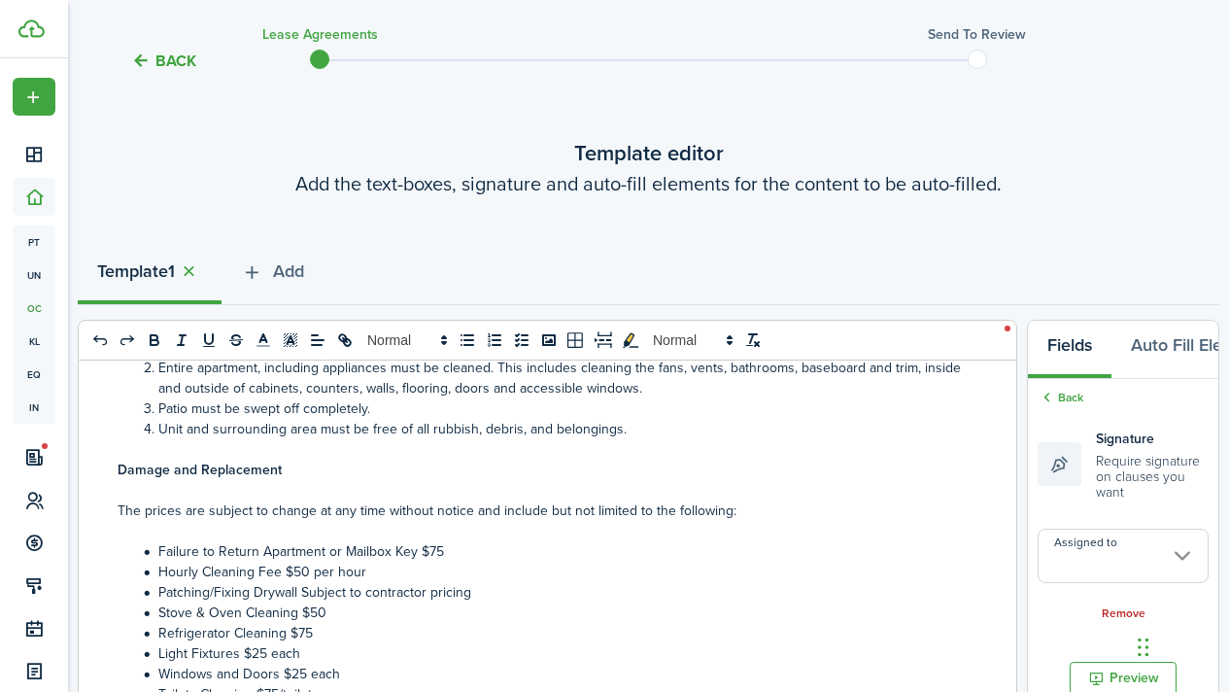
scroll to position [489, 0]
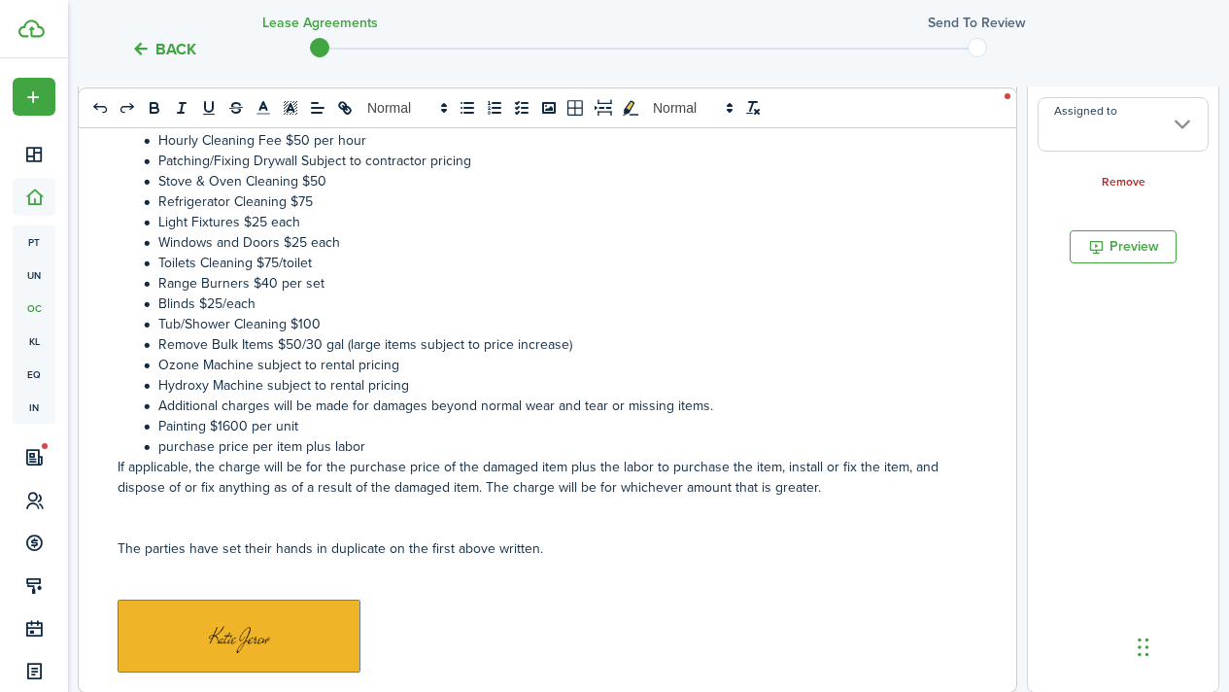
click at [1128, 138] on input "Assigned to" at bounding box center [1123, 124] width 171 height 54
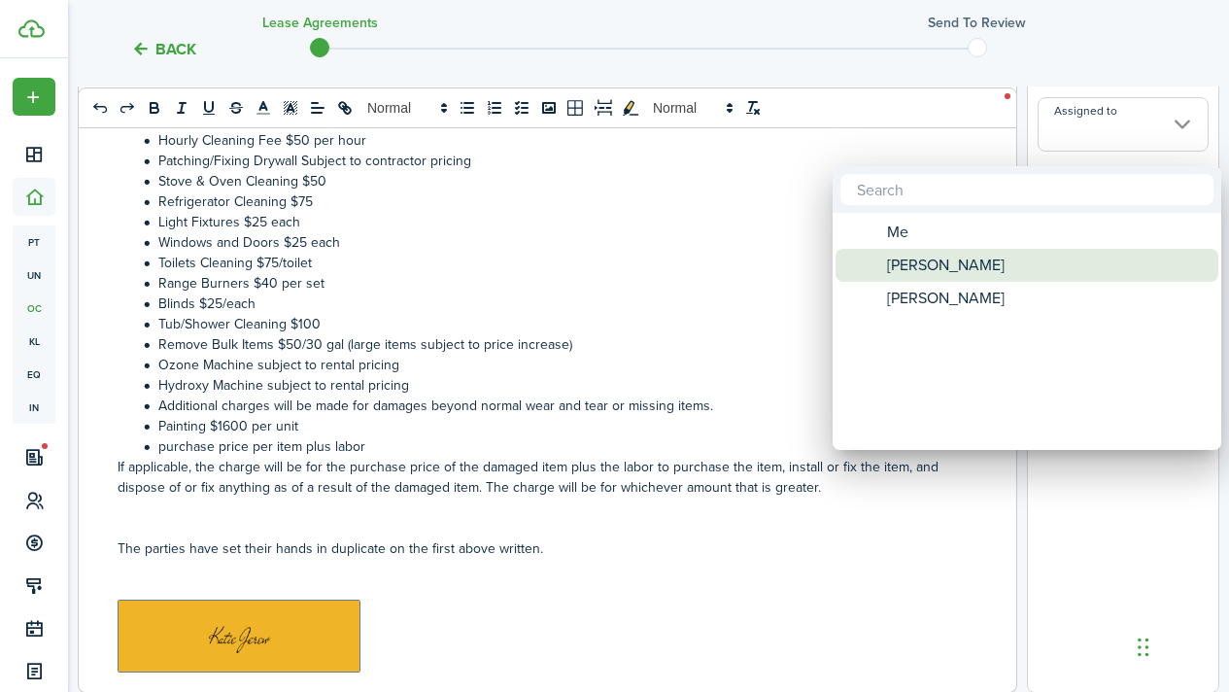
click at [996, 264] on span "[PERSON_NAME]" at bounding box center [946, 265] width 118 height 33
type input "[PERSON_NAME]"
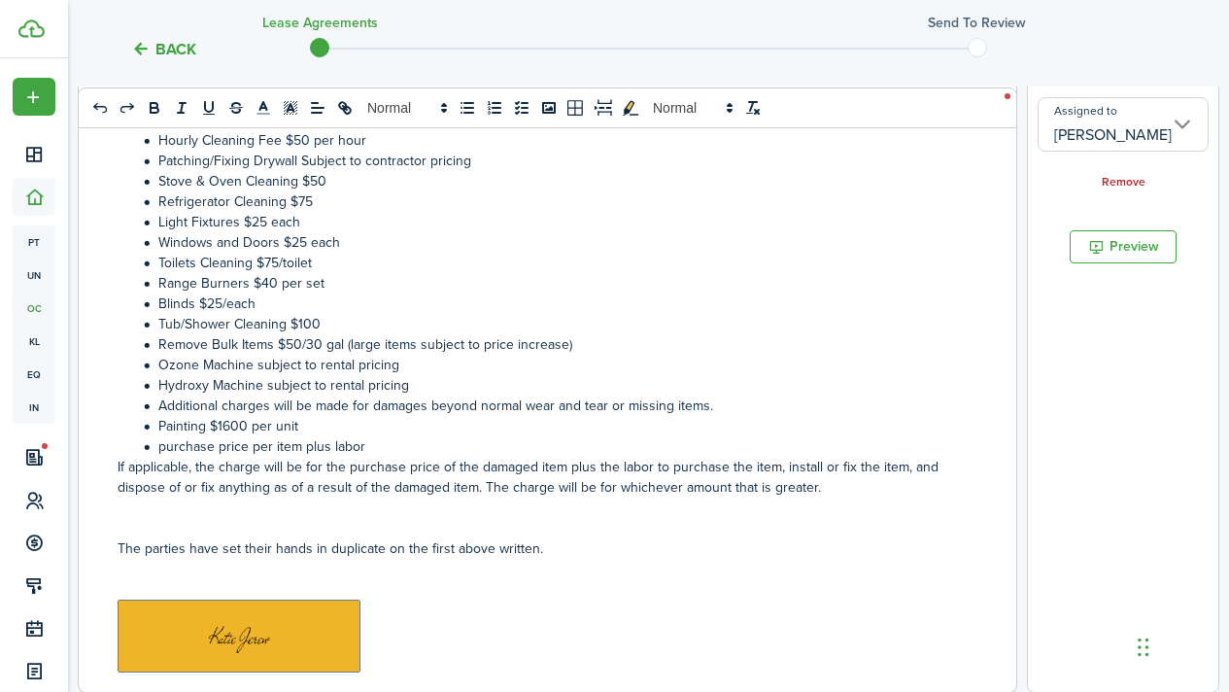
scroll to position [6621, 0]
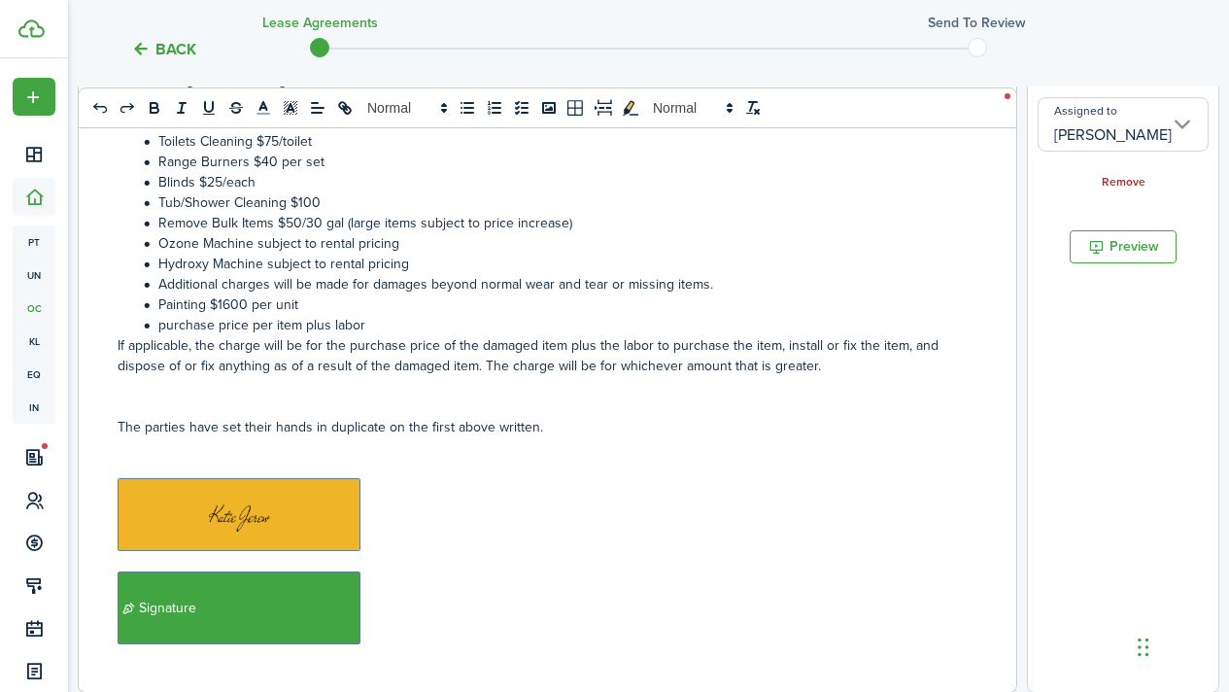
click at [455, 592] on p "﻿ Signature ﻿" at bounding box center [548, 607] width 860 height 73
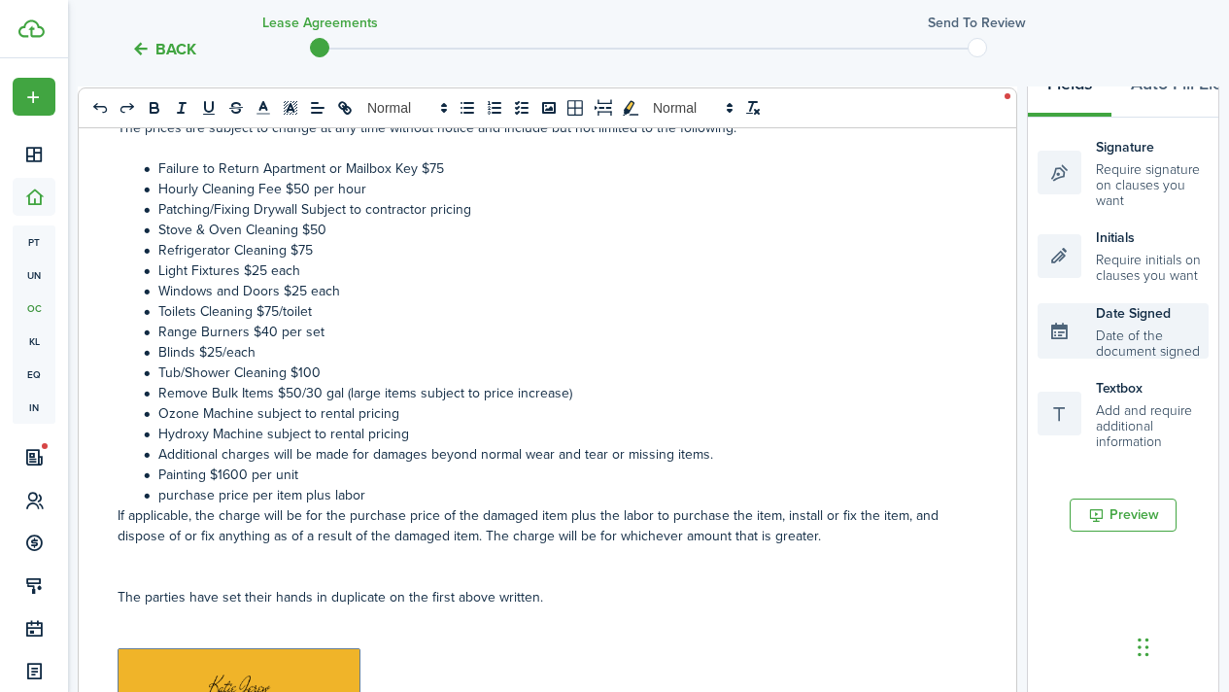
scroll to position [279, 0]
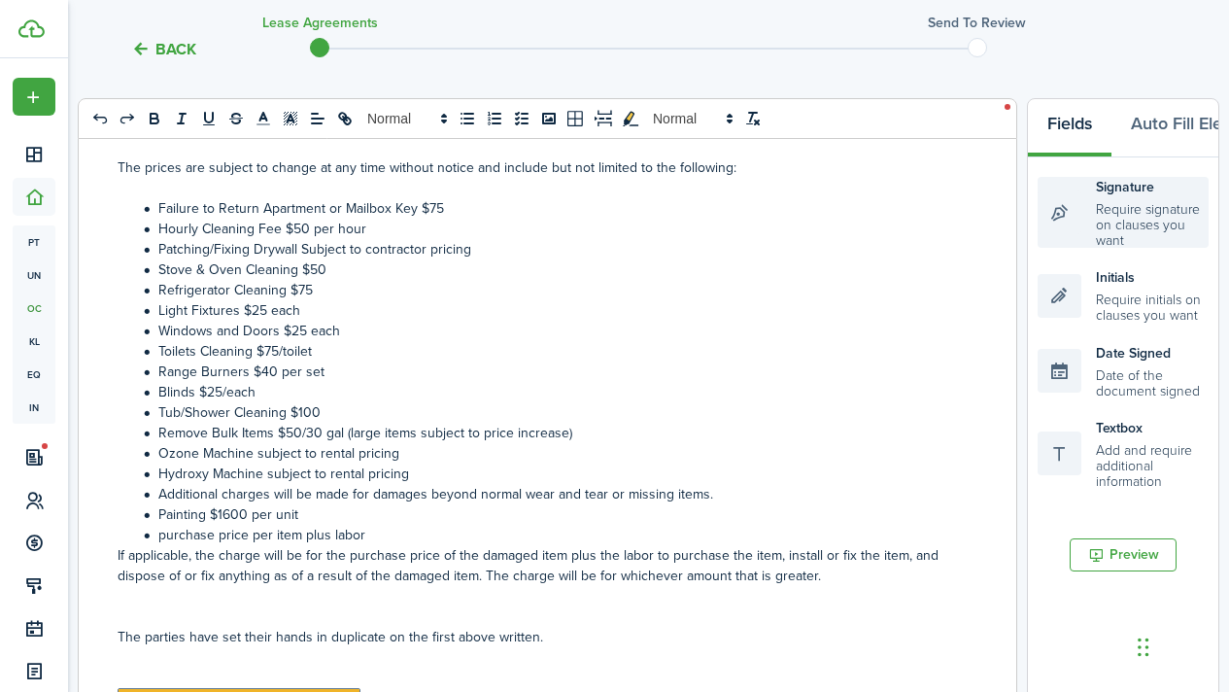
click at [1134, 234] on div "Signature Require signature on clauses you want" at bounding box center [1123, 212] width 171 height 71
click at [1135, 234] on div "Signature Require signature on clauses you want" at bounding box center [1123, 212] width 171 height 71
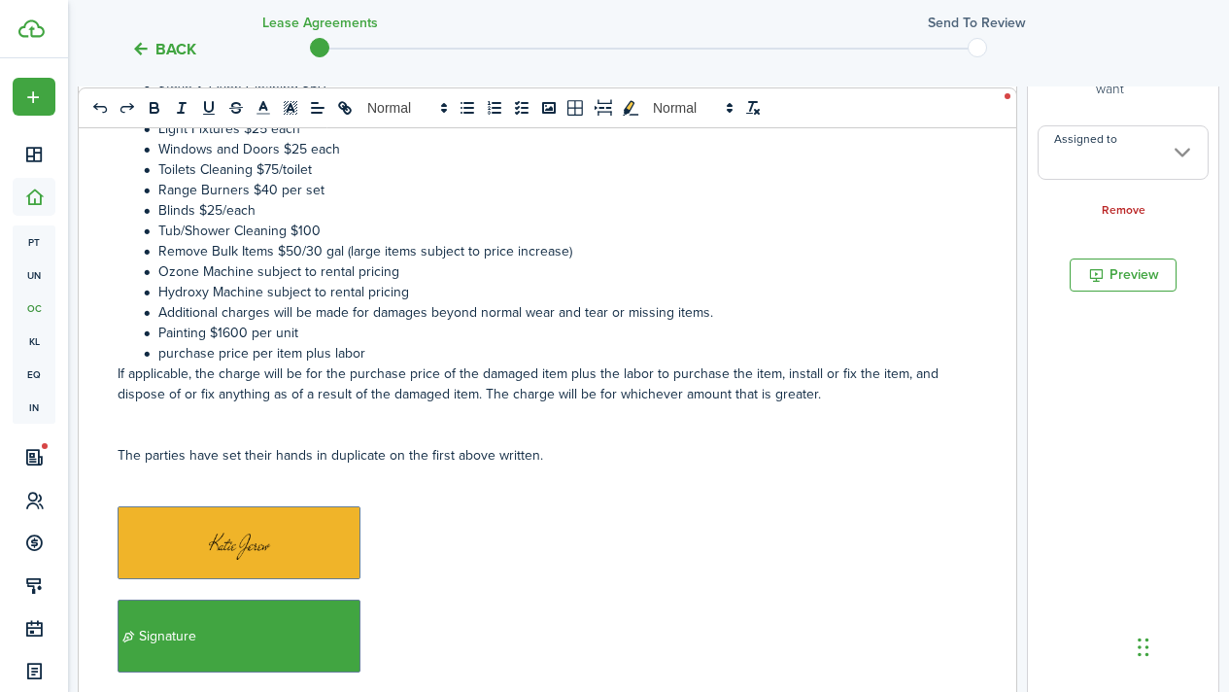
scroll to position [6714, 0]
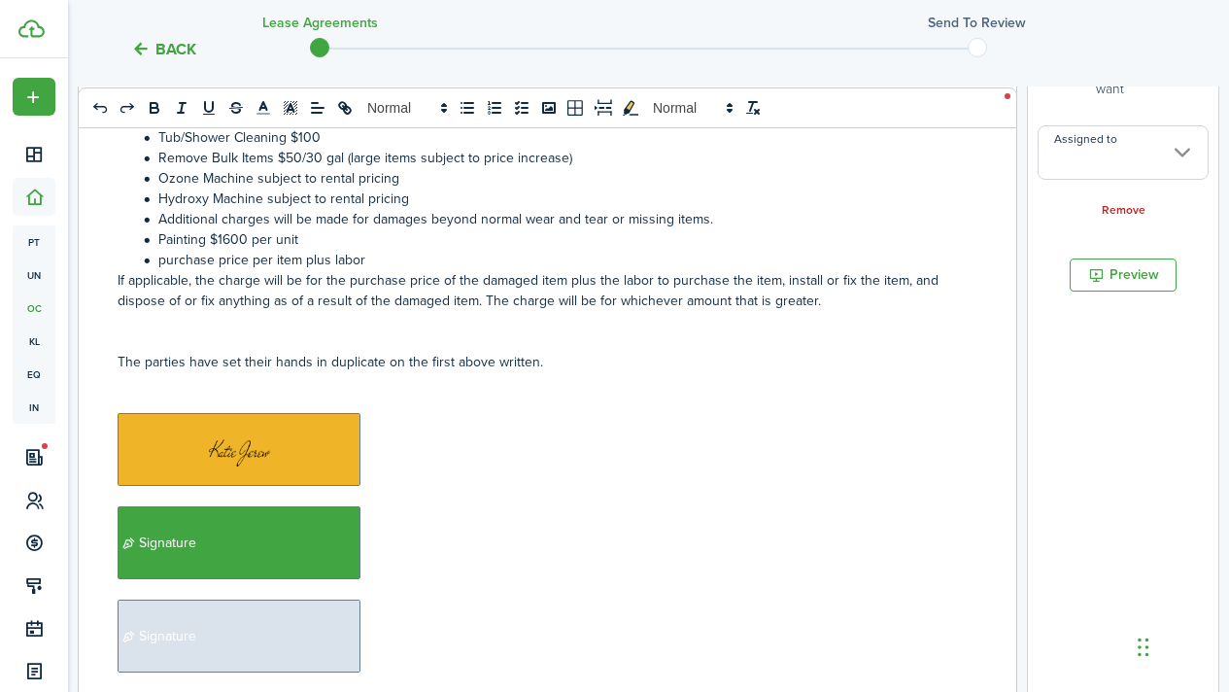
click at [1100, 176] on input "Assigned to" at bounding box center [1123, 152] width 171 height 54
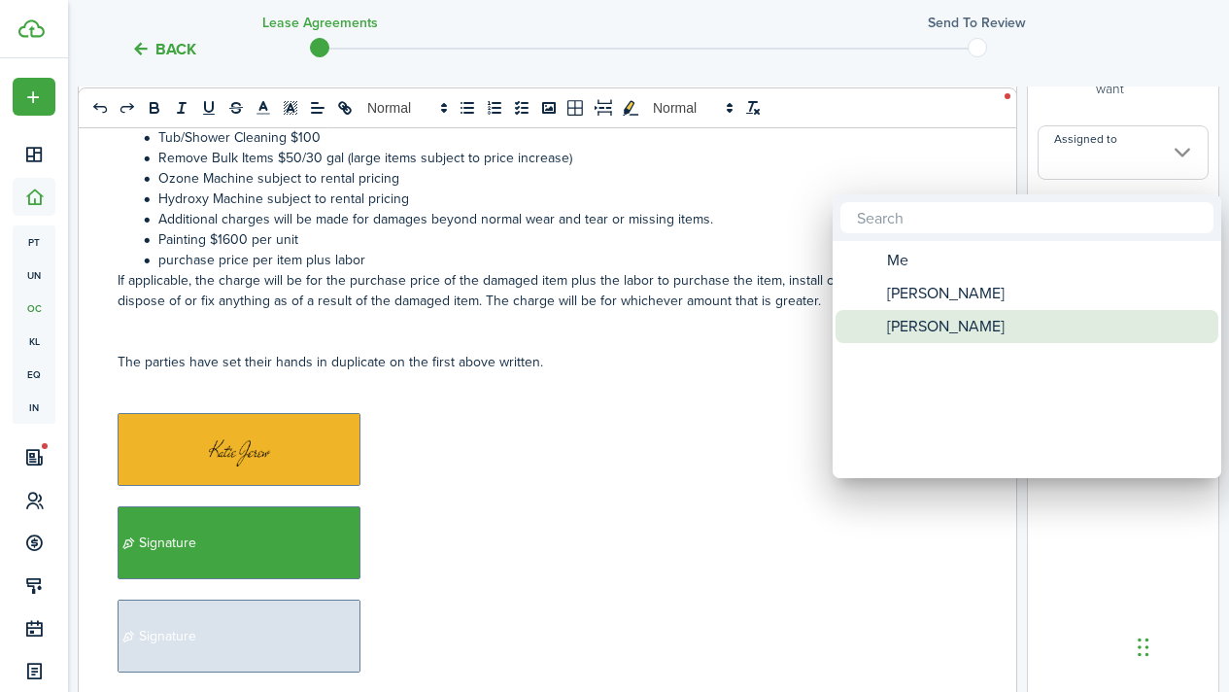
click at [967, 334] on span "[PERSON_NAME]" at bounding box center [946, 326] width 118 height 33
type input "[PERSON_NAME]"
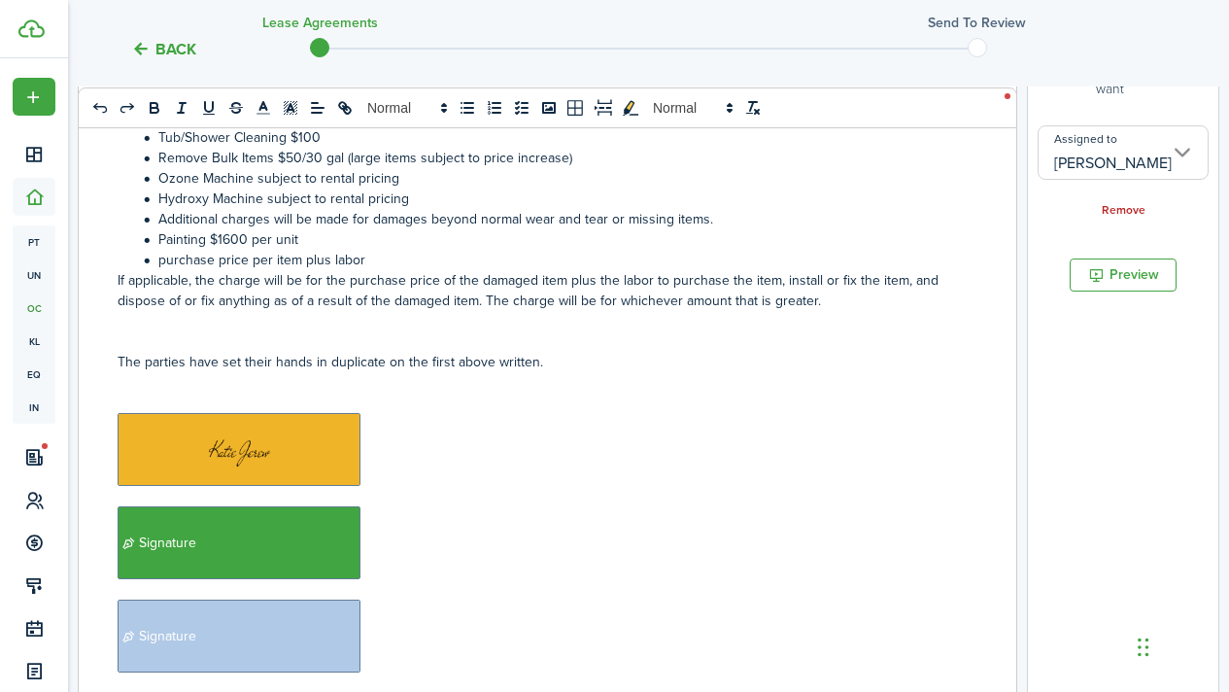
click at [540, 518] on p "﻿ Signature" at bounding box center [548, 542] width 860 height 73
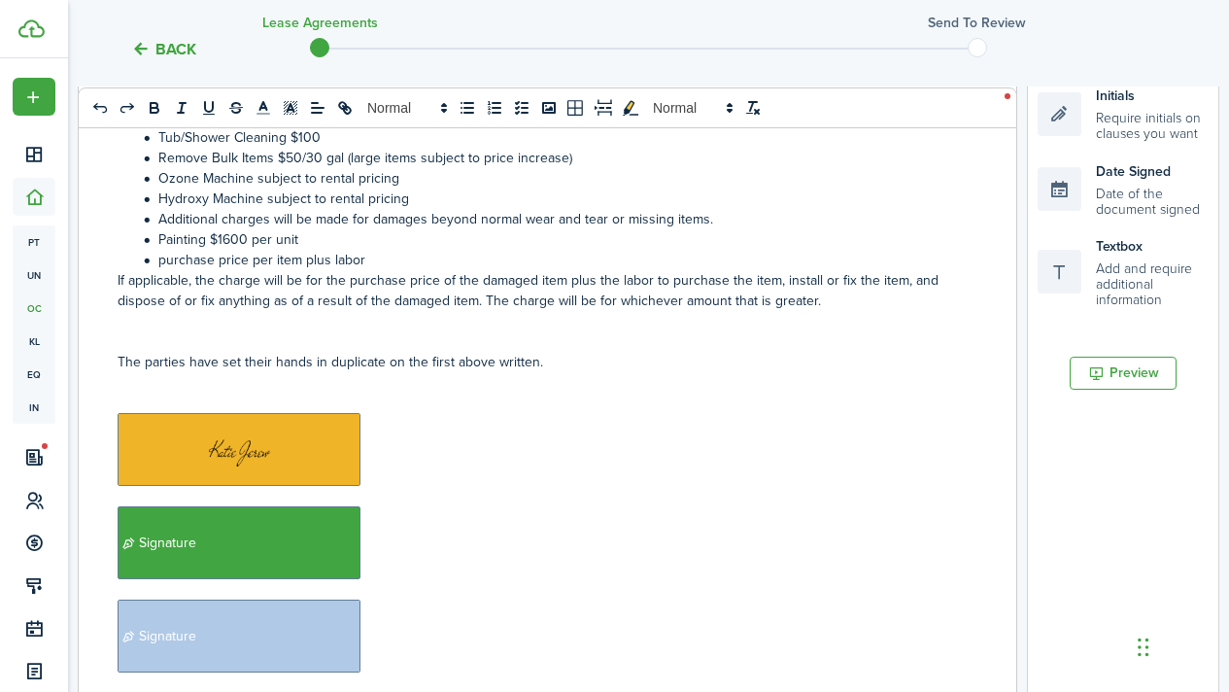
click at [414, 535] on p "﻿ Signature" at bounding box center [548, 542] width 860 height 73
click at [1125, 212] on div "Date Signed Date of the document signed" at bounding box center [1123, 189] width 171 height 56
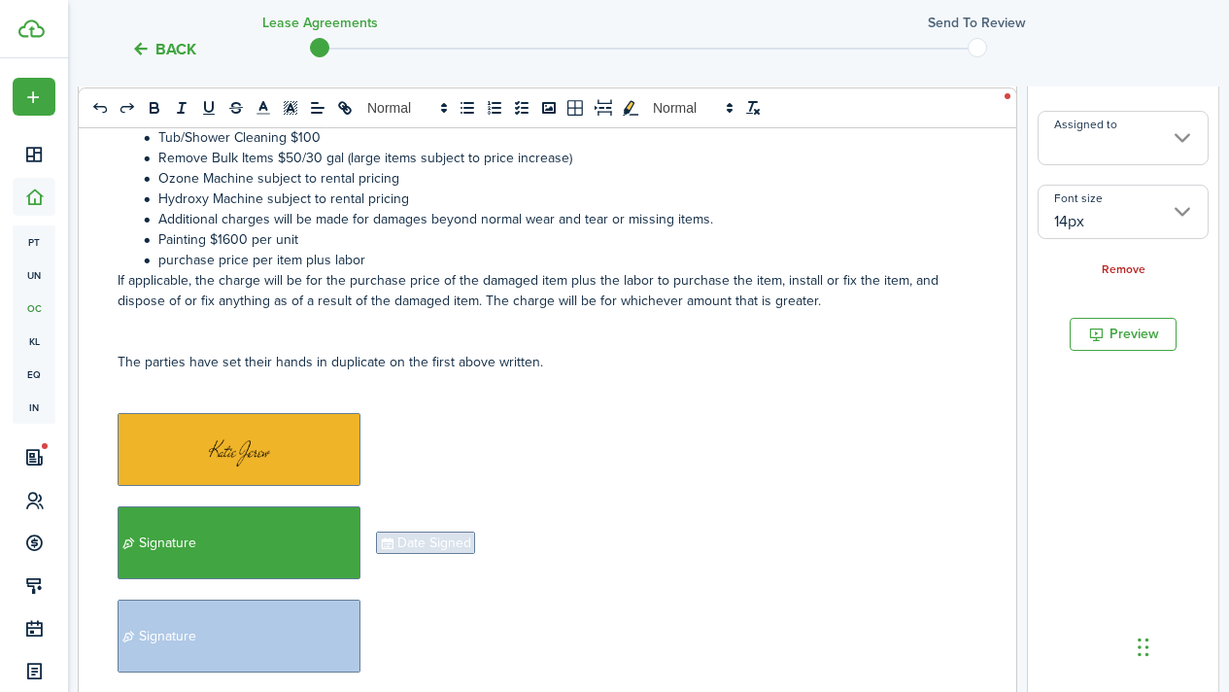
click at [427, 630] on p "﻿ Signature ﻿" at bounding box center [548, 636] width 860 height 73
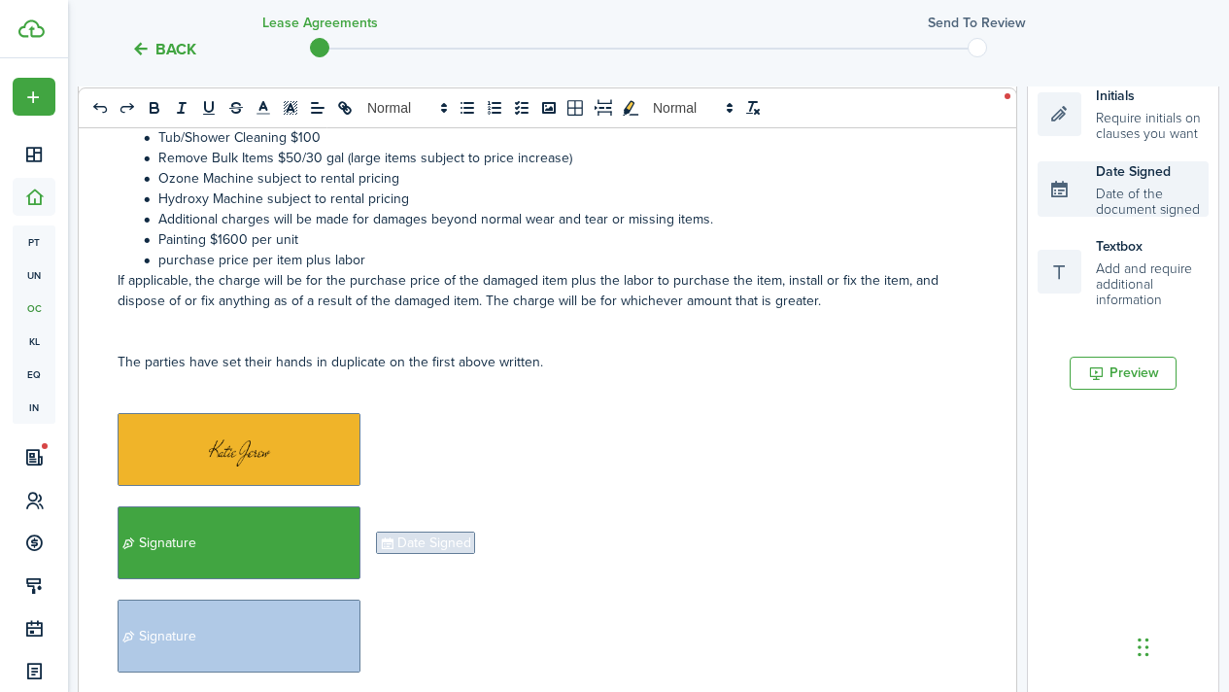
click at [1106, 202] on div "Date Signed Date of the document signed" at bounding box center [1123, 189] width 171 height 56
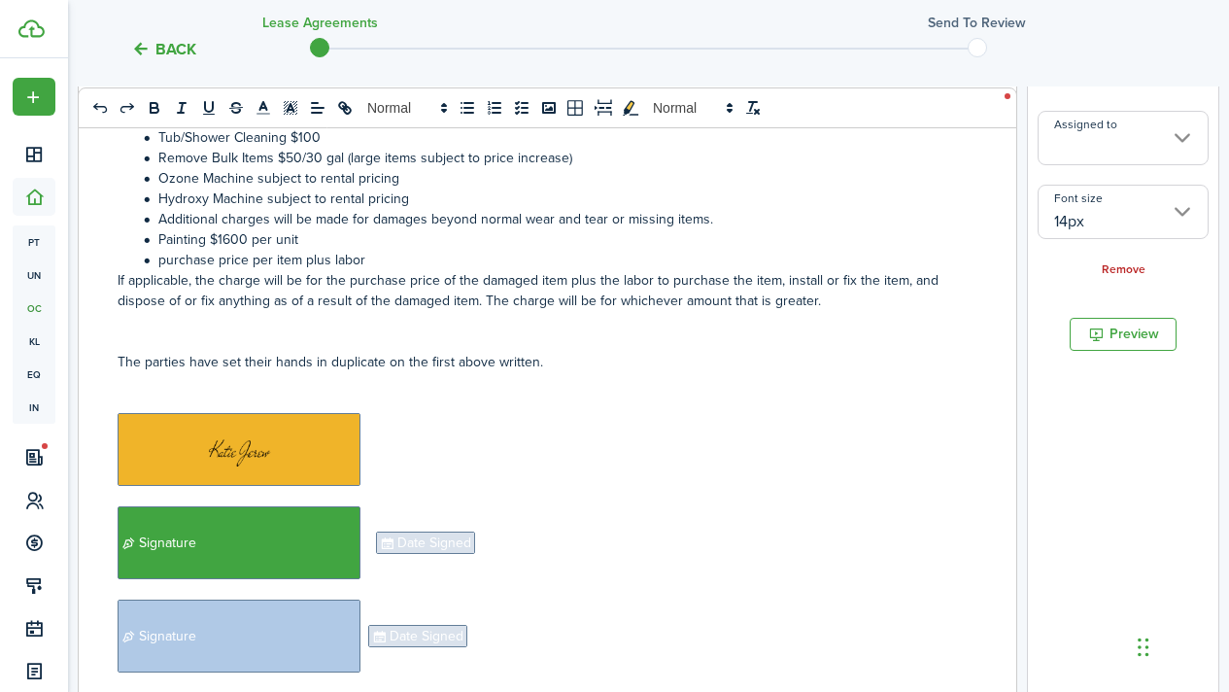
click at [1116, 155] on input "Assigned to" at bounding box center [1123, 138] width 171 height 54
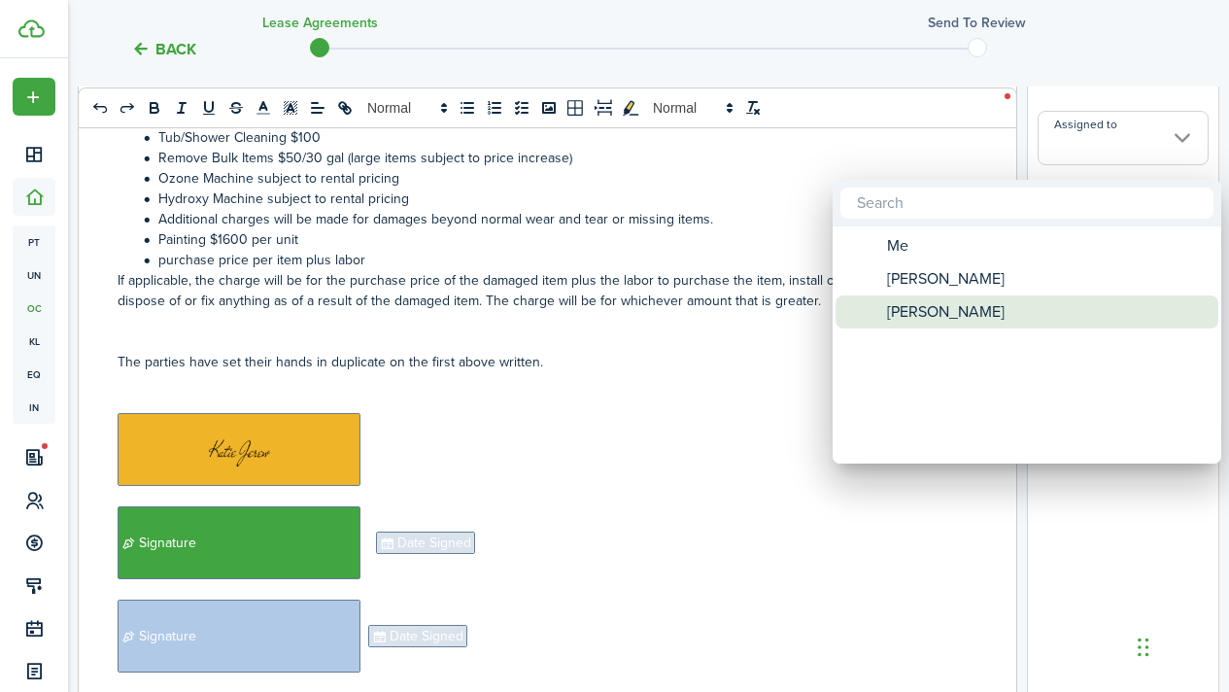
click at [987, 304] on div "[PERSON_NAME]" at bounding box center [1035, 311] width 344 height 33
type input "[PERSON_NAME]"
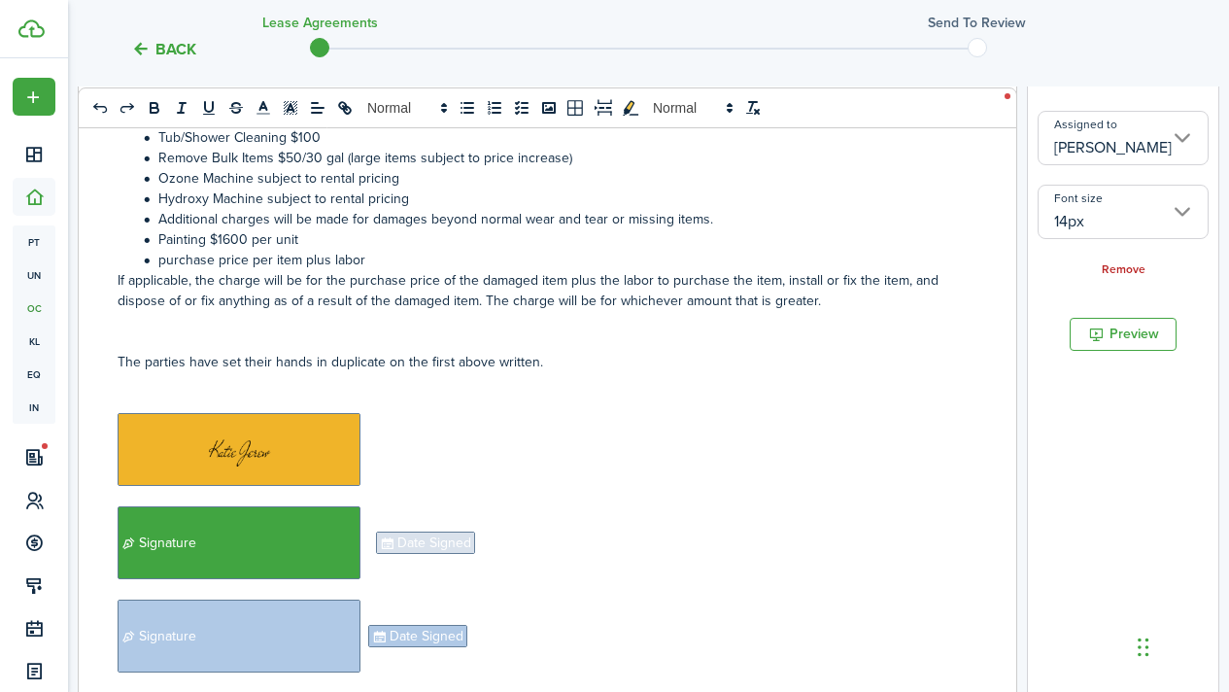
click at [446, 536] on p "﻿ Signature ﻿ Date Signed ﻿" at bounding box center [548, 542] width 860 height 73
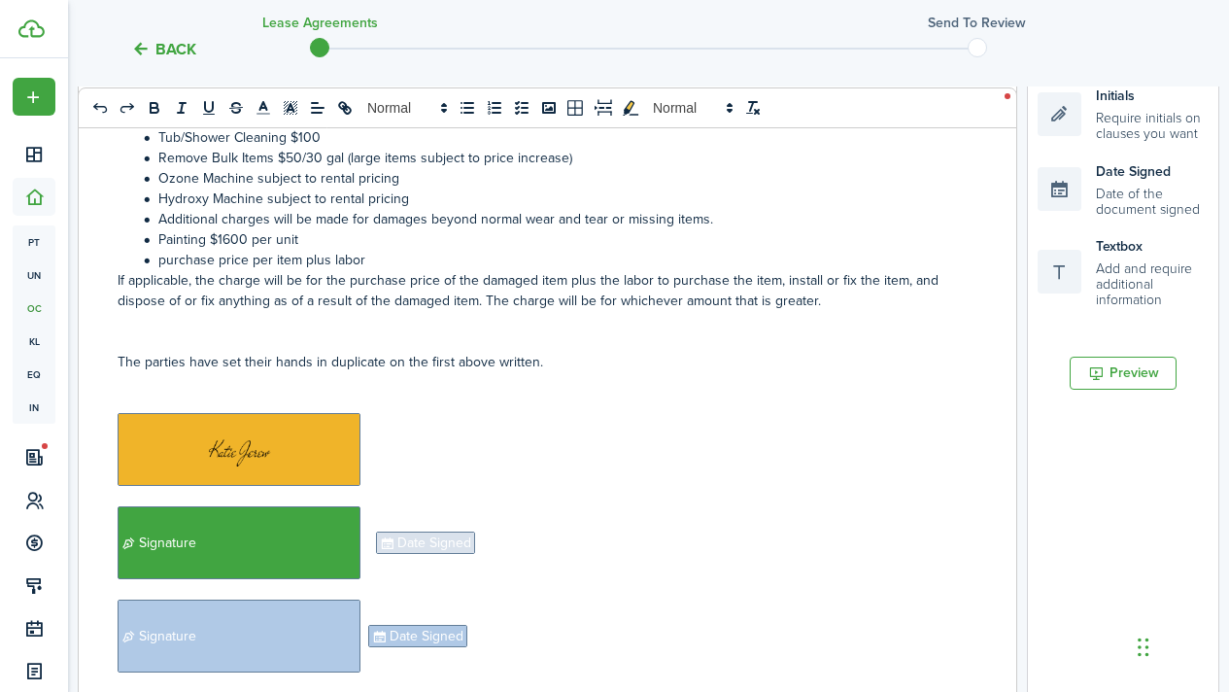
click at [450, 532] on span "Date Signed" at bounding box center [425, 543] width 99 height 22
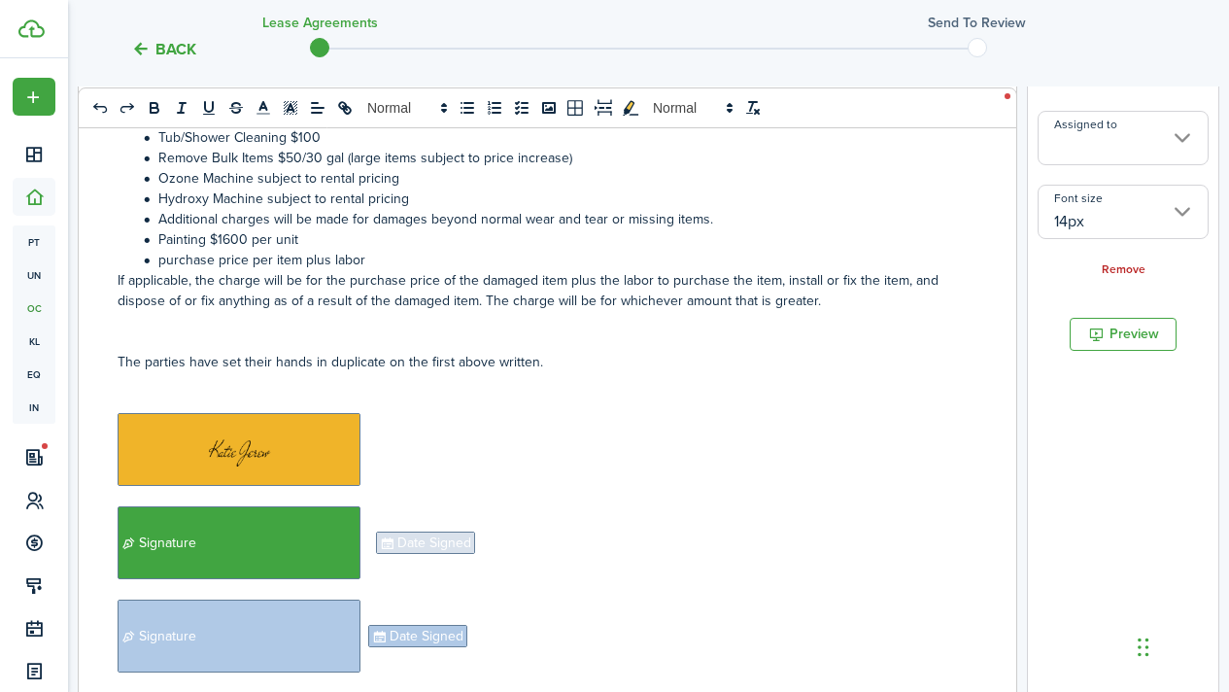
click at [1102, 135] on input "Assigned to" at bounding box center [1123, 138] width 171 height 54
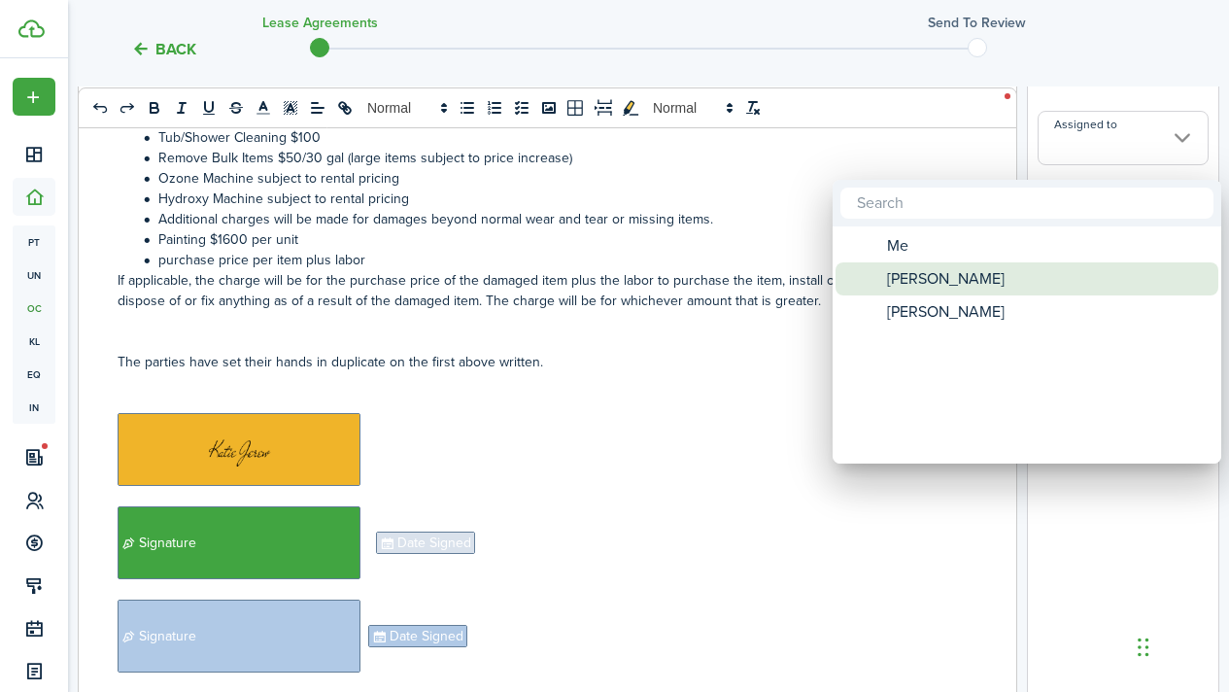
click at [978, 273] on span "[PERSON_NAME]" at bounding box center [946, 278] width 118 height 33
type input "[PERSON_NAME]"
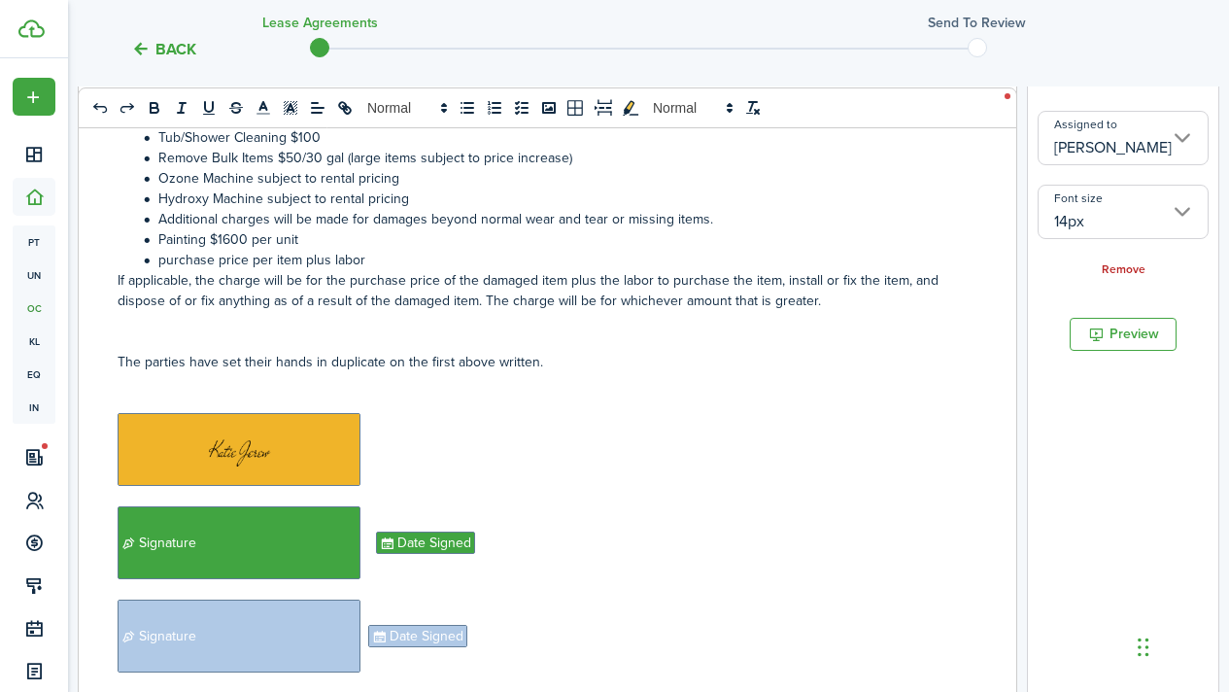
scroll to position [0, 1]
click at [413, 433] on p "﻿" at bounding box center [548, 449] width 860 height 73
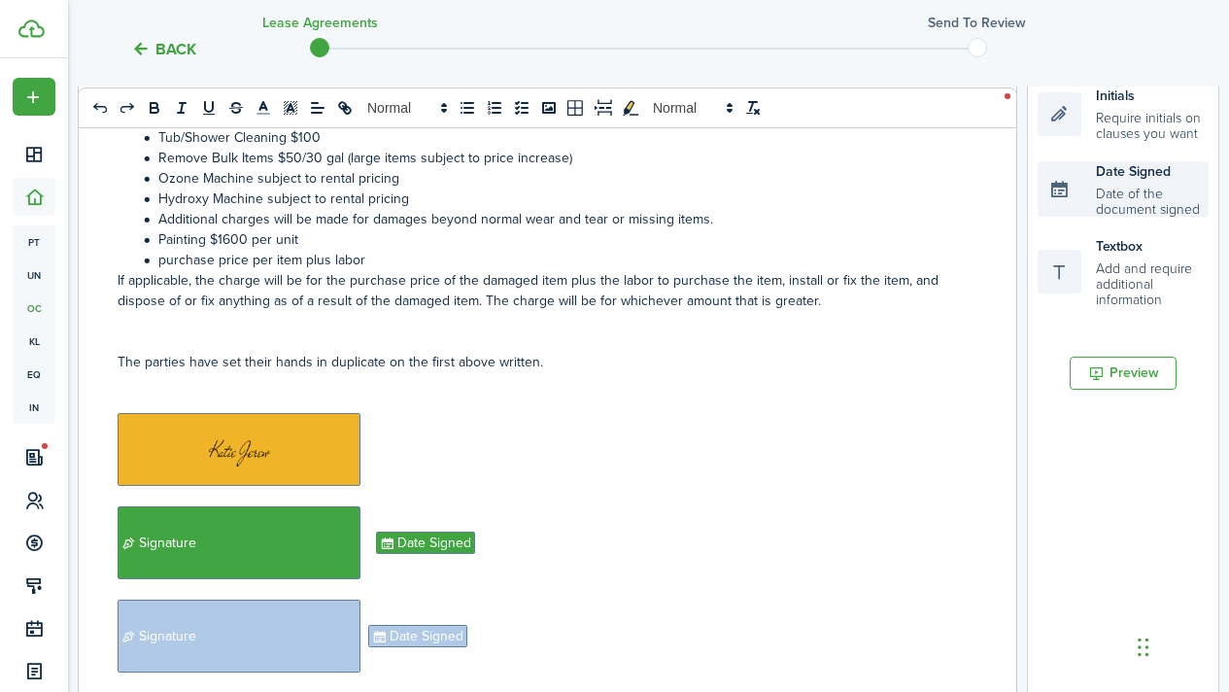
click at [1106, 215] on div "Date Signed Date of the document signed" at bounding box center [1123, 189] width 171 height 56
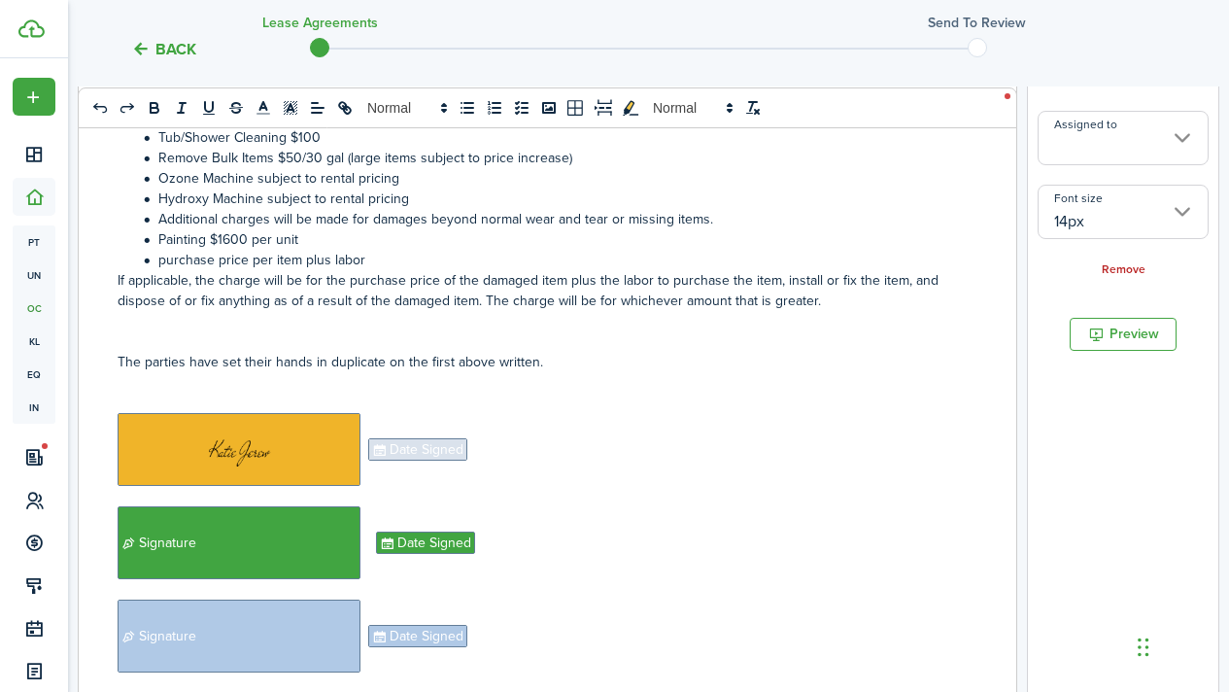
click at [1112, 153] on input "Assigned to" at bounding box center [1123, 138] width 171 height 54
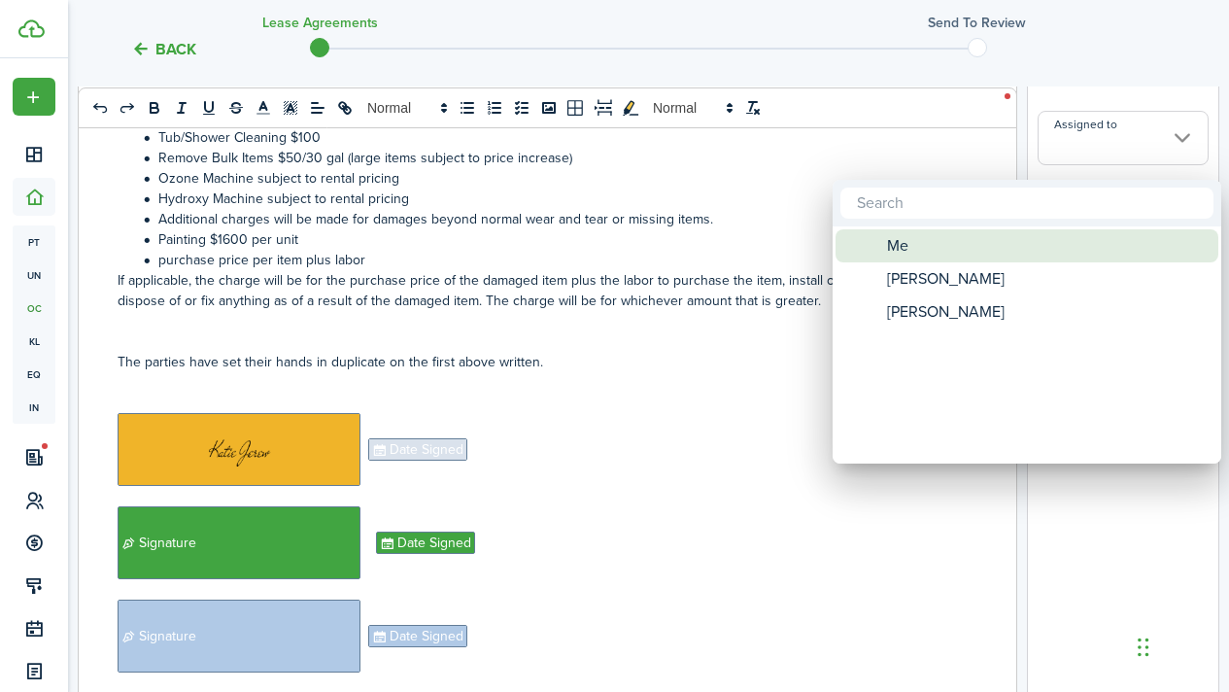
click at [997, 249] on div "Me" at bounding box center [1035, 245] width 344 height 33
type input "Me"
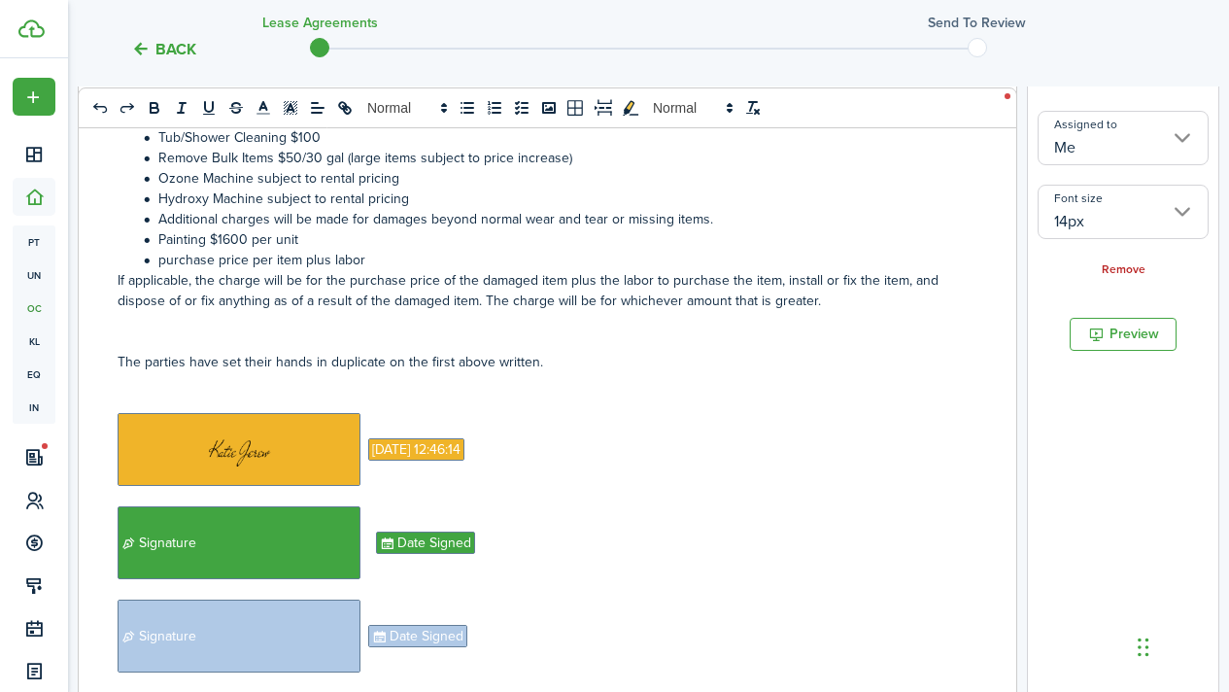
click at [882, 455] on p "﻿ ﻿ [DATE] 12:46:14 ﻿" at bounding box center [548, 449] width 860 height 73
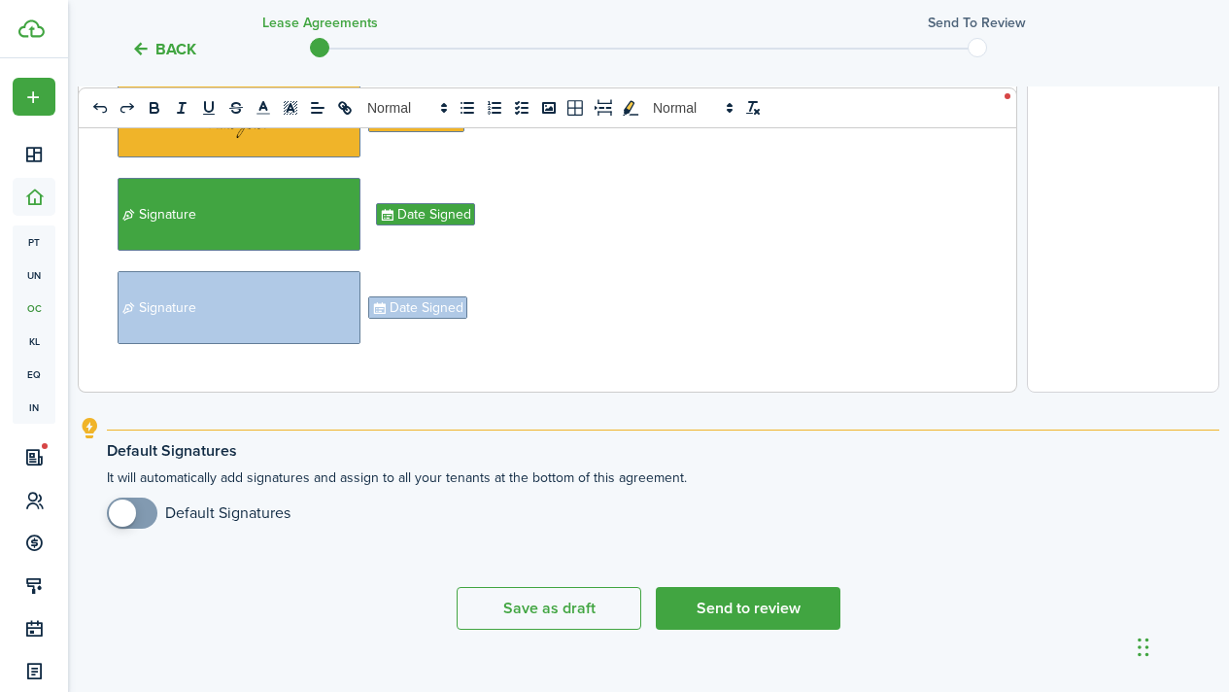
scroll to position [819, 0]
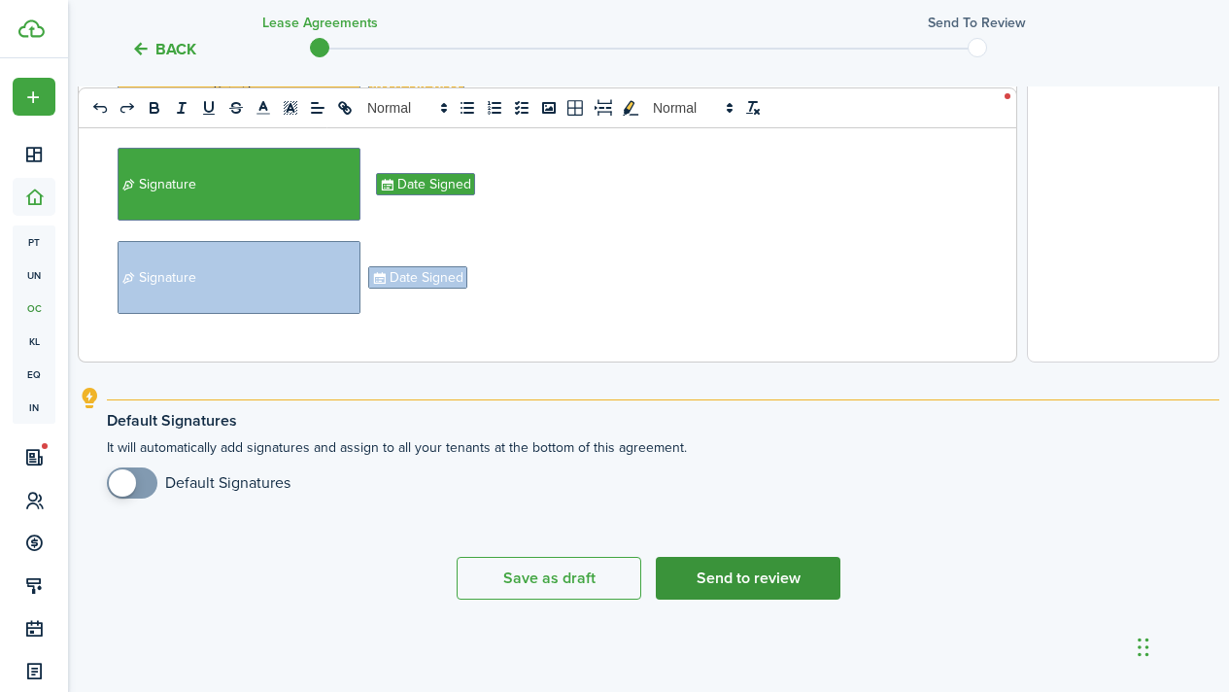
click at [704, 590] on button "Send to review" at bounding box center [748, 578] width 185 height 43
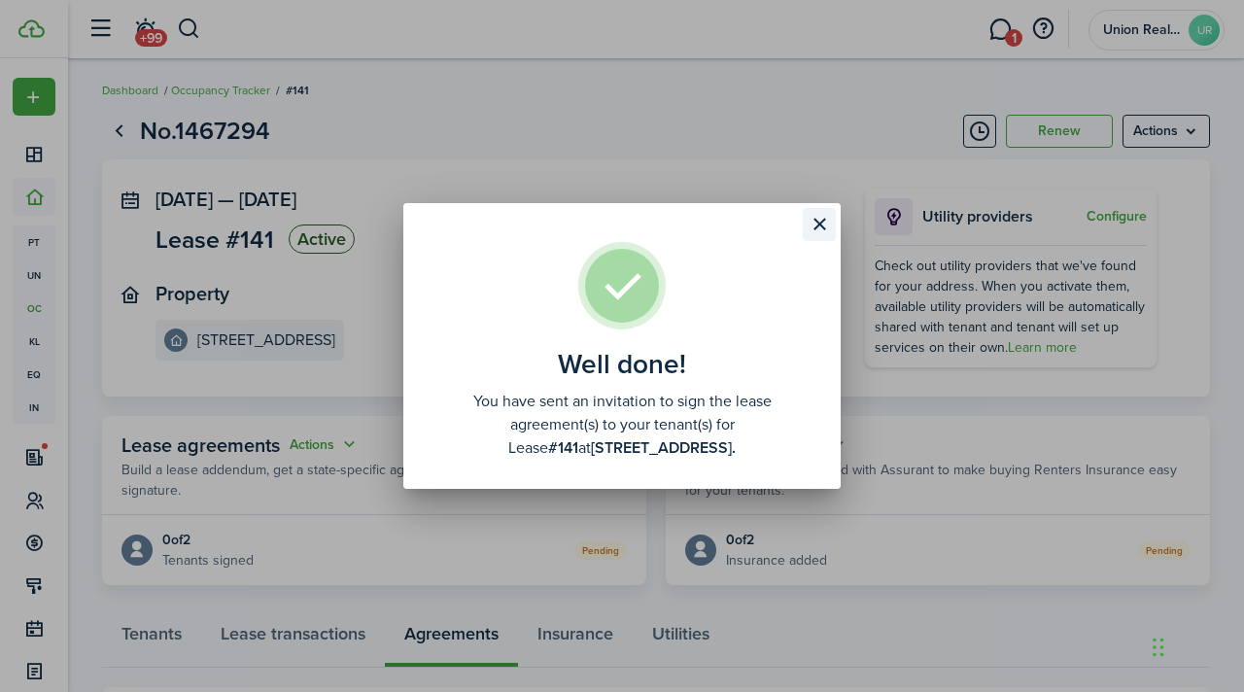
click at [819, 224] on button "Close modal" at bounding box center [819, 224] width 33 height 33
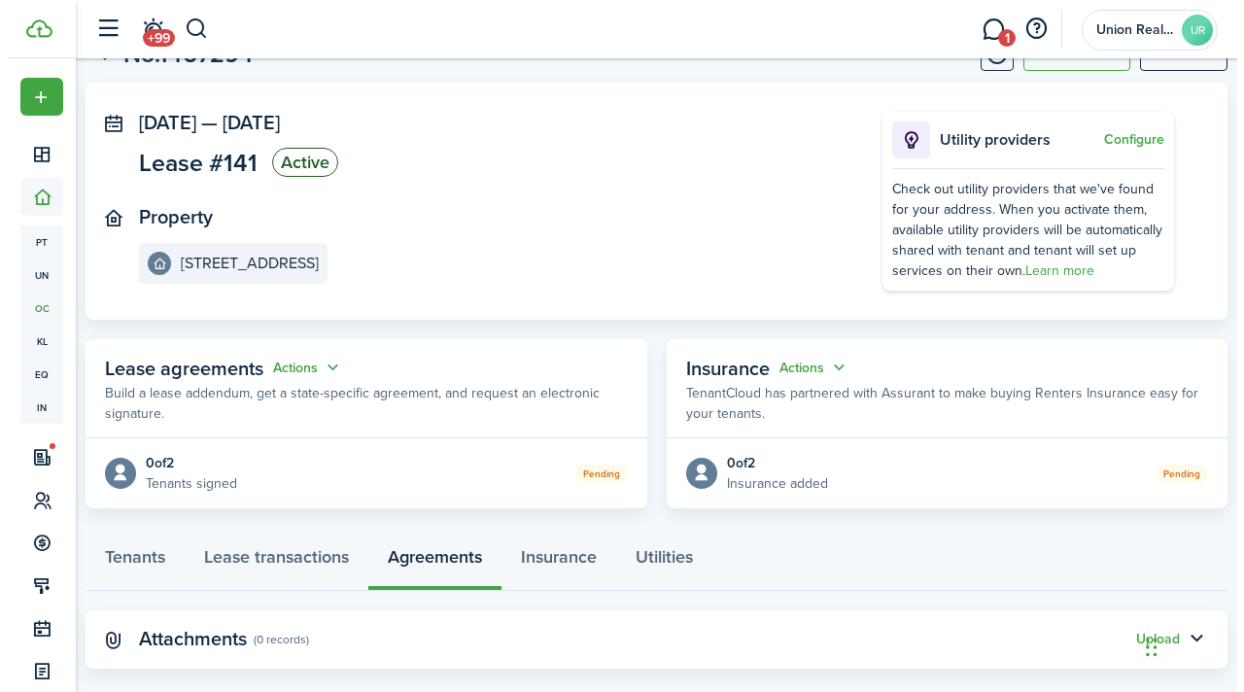
scroll to position [80, 0]
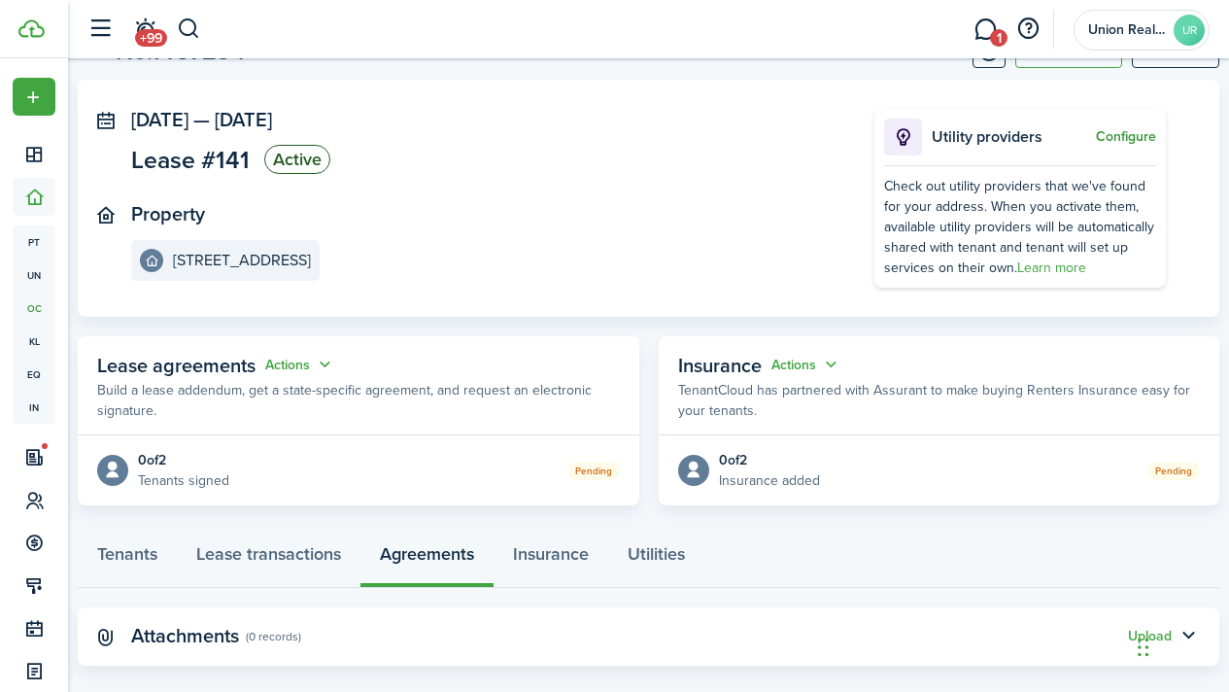
click at [1109, 133] on button "Configure" at bounding box center [1126, 137] width 60 height 16
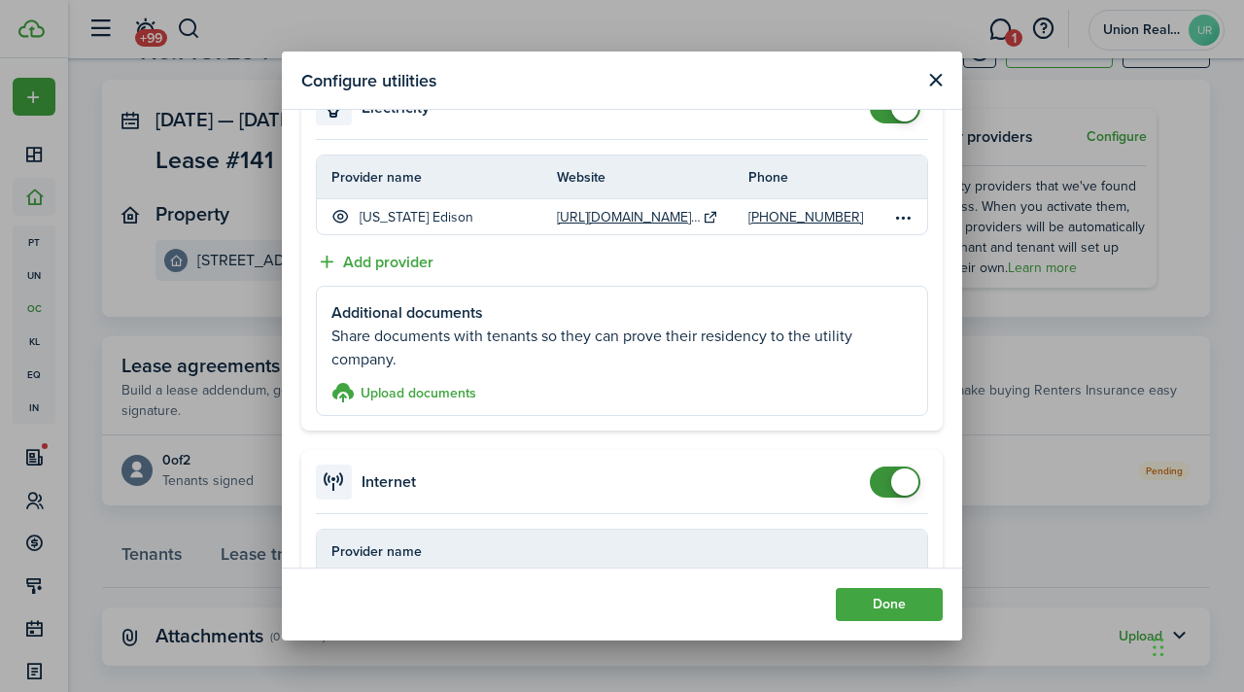
scroll to position [93, 0]
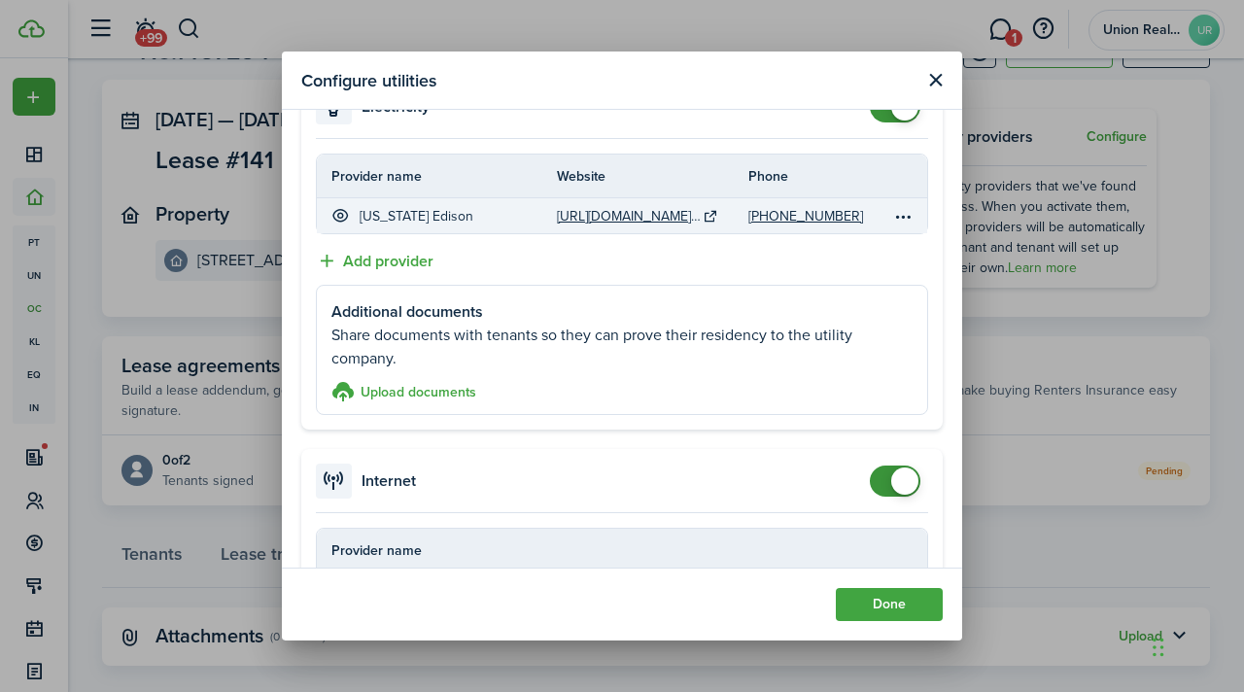
drag, startPoint x: 376, startPoint y: 263, endPoint x: 394, endPoint y: 212, distance: 54.4
click at [394, 212] on accordion-content "Provider name Website Phone [US_STATE] Edison [URL][DOMAIN_NAME][US_STATE] [PHO…" at bounding box center [621, 284] width 641 height 291
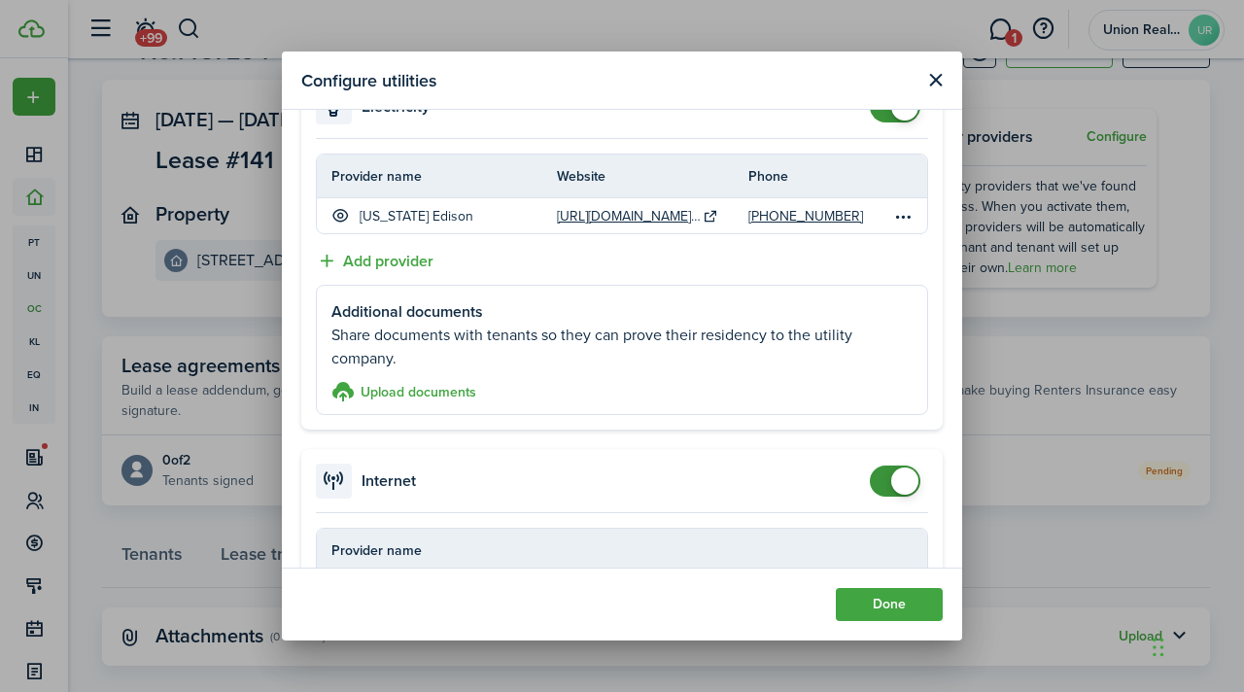
click at [616, 266] on accordion-content "Provider name Website Phone [US_STATE] Edison [URL][DOMAIN_NAME][US_STATE] [PHO…" at bounding box center [621, 284] width 641 height 291
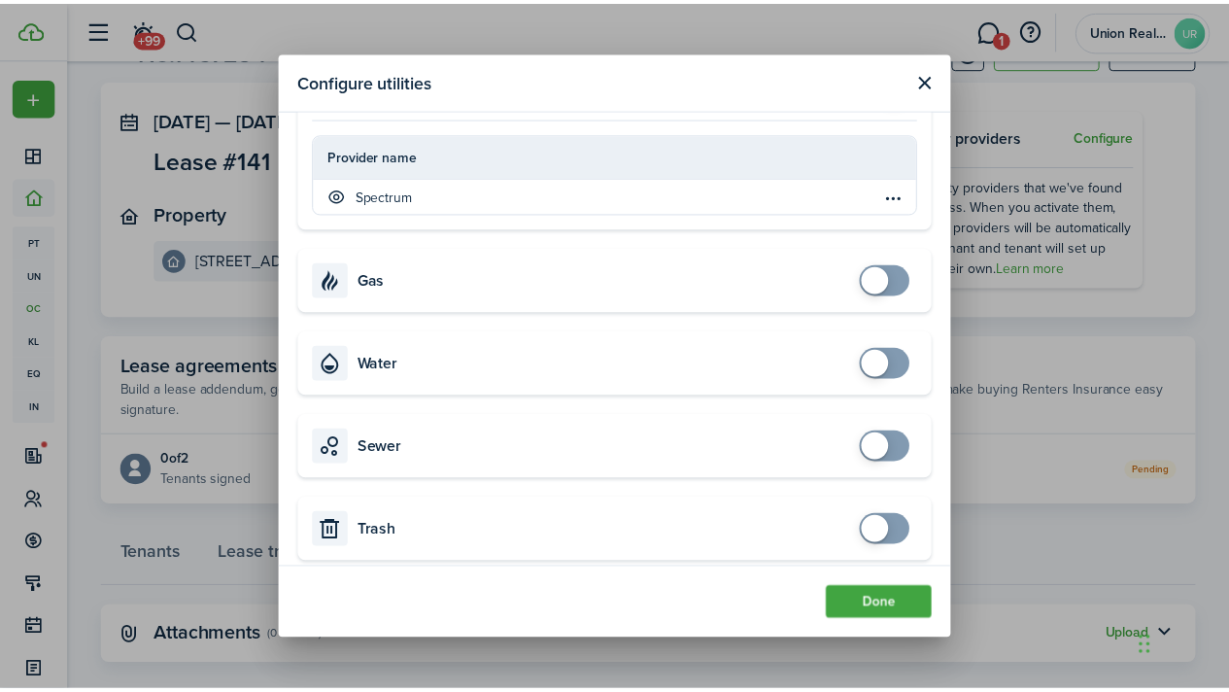
scroll to position [501, 0]
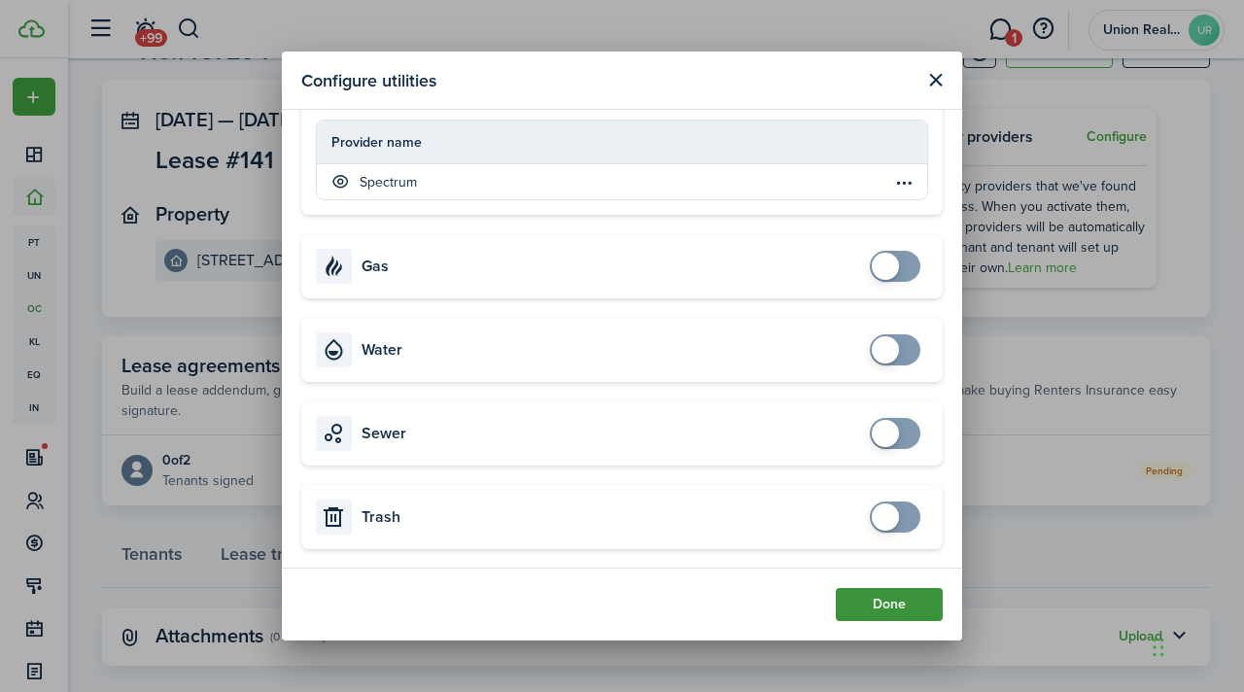
click at [904, 603] on button "Done" at bounding box center [889, 604] width 107 height 33
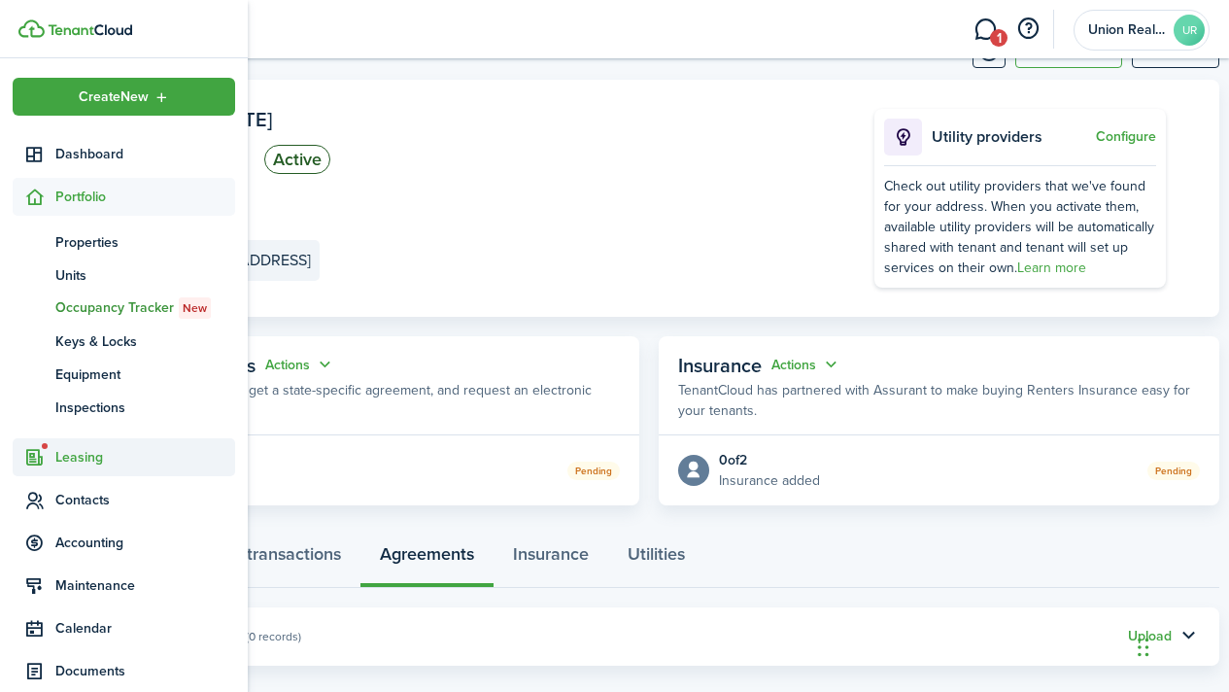
click at [58, 448] on span "Leasing" at bounding box center [145, 457] width 180 height 20
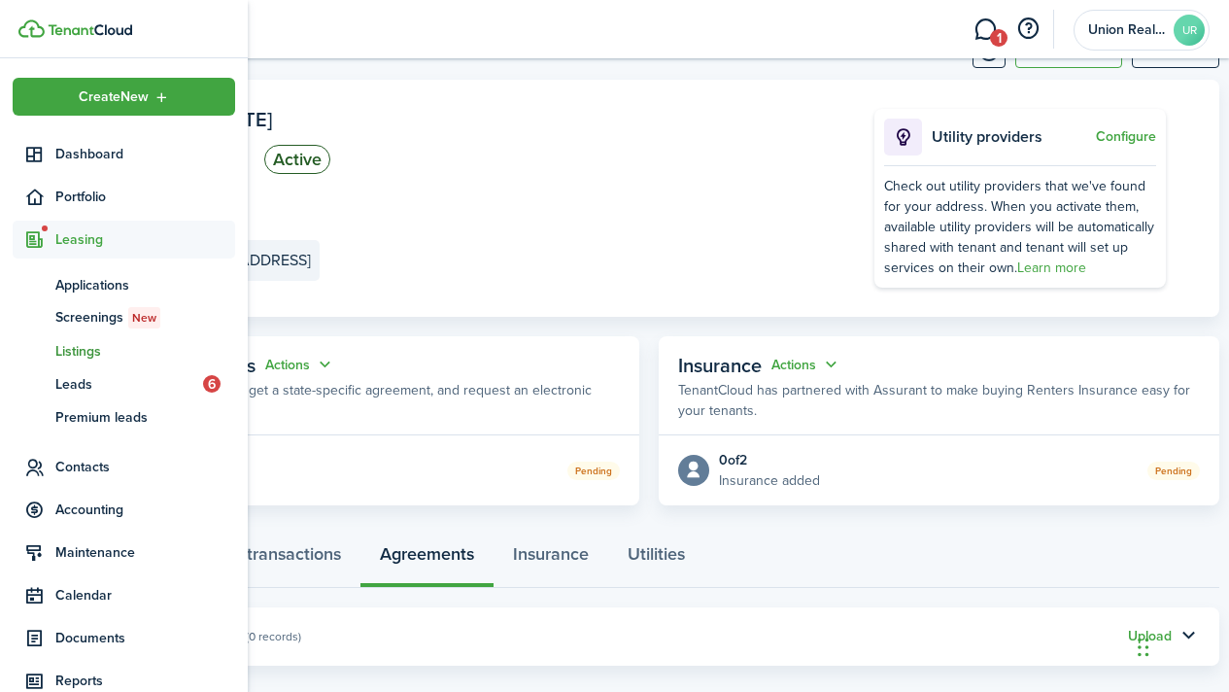
click at [89, 353] on span "Listings" at bounding box center [145, 351] width 180 height 20
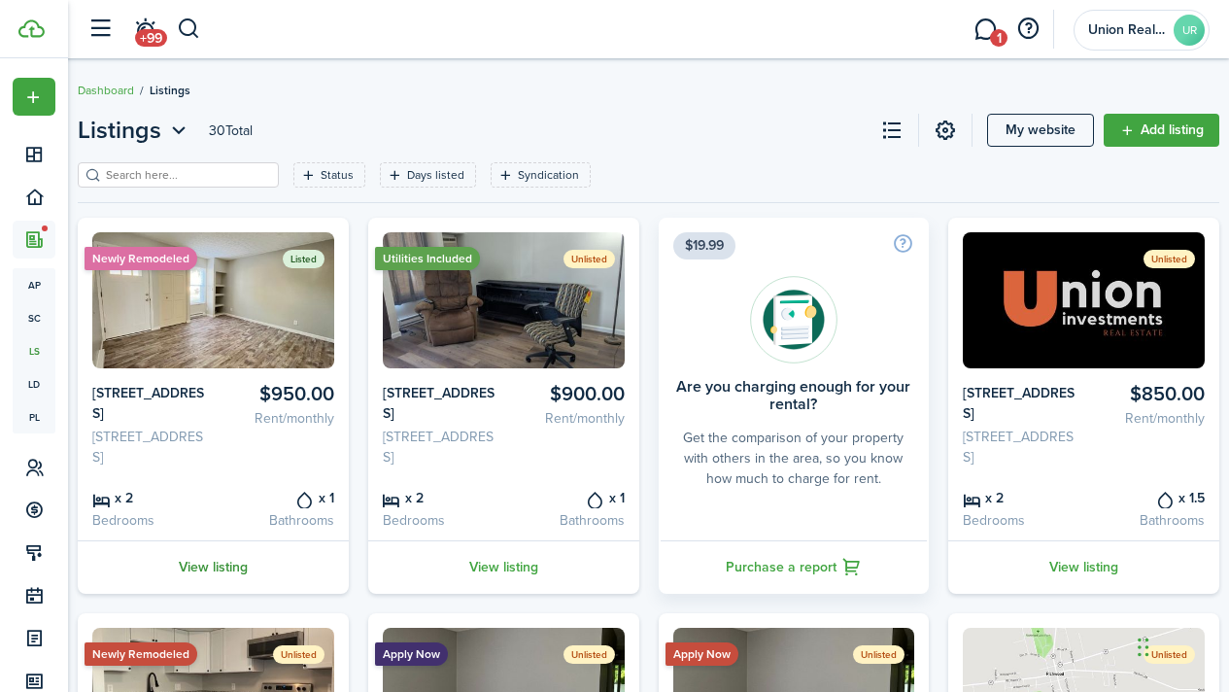
click at [221, 570] on link "View listing" at bounding box center [213, 566] width 271 height 53
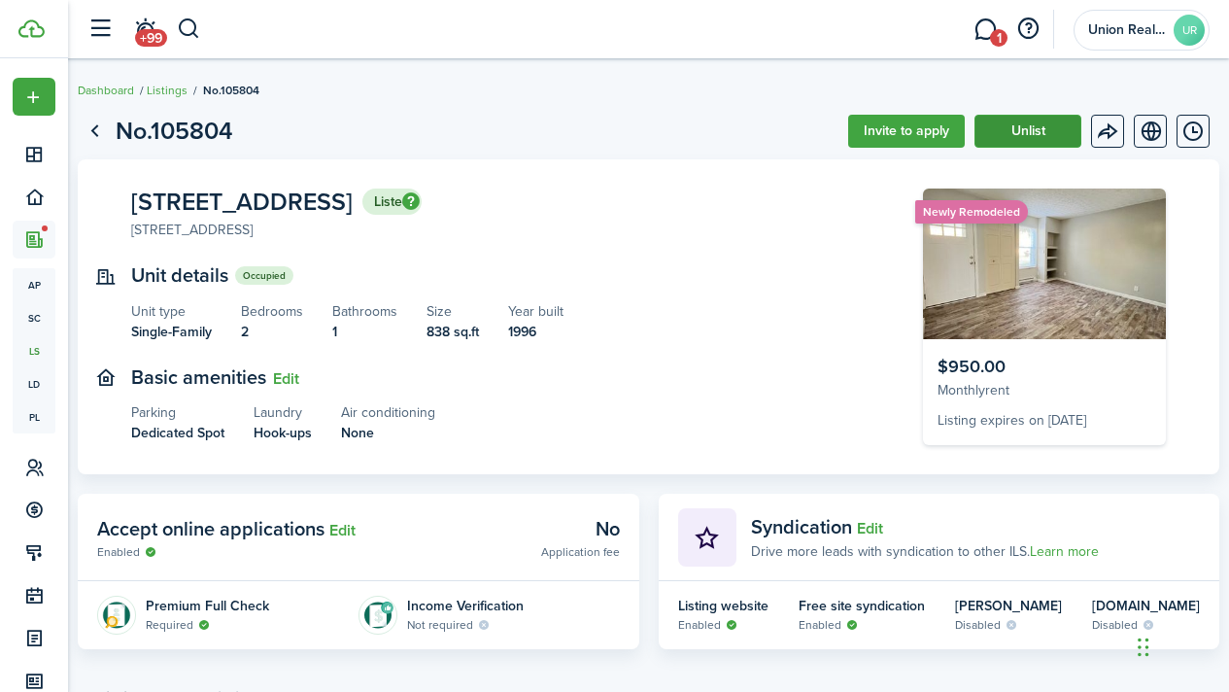
click at [1015, 121] on button "Unlist" at bounding box center [1028, 131] width 107 height 33
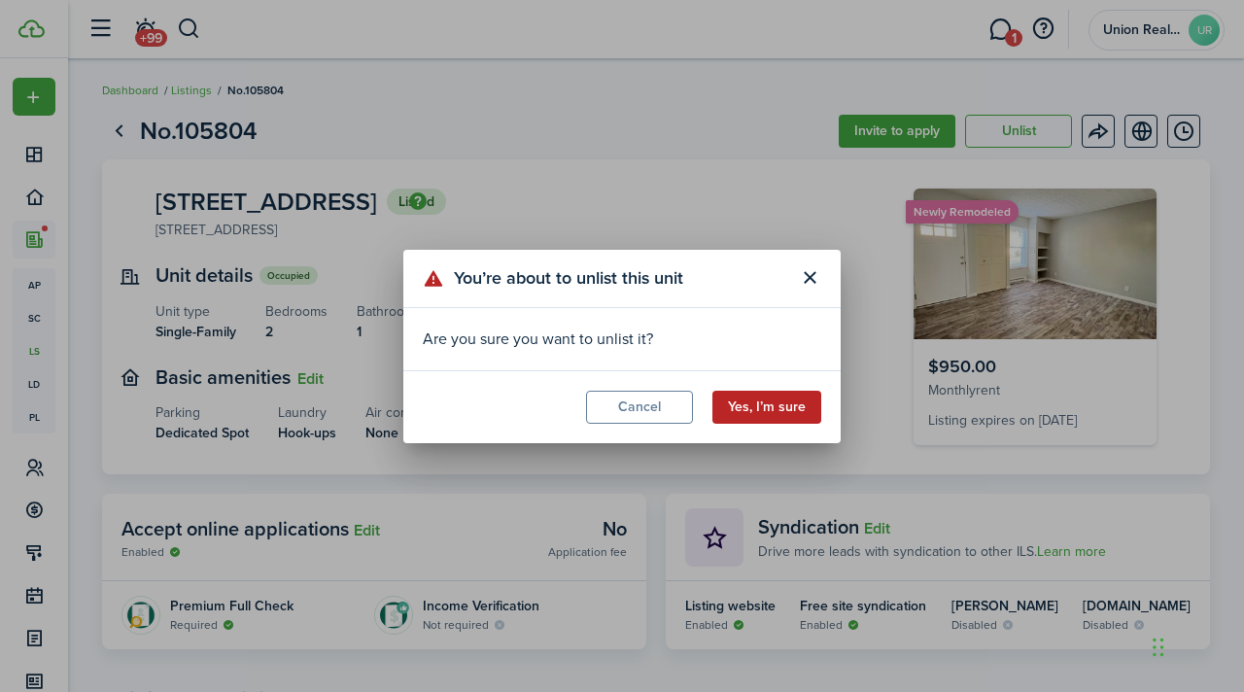
click at [752, 407] on button "Yes, I’m sure" at bounding box center [766, 407] width 109 height 33
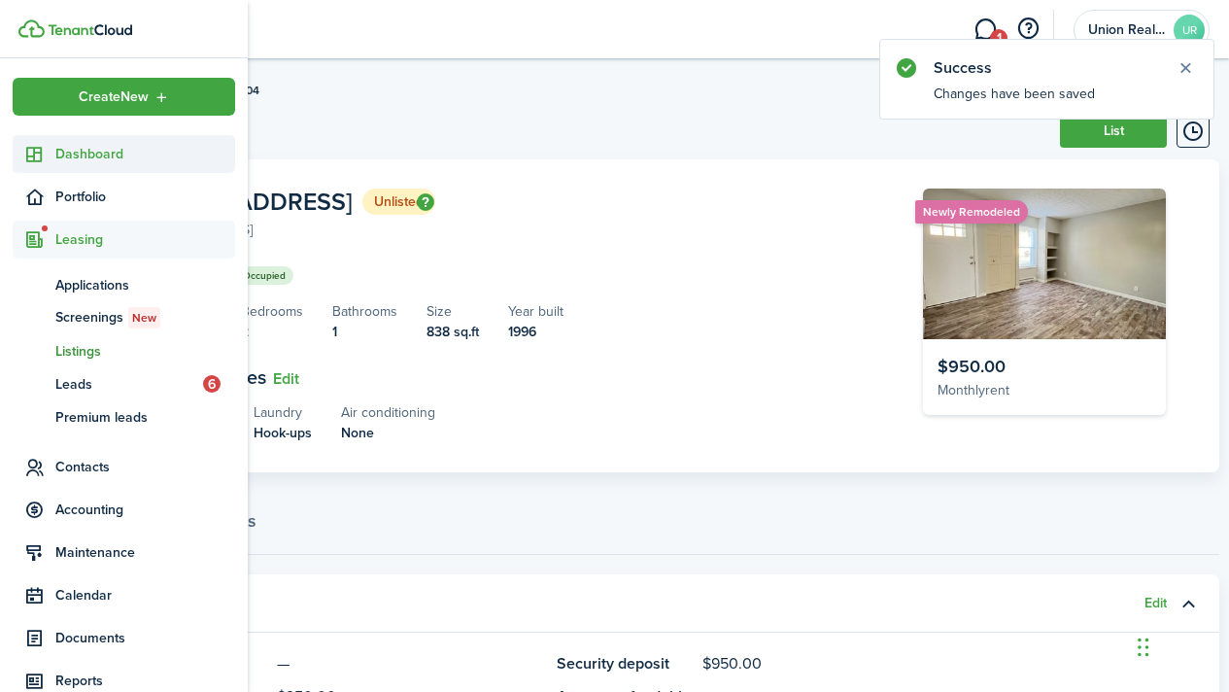
click at [44, 157] on icon at bounding box center [34, 154] width 20 height 19
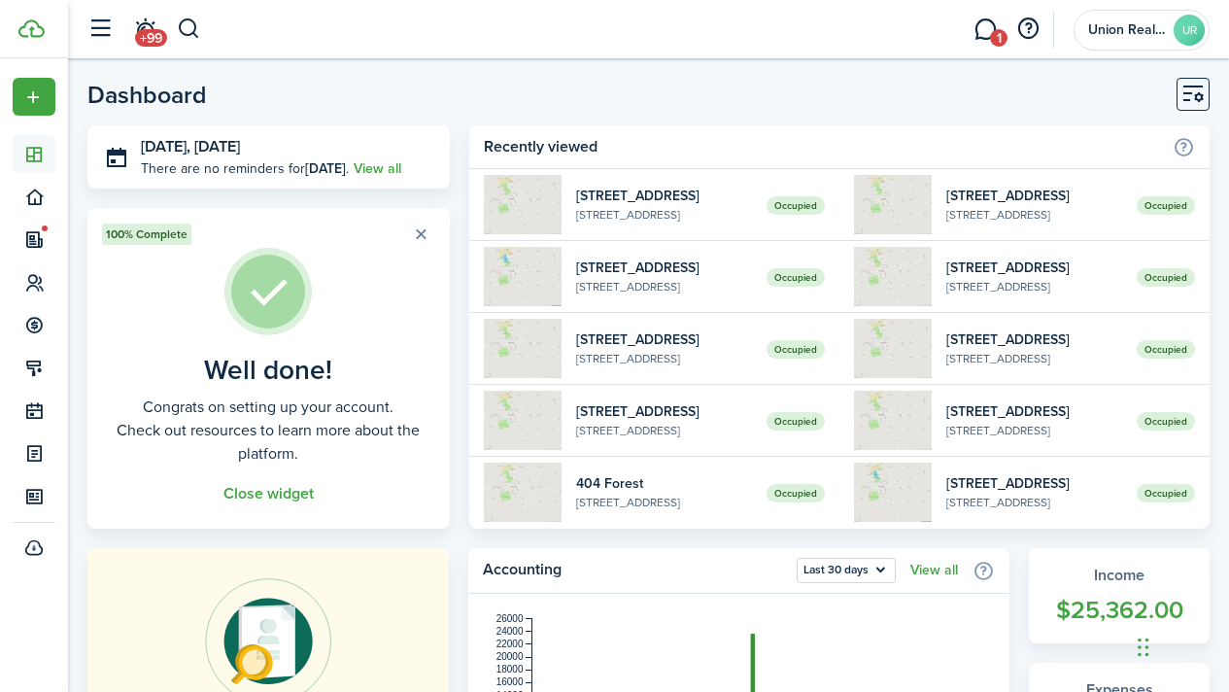
click at [380, 80] on header-page "Dashboard" at bounding box center [648, 102] width 1122 height 48
click at [984, 31] on link "1" at bounding box center [985, 30] width 37 height 50
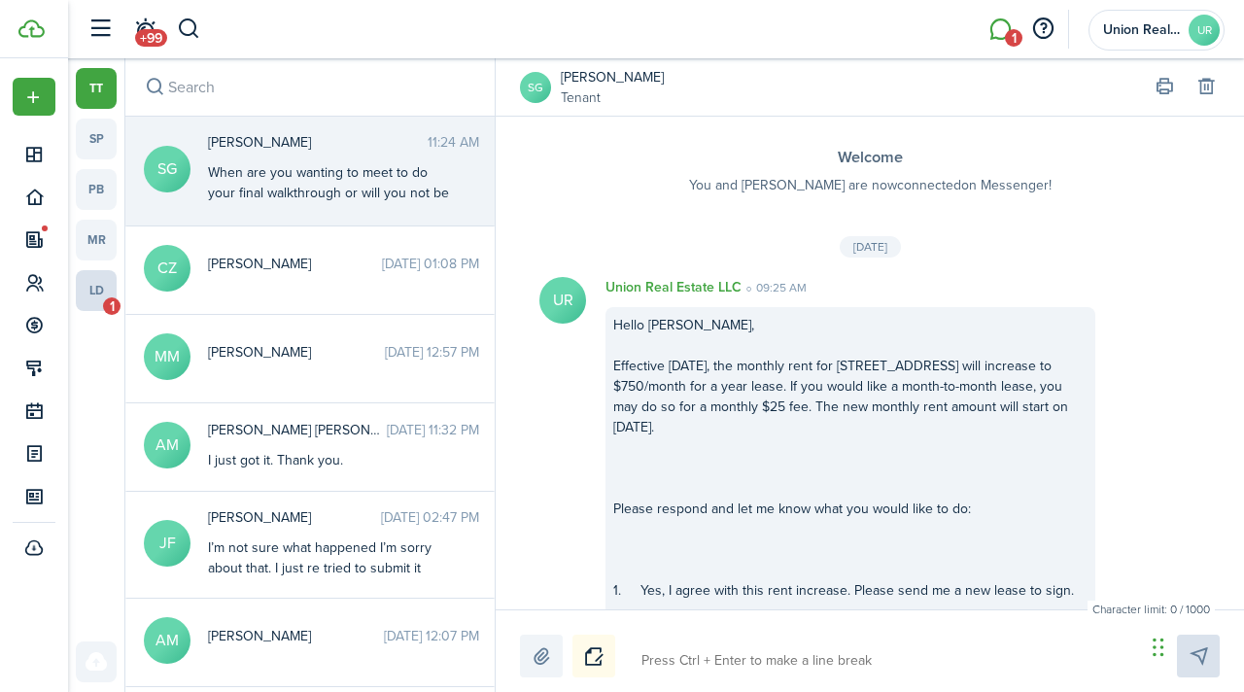
scroll to position [2210, 0]
